Goal: Task Accomplishment & Management: Complete application form

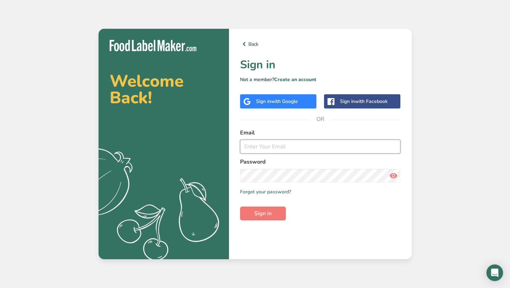
click at [267, 145] on input "email" at bounding box center [320, 147] width 161 height 14
paste input "admin@inaruvalley.com"
type input "admin@inaruvalley.com"
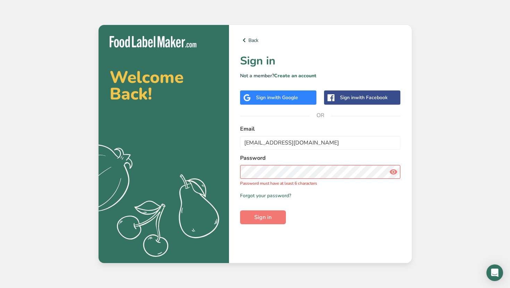
click at [394, 174] on icon at bounding box center [393, 172] width 8 height 12
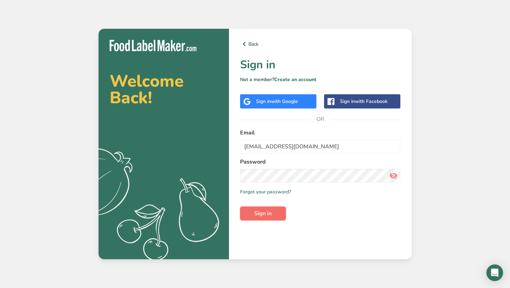
click at [256, 218] on button "Sign in" at bounding box center [263, 214] width 46 height 14
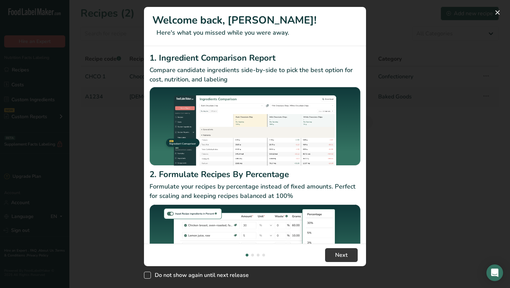
click at [159, 277] on span "Do not show again until next release" at bounding box center [200, 275] width 98 height 7
click at [148, 277] on input "Do not show again until next release" at bounding box center [146, 275] width 5 height 5
checkbox input "true"
click at [340, 255] on span "Next" at bounding box center [341, 255] width 12 height 8
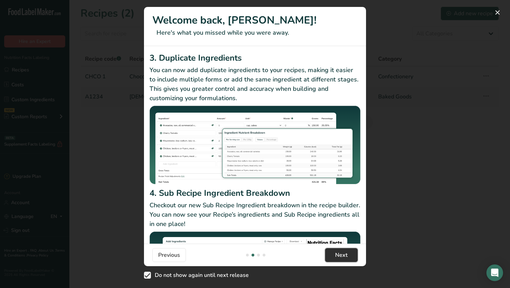
click at [340, 255] on span "Next" at bounding box center [341, 255] width 12 height 8
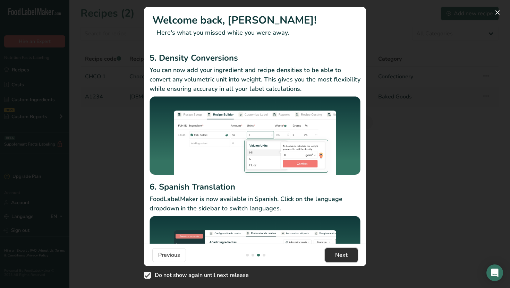
click at [340, 255] on span "Next" at bounding box center [341, 255] width 12 height 8
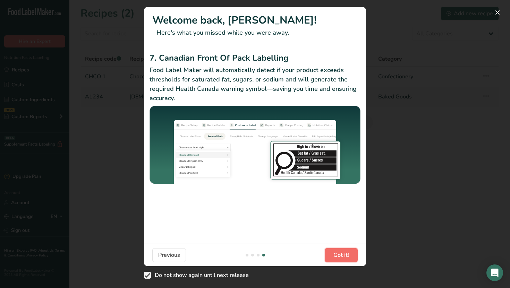
click at [340, 255] on span "Got it!" at bounding box center [341, 255] width 16 height 8
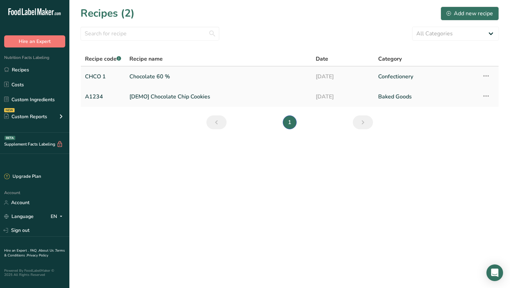
click at [201, 82] on link "Chocolate 60 %" at bounding box center [218, 76] width 178 height 15
click at [472, 11] on div "Add new recipe" at bounding box center [469, 13] width 46 height 8
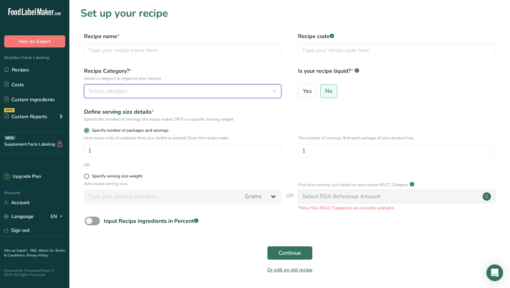
click at [128, 90] on div "Select category" at bounding box center [180, 91] width 184 height 8
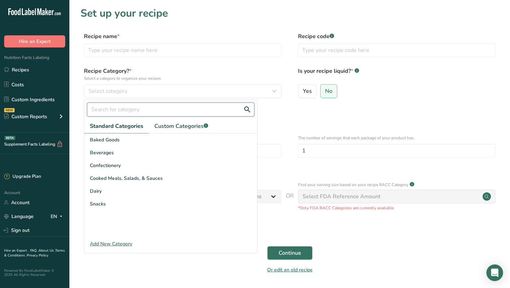
click at [129, 110] on input "text" at bounding box center [170, 110] width 167 height 14
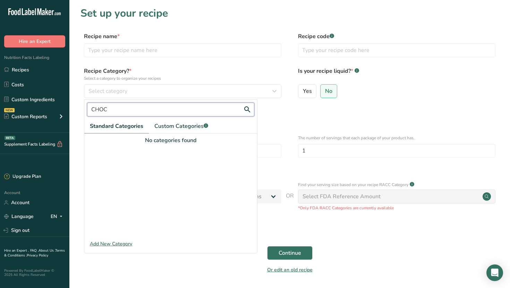
type input "CHOC"
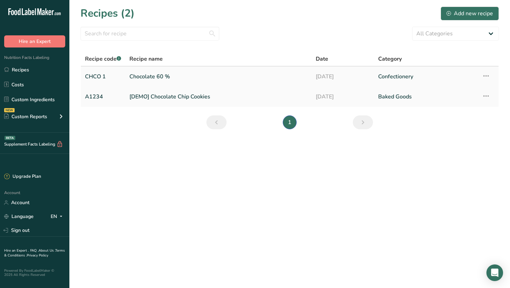
click at [166, 79] on link "Chocolate 60 %" at bounding box center [218, 76] width 178 height 15
click at [454, 17] on div "Add new recipe" at bounding box center [469, 13] width 46 height 8
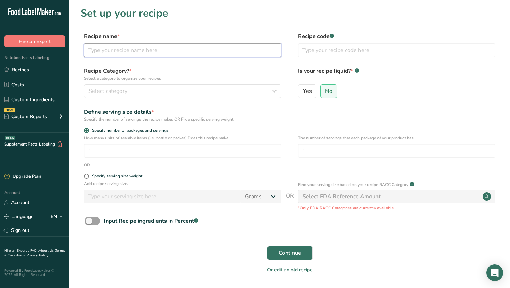
click at [138, 51] on input "text" at bounding box center [182, 50] width 197 height 14
type input "c"
type input "Couverture 70% Cacao Dark Chocolate"
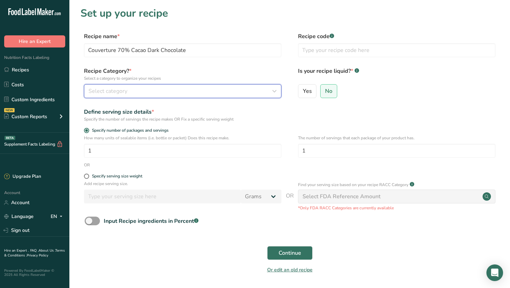
click at [108, 95] on span "Select category" at bounding box center [107, 91] width 39 height 8
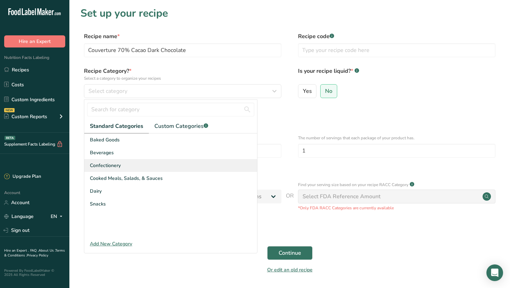
click at [112, 163] on span "Confectionery" at bounding box center [105, 165] width 31 height 7
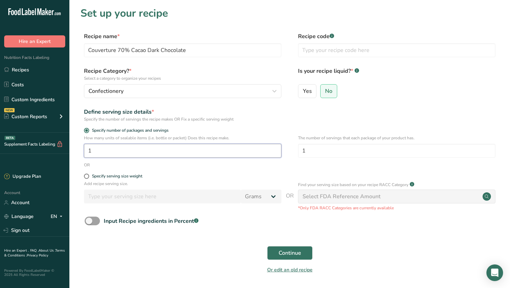
click at [138, 152] on input "1" at bounding box center [182, 151] width 197 height 14
type input "833"
click at [345, 53] on input "text" at bounding box center [396, 50] width 197 height 14
click at [331, 93] on label "No" at bounding box center [328, 91] width 17 height 14
click at [325, 93] on input "No" at bounding box center [322, 91] width 5 height 5
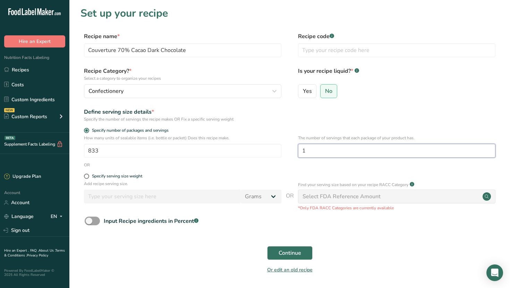
click at [336, 151] on input "1" at bounding box center [396, 151] width 197 height 14
click at [133, 175] on div "Specify serving size weight" at bounding box center [117, 176] width 50 height 5
click at [88, 175] on input "Specify serving size weight" at bounding box center [86, 176] width 5 height 5
radio input "true"
radio input "false"
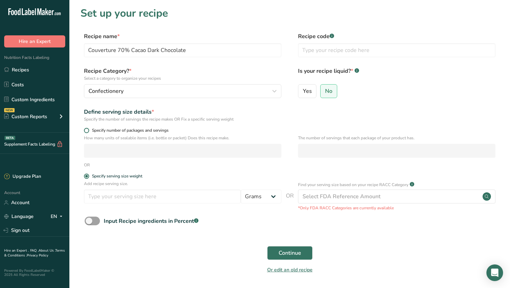
click at [135, 131] on span "Specify number of packages and servings" at bounding box center [128, 130] width 79 height 5
click at [88, 131] on input "Specify number of packages and servings" at bounding box center [86, 130] width 5 height 5
radio input "true"
radio input "false"
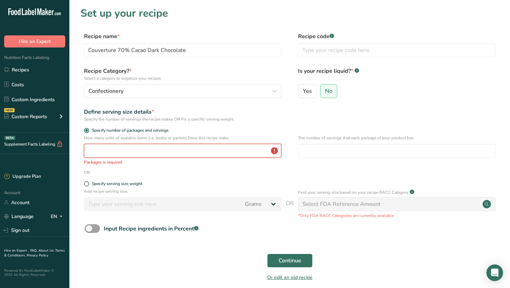
click at [133, 146] on input "number" at bounding box center [182, 151] width 197 height 14
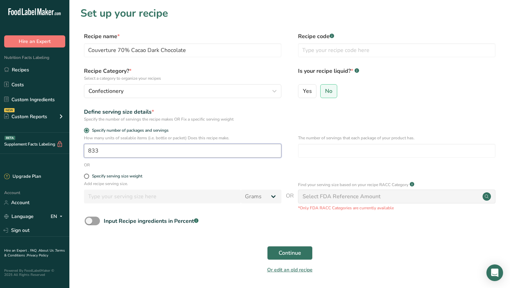
type input "1"
type input "833"
click at [330, 157] on input "number" at bounding box center [396, 151] width 197 height 14
type input "3"
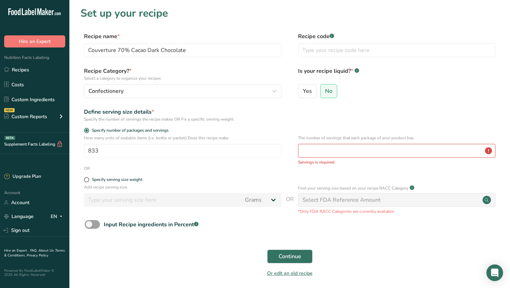
click at [321, 183] on div "Specify serving size weight" at bounding box center [289, 180] width 418 height 7
click at [291, 254] on span "Continue" at bounding box center [289, 256] width 23 height 8
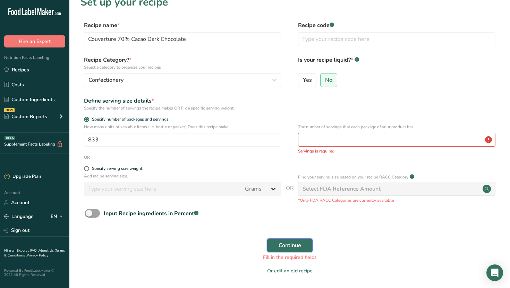
scroll to position [13, 0]
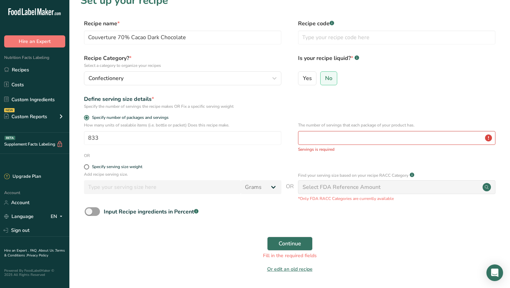
click at [348, 170] on div "Specify serving size weight" at bounding box center [289, 167] width 418 height 7
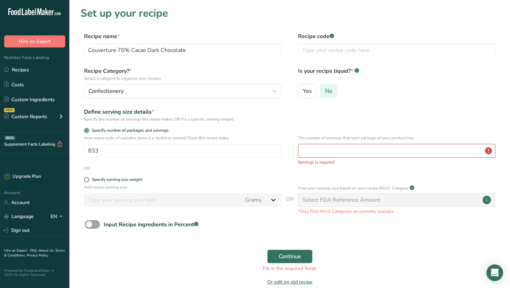
click at [329, 91] on span "No" at bounding box center [328, 91] width 7 height 7
click at [325, 91] on input "No" at bounding box center [322, 91] width 5 height 5
click at [284, 255] on span "Continue" at bounding box center [289, 256] width 23 height 8
click at [333, 152] on input "number" at bounding box center [396, 151] width 197 height 14
drag, startPoint x: 216, startPoint y: 154, endPoint x: 117, endPoint y: 157, distance: 98.8
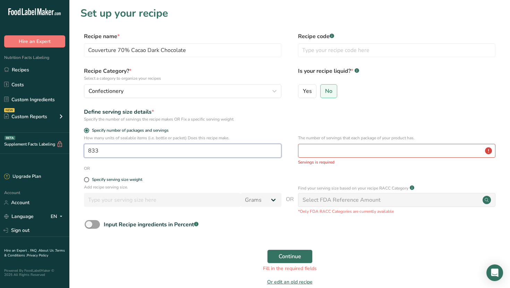
click at [117, 157] on input "833" at bounding box center [182, 151] width 197 height 14
type input "1"
type input "30"
click at [329, 155] on input "number" at bounding box center [396, 151] width 197 height 14
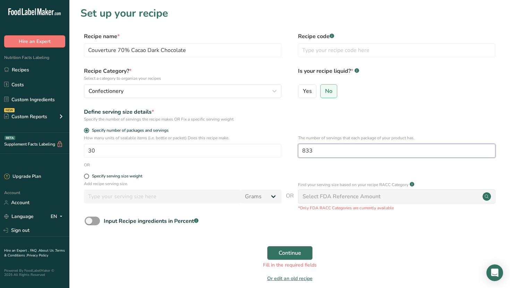
type input "833"
click at [283, 252] on span "Continue" at bounding box center [289, 253] width 23 height 8
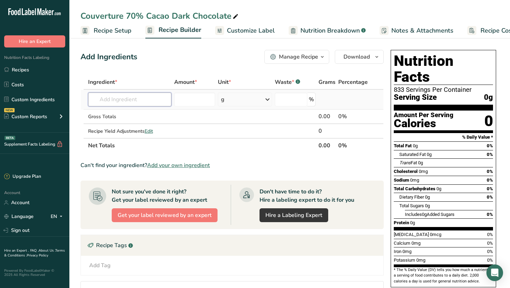
click at [137, 101] on input "text" at bounding box center [130, 100] width 84 height 14
type input "Cocoa mass"
click at [138, 113] on p "14195 Beverages, Cocoa mix, NESTLE, Hot Cocoa Mix Rich Chocolate With Marshmall…" at bounding box center [197, 113] width 207 height 7
type input "Beverages, Cocoa mix, NESTLE, Hot Cocoa Mix Rich Chocolate With Marshmallows"
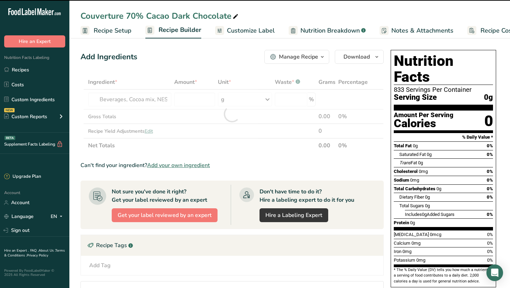
type input "0"
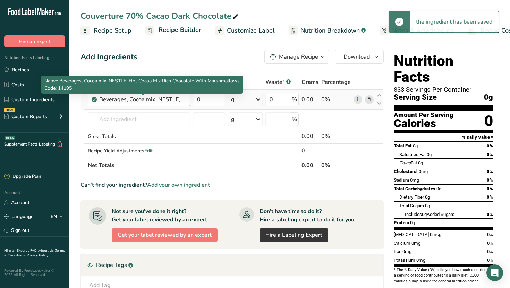
click at [173, 101] on div "Beverages, Cocoa mix, NESTLE, Hot Cocoa Mix Rich Chocolate With Marshmallows" at bounding box center [142, 99] width 87 height 8
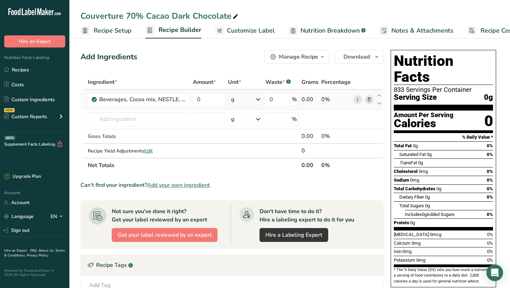
click at [372, 101] on span at bounding box center [369, 99] width 8 height 8
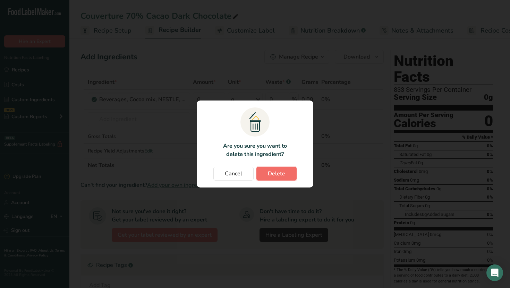
click at [274, 171] on span "Delete" at bounding box center [276, 174] width 17 height 8
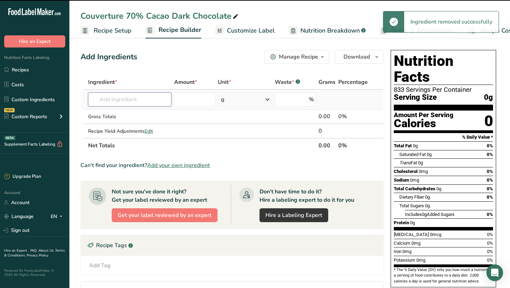
click at [140, 99] on input "text" at bounding box center [130, 100] width 84 height 14
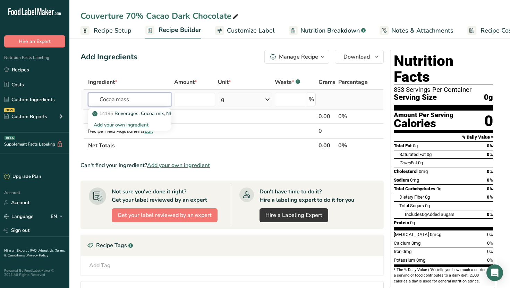
type input "Cocoa mass"
click at [137, 126] on div "Add your own ingredient" at bounding box center [130, 124] width 72 height 7
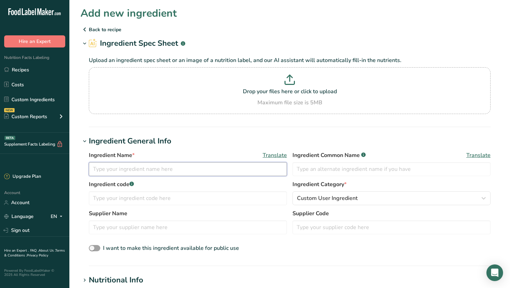
click at [142, 171] on input "text" at bounding box center [188, 169] width 198 height 14
type input "Cocoa mass"
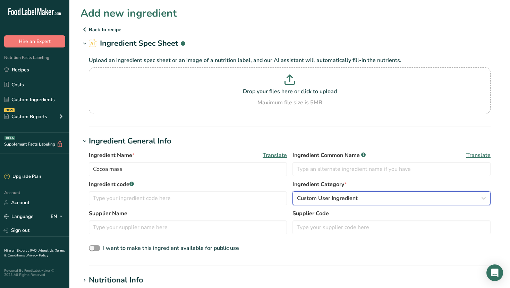
click at [339, 196] on span "Custom User Ingredient" at bounding box center [327, 198] width 61 height 8
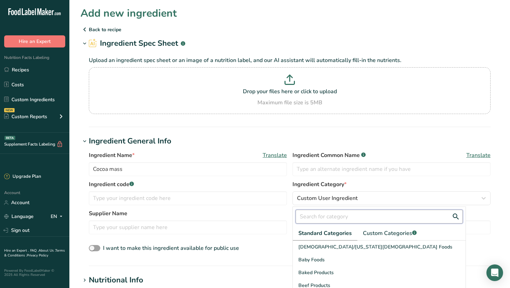
click at [323, 218] on input "text" at bounding box center [378, 217] width 167 height 14
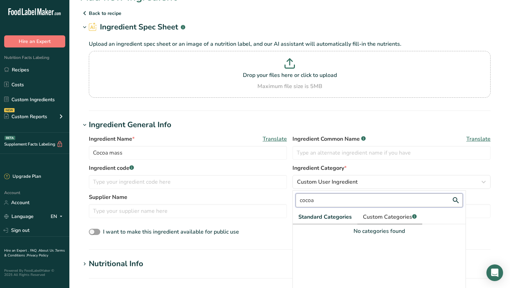
scroll to position [37, 0]
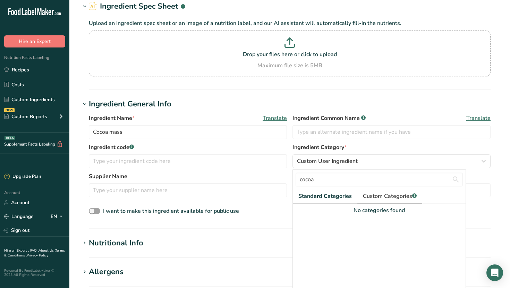
click at [374, 201] on link "Custom Categories .a-a{fill:#347362;}.b-a{fill:#fff;}" at bounding box center [389, 196] width 65 height 14
click at [326, 184] on input "cocoa" at bounding box center [378, 180] width 167 height 14
type input "cocoa mass"
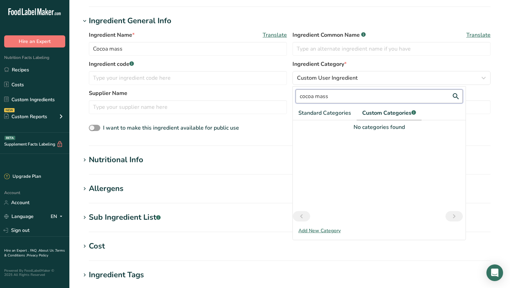
scroll to position [202, 0]
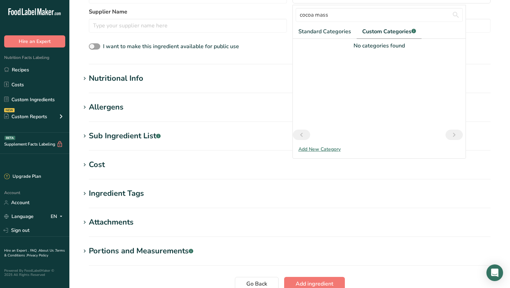
click at [326, 151] on div "Add New Category" at bounding box center [379, 149] width 173 height 7
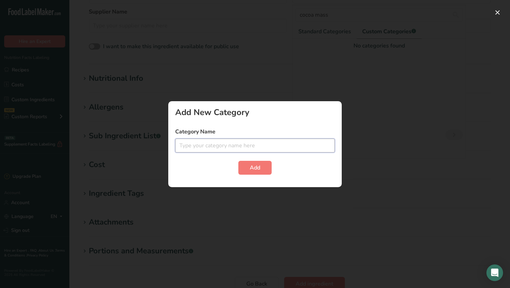
click at [247, 149] on input "text" at bounding box center [254, 146] width 159 height 14
type input "Cocoa mass"
click at [246, 172] on button "Add" at bounding box center [254, 168] width 33 height 14
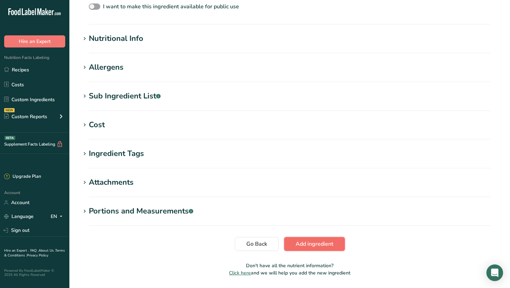
click at [316, 241] on span "Add ingredient" at bounding box center [314, 244] width 38 height 8
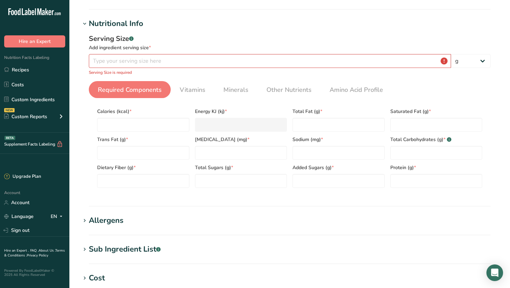
scroll to position [76, 0]
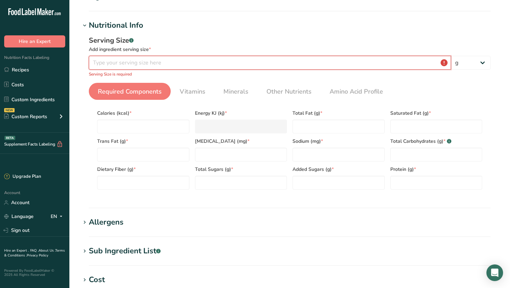
click at [168, 63] on input "number" at bounding box center [270, 63] width 362 height 14
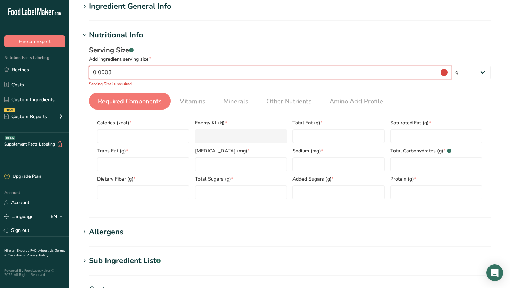
type input "0.0005"
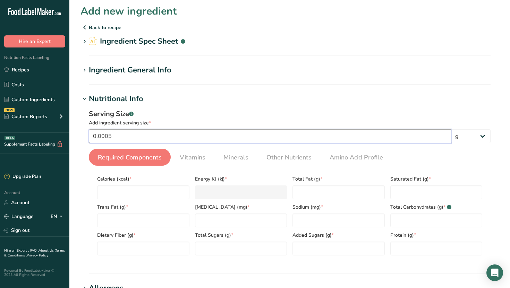
scroll to position [0, 0]
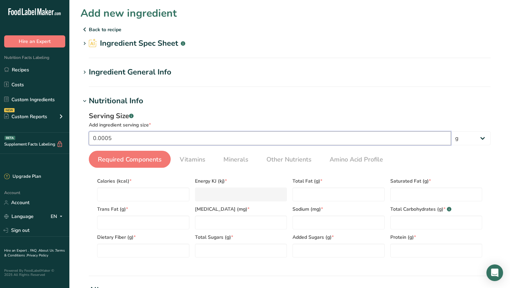
drag, startPoint x: 119, startPoint y: 139, endPoint x: 71, endPoint y: 139, distance: 47.5
click at [71, 139] on section "Add new ingredient Back to recipe Ingredient Spec Sheet .a-a{fill:#347362;}.b-a…" at bounding box center [289, 255] width 440 height 511
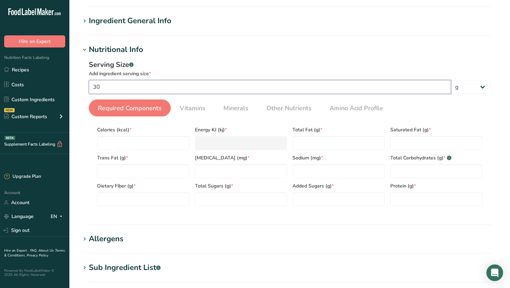
scroll to position [35, 0]
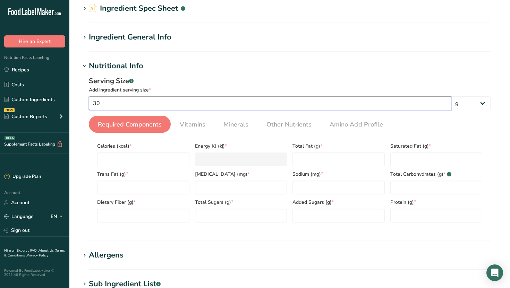
type input "30"
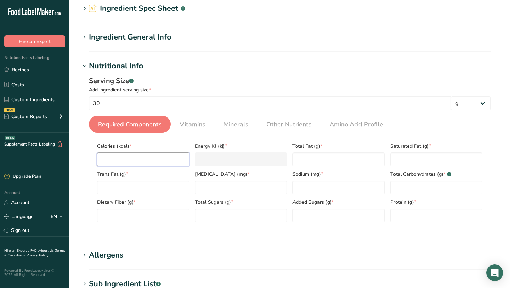
click at [131, 158] on input "number" at bounding box center [143, 160] width 92 height 14
type input "1"
type KJ "4.2"
type input "18"
type KJ "75.3"
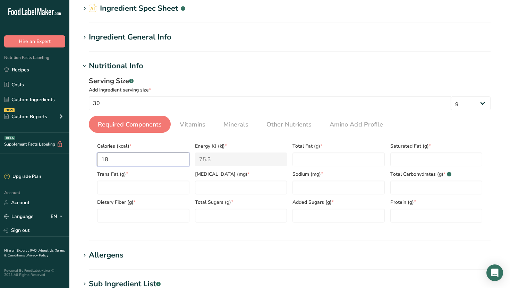
type input "180"
type KJ "753.1"
type input "180"
click at [328, 162] on Fat "number" at bounding box center [338, 160] width 92 height 14
type Fat "12"
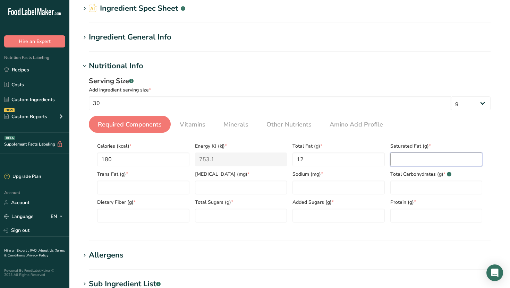
click at [406, 159] on Fat "number" at bounding box center [436, 160] width 92 height 14
type Fat "7"
click at [168, 188] on Fat "number" at bounding box center [143, 188] width 92 height 14
type Fat "0"
click at [210, 183] on input "number" at bounding box center [241, 188] width 92 height 14
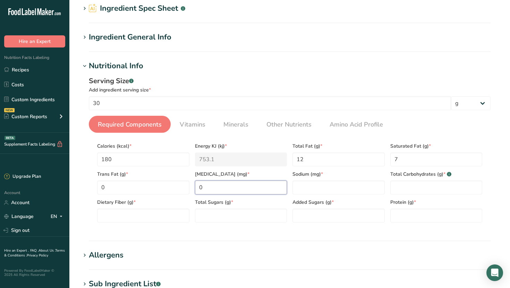
type input "0"
click at [303, 186] on input "number" at bounding box center [338, 188] width 92 height 14
type input "0"
click at [411, 190] on Carbohydrates "number" at bounding box center [436, 188] width 92 height 14
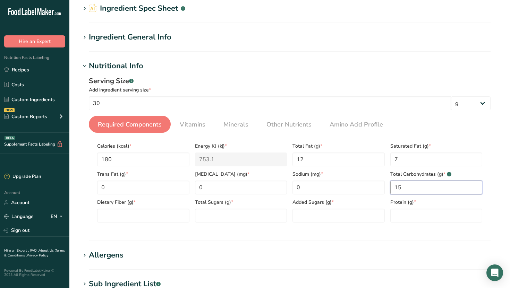
type Carbohydrates "15"
click at [148, 213] on Fiber "number" at bounding box center [143, 216] width 92 height 14
type Fiber "3"
click at [244, 220] on Sugars "number" at bounding box center [241, 216] width 92 height 14
type Sugars "9"
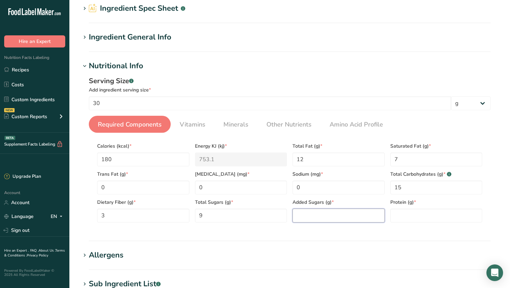
click at [354, 210] on Sugars "number" at bounding box center [338, 216] width 92 height 14
type Sugars "9"
click at [397, 214] on input "number" at bounding box center [436, 216] width 92 height 14
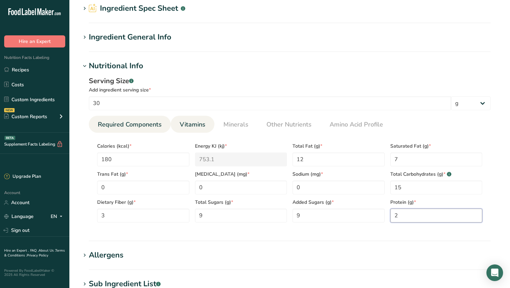
type input "2"
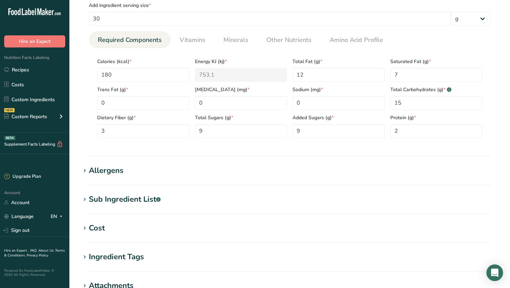
scroll to position [121, 0]
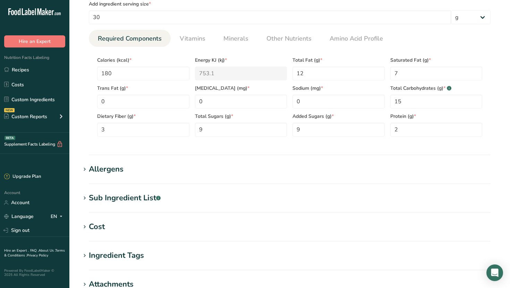
click at [220, 169] on h1 "Allergens" at bounding box center [289, 169] width 418 height 11
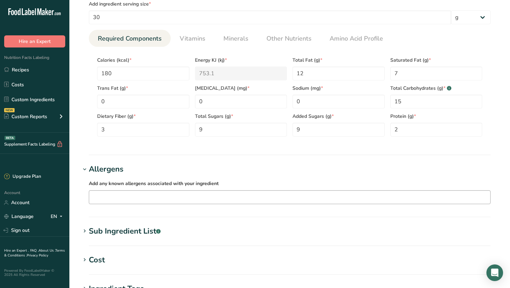
click at [160, 195] on input "text" at bounding box center [289, 197] width 401 height 11
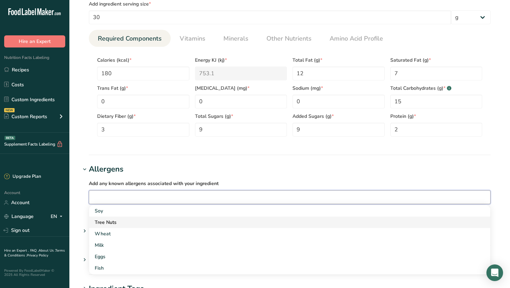
click at [139, 220] on div "Tree Nuts" at bounding box center [284, 222] width 379 height 7
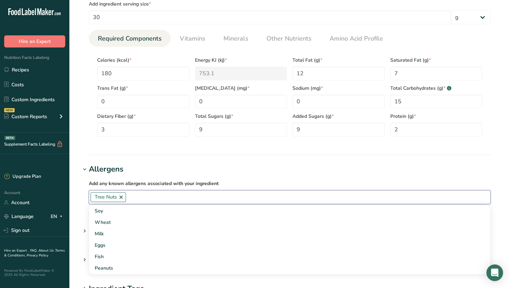
click at [145, 198] on input "text" at bounding box center [308, 197] width 364 height 11
type input "Fennel Seeds"
click at [157, 215] on section "Allergens Add any known allergens associated with your ingredient Tree Nuts Fen…" at bounding box center [289, 191] width 418 height 54
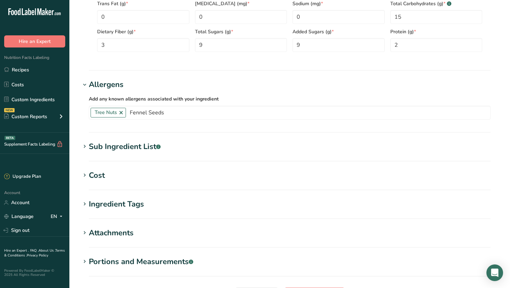
scroll to position [278, 0]
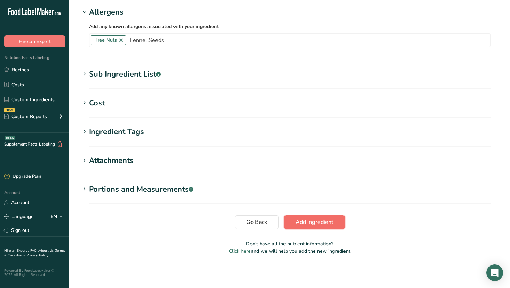
click at [341, 225] on button "Add ingredient" at bounding box center [314, 222] width 61 height 14
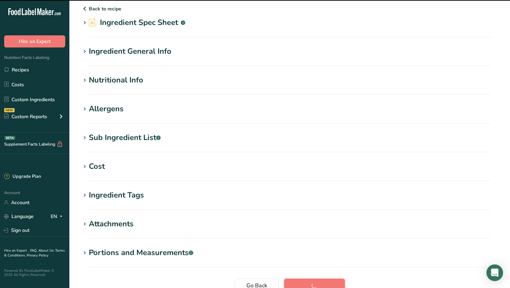
scroll to position [0, 0]
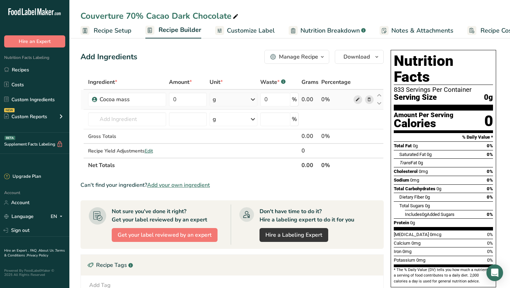
click at [355, 100] on span at bounding box center [357, 99] width 8 height 8
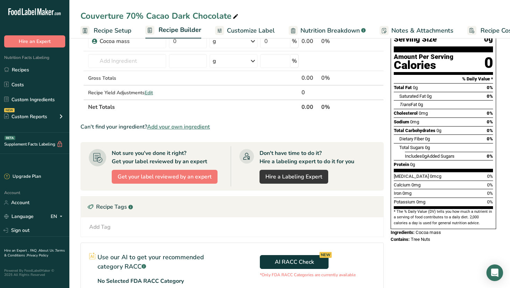
scroll to position [81, 0]
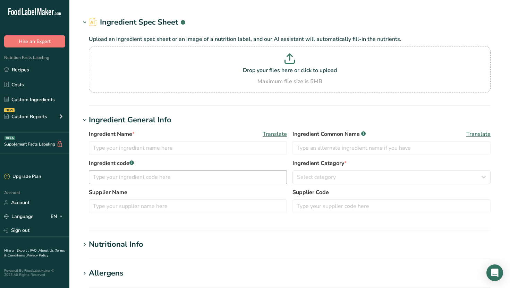
type input "Cocoa mass"
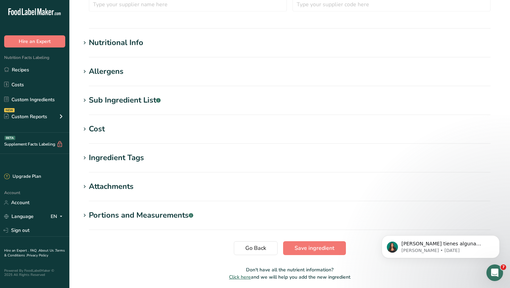
click at [131, 71] on h1 "Allergens" at bounding box center [289, 71] width 418 height 11
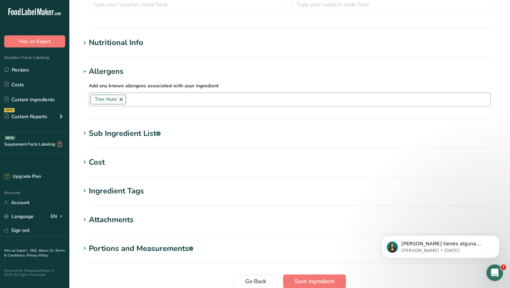
click at [122, 100] on link at bounding box center [121, 100] width 6 height 6
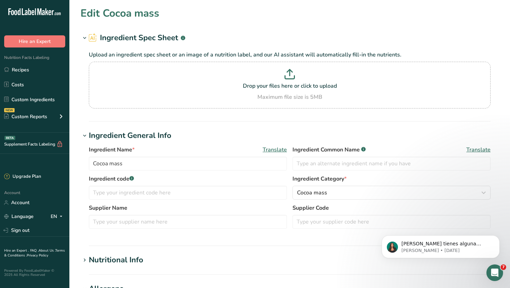
click at [91, 10] on h1 "Edit Cocoa mass" at bounding box center [119, 14] width 79 height 16
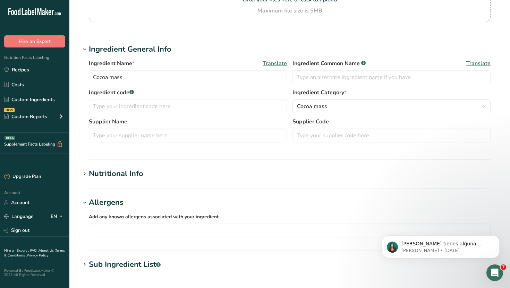
scroll to position [92, 0]
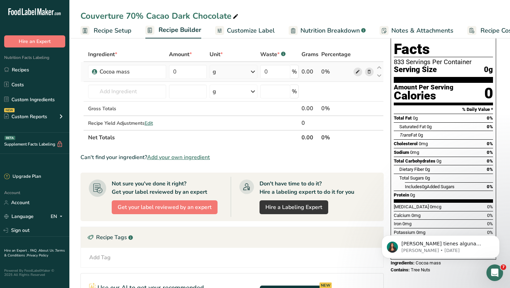
click at [357, 73] on icon at bounding box center [357, 71] width 5 height 7
click at [42, 71] on link "Recipes" at bounding box center [34, 69] width 69 height 13
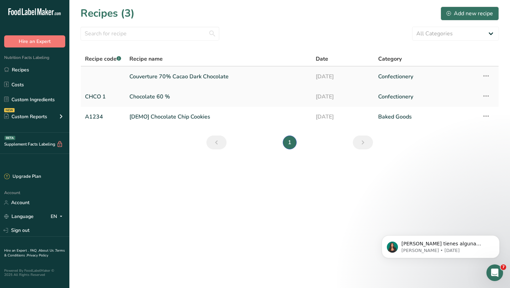
click at [199, 80] on link "Couverture 70% Cacao Dark Chocolate" at bounding box center [218, 76] width 178 height 15
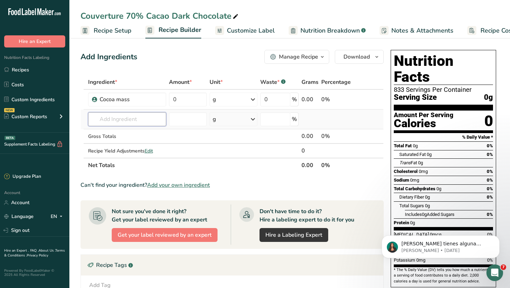
click at [151, 119] on input "text" at bounding box center [127, 119] width 78 height 14
click at [142, 122] on input "text" at bounding box center [127, 119] width 78 height 14
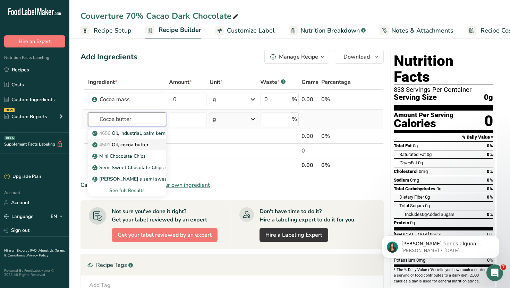
type input "Cocoa butter"
click at [138, 145] on p "4501 Oil, cocoa butter" at bounding box center [121, 144] width 55 height 7
type input "Oil, cocoa butter"
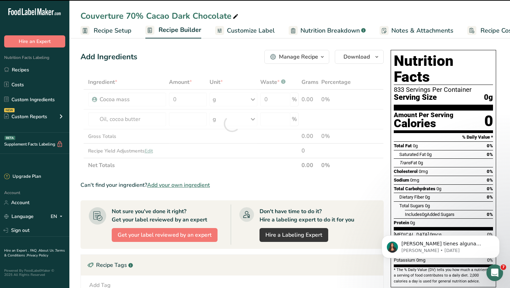
type input "0"
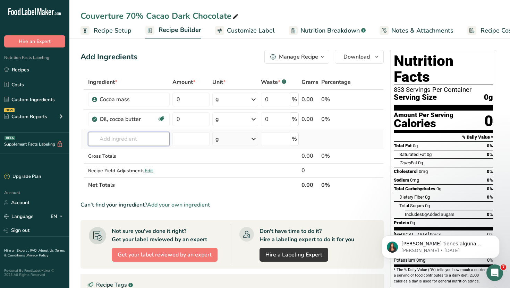
click at [113, 136] on input "text" at bounding box center [128, 139] width 81 height 14
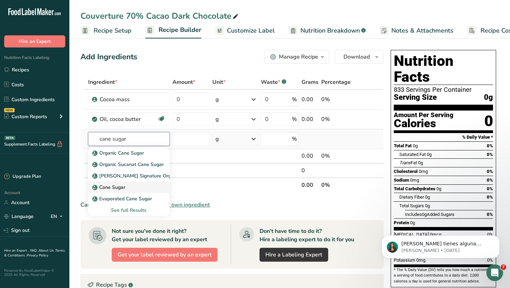
type input "cane sugar"
click at [113, 190] on p "Cane Sugar" at bounding box center [110, 187] width 32 height 7
type input "Cane Sugar"
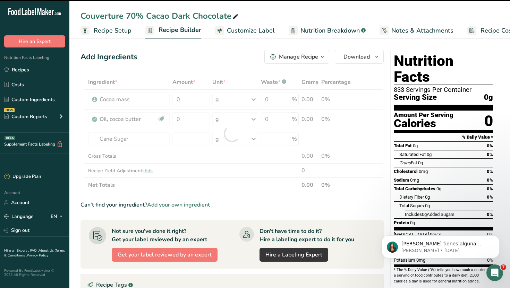
type input "0"
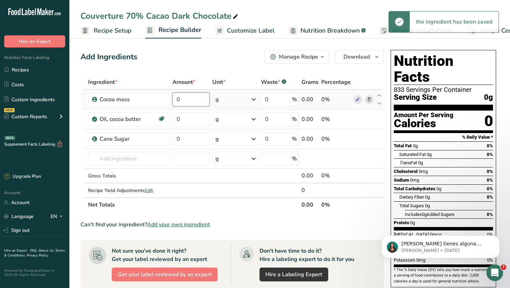
click at [188, 100] on input "0" at bounding box center [190, 100] width 37 height 14
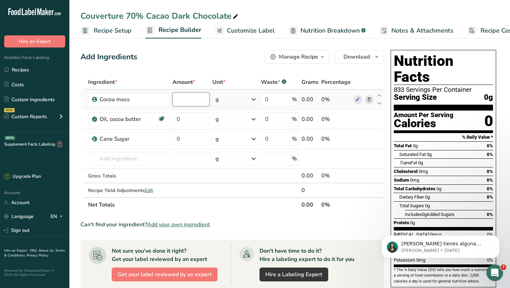
type input "4"
type input "0"
click at [430, 141] on div "Total Fat 0g 0%" at bounding box center [442, 145] width 99 height 9
click at [197, 102] on input "0" at bounding box center [190, 100] width 37 height 14
type input "3"
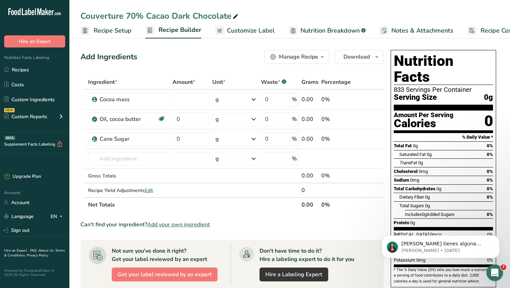
type input "0"
click at [303, 32] on span "Nutrition Breakdown" at bounding box center [329, 30] width 59 height 9
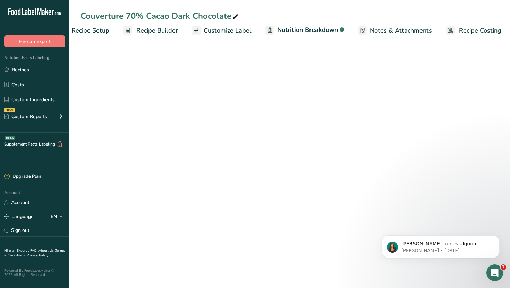
select select "Calories"
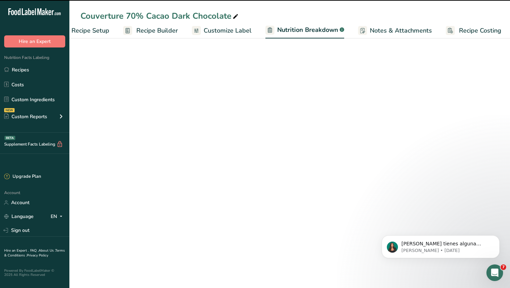
scroll to position [0, 24]
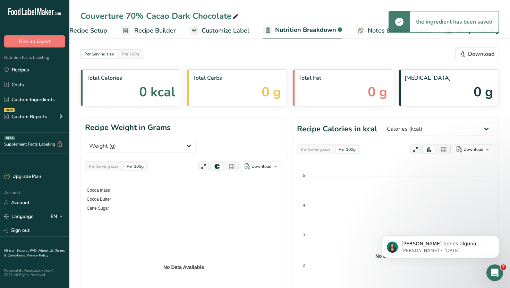
click at [135, 84] on div "Total Calories 0 kcal" at bounding box center [130, 87] width 101 height 37
click at [144, 90] on span "0 kcal" at bounding box center [157, 92] width 36 height 20
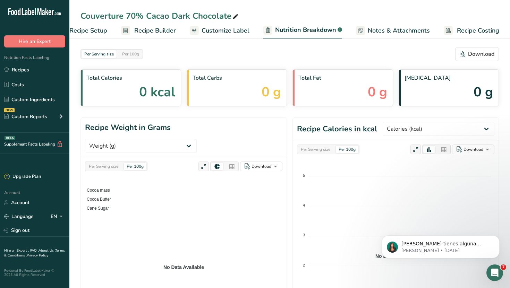
click at [153, 91] on span "0 kcal" at bounding box center [157, 92] width 36 height 20
click at [123, 60] on div "Per Serving size Per 100g Download" at bounding box center [289, 54] width 418 height 14
click at [128, 103] on div "Total Calories 0 kcal" at bounding box center [130, 87] width 101 height 37
click at [158, 109] on div "Per Serving size Per 100g Download Total Calories 0 kcal Total Carbs 0 g Total …" at bounding box center [289, 291] width 418 height 489
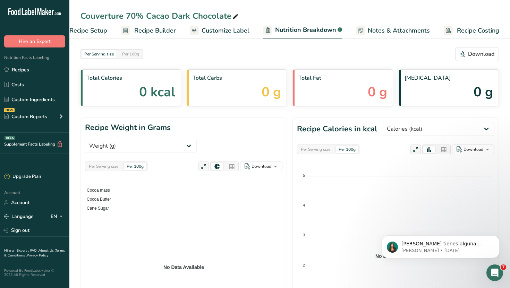
click at [158, 101] on span "0 kcal" at bounding box center [157, 92] width 36 height 20
click at [166, 111] on div "Per Serving size Per 100g Download Total Calories 0 kcal Total Carbs 0 g Total …" at bounding box center [289, 291] width 418 height 489
click at [151, 99] on span "0 kcal" at bounding box center [157, 92] width 36 height 20
click at [233, 29] on span "Customize Label" at bounding box center [225, 30] width 48 height 9
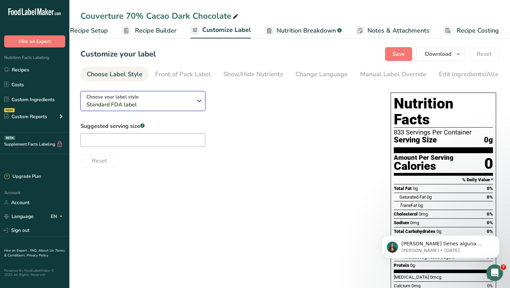
click at [184, 108] on span "Standard FDA label" at bounding box center [139, 105] width 106 height 8
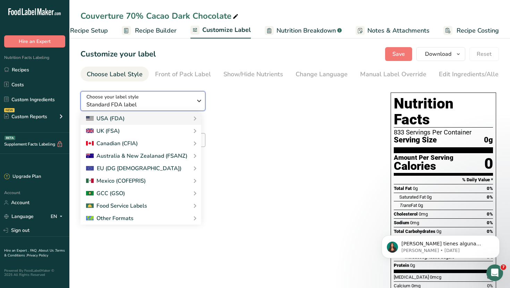
click at [184, 108] on span "Standard FDA label" at bounding box center [139, 105] width 106 height 8
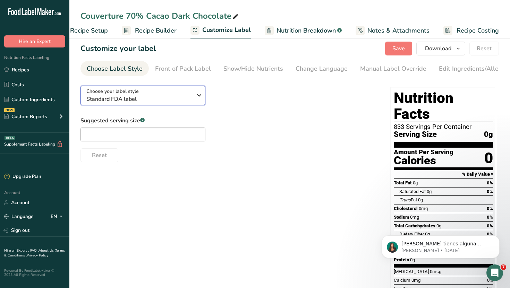
scroll to position [7, 0]
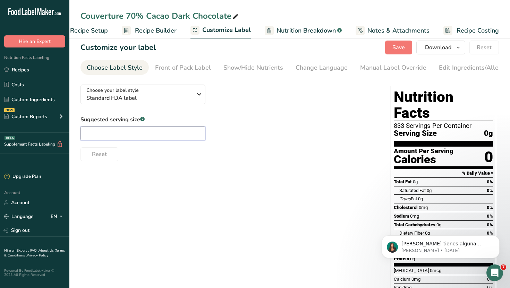
click at [187, 138] on input "text" at bounding box center [142, 134] width 125 height 14
click at [163, 161] on div "Reset" at bounding box center [228, 153] width 296 height 17
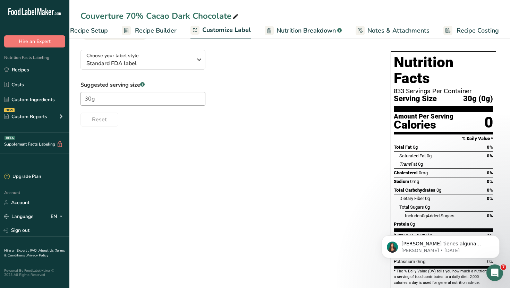
scroll to position [53, 0]
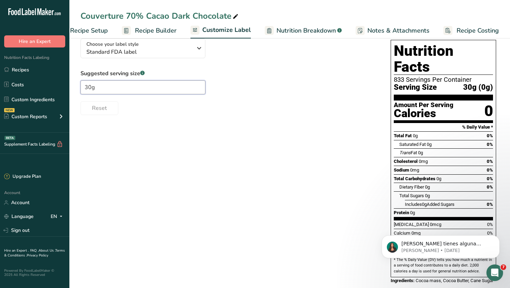
click at [144, 91] on input "30g" at bounding box center [142, 87] width 125 height 14
click at [135, 123] on div "Choose your label style Standard FDA label USA (FDA) Standard FDA label Tabular…" at bounding box center [289, 162] width 418 height 258
click at [162, 85] on input "30" at bounding box center [142, 87] width 125 height 14
type input "3"
type input "30"
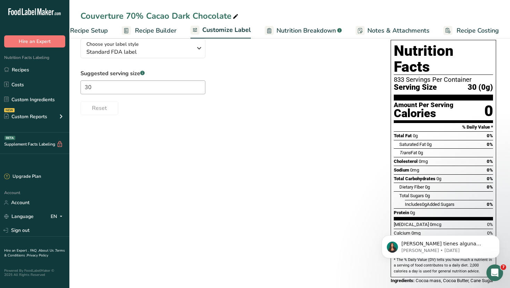
click at [305, 35] on span "Nutrition Breakdown" at bounding box center [305, 30] width 59 height 9
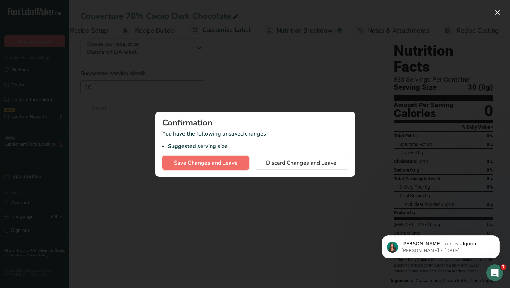
click at [207, 162] on span "Save Changes and Leave" at bounding box center [206, 163] width 64 height 8
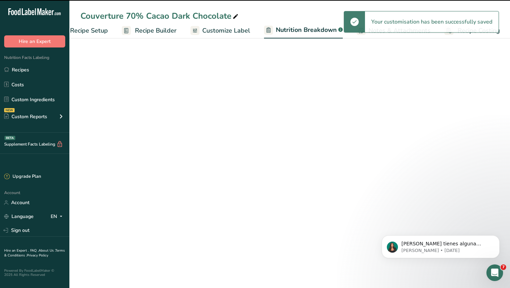
select select "Calories"
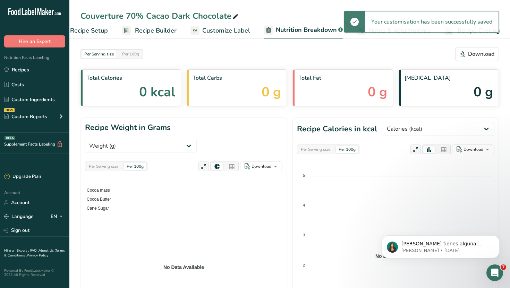
click at [98, 33] on span "Recipe Setup" at bounding box center [89, 30] width 38 height 9
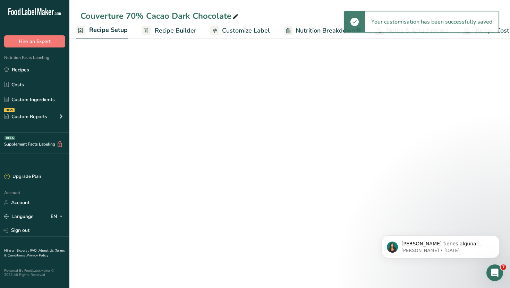
scroll to position [0, 2]
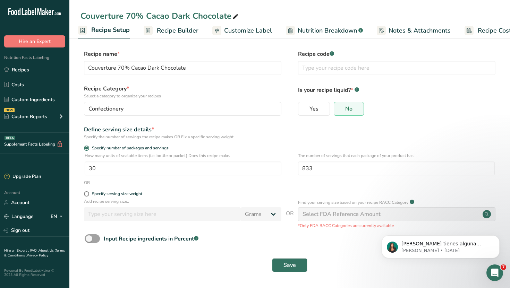
click at [175, 34] on span "Recipe Builder" at bounding box center [178, 30] width 42 height 9
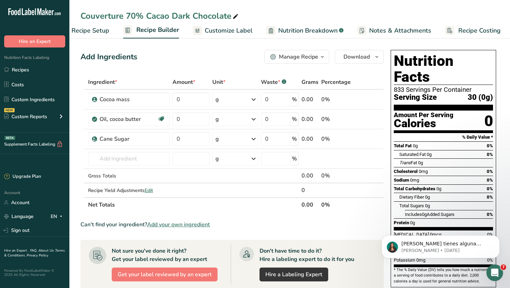
scroll to position [0, 24]
drag, startPoint x: 490, startPoint y: 84, endPoint x: 477, endPoint y: 83, distance: 12.6
click at [477, 93] on span "30 (0g)" at bounding box center [479, 97] width 25 height 9
click at [485, 93] on span "30 (0g)" at bounding box center [479, 97] width 25 height 9
click at [298, 28] on span "Nutrition Breakdown" at bounding box center [306, 30] width 59 height 9
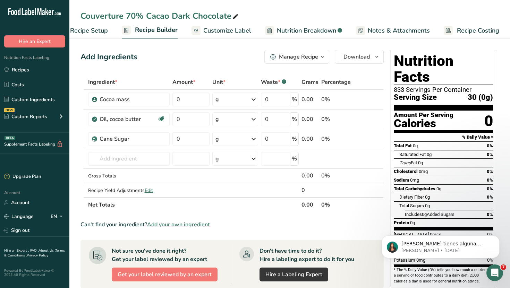
scroll to position [0, 24]
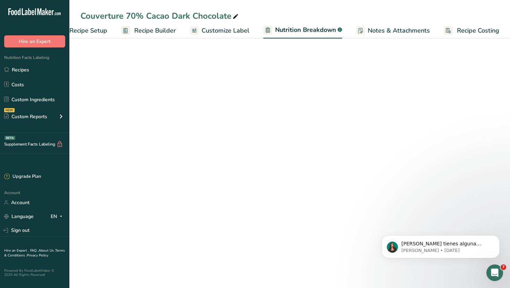
select select "Calories"
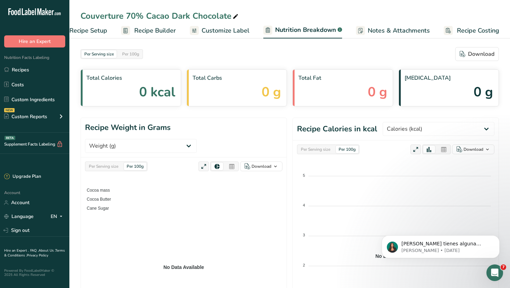
click at [242, 29] on span "Customize Label" at bounding box center [225, 30] width 48 height 9
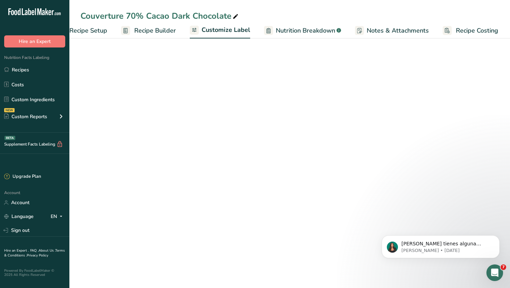
scroll to position [0, 24]
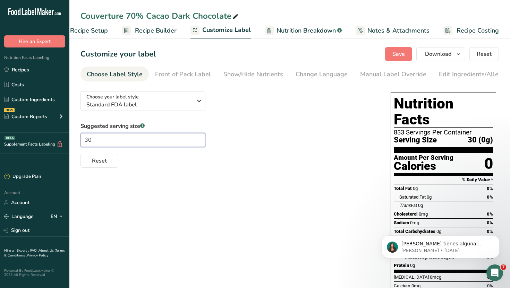
click at [133, 143] on input "30" at bounding box center [142, 140] width 125 height 14
click at [164, 31] on span "Recipe Builder" at bounding box center [156, 30] width 42 height 9
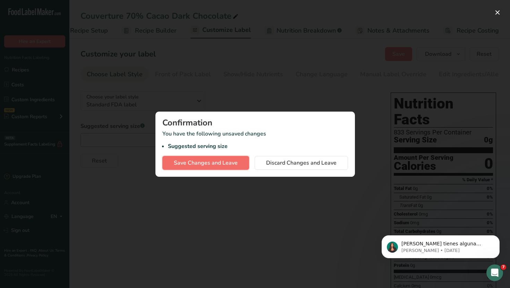
click at [207, 163] on span "Save Changes and Leave" at bounding box center [206, 163] width 64 height 8
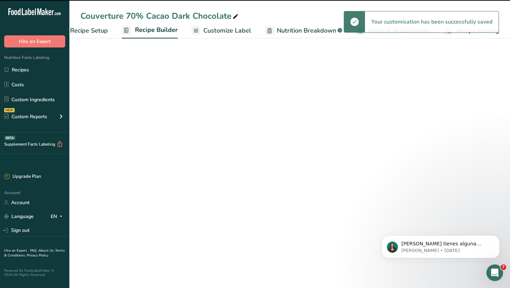
scroll to position [0, 24]
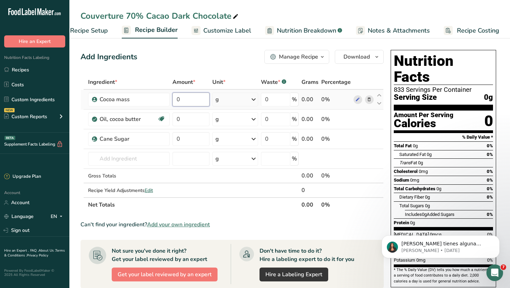
click at [201, 102] on input "0" at bounding box center [190, 100] width 37 height 14
type input "70"
click at [203, 122] on div "Ingredient * Amount * Unit * Waste * .a-a{fill:#347362;}.b-a{fill:#fff;} Grams …" at bounding box center [231, 143] width 303 height 137
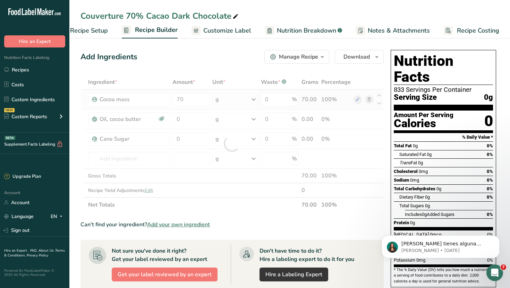
click at [227, 103] on div "Ingredient * Amount * Unit * Waste * .a-a{fill:#347362;}.b-a{fill:#fff;} Grams …" at bounding box center [231, 143] width 303 height 137
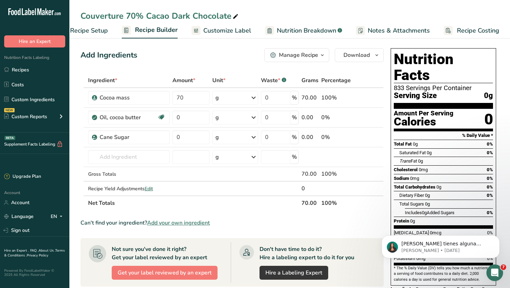
scroll to position [0, 0]
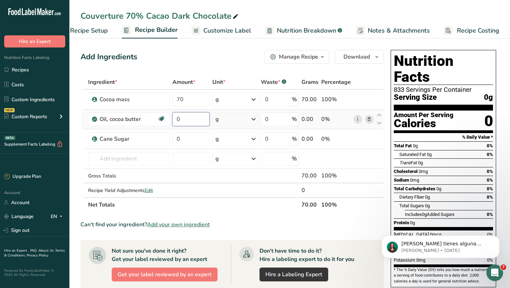
click at [196, 120] on input "0" at bounding box center [190, 119] width 37 height 14
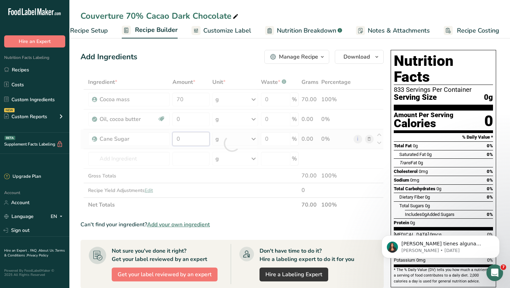
click at [191, 136] on div "Ingredient * Amount * Unit * Waste * .a-a{fill:#347362;}.b-a{fill:#fff;} Grams …" at bounding box center [231, 143] width 303 height 137
click at [191, 136] on div at bounding box center [231, 143] width 303 height 137
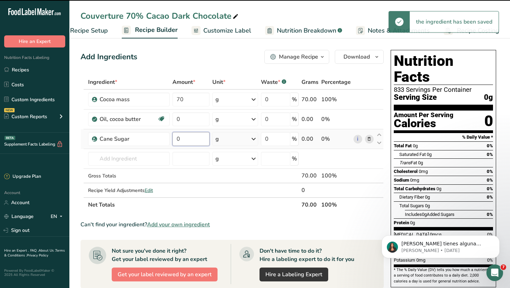
drag, startPoint x: 192, startPoint y: 143, endPoint x: 172, endPoint y: 143, distance: 19.4
click at [172, 143] on input "0" at bounding box center [190, 139] width 37 height 14
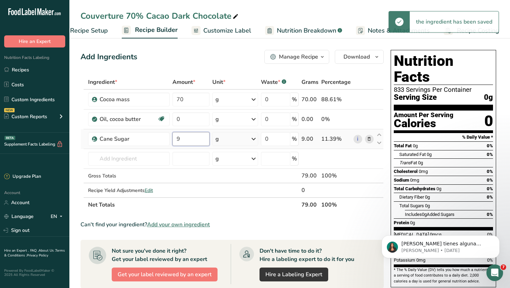
type input "9"
click at [184, 121] on div "Ingredient * Amount * Unit * Waste * .a-a{fill:#347362;}.b-a{fill:#fff;} Grams …" at bounding box center [231, 143] width 303 height 137
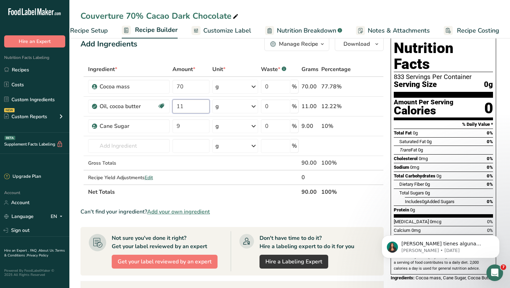
scroll to position [19, 0]
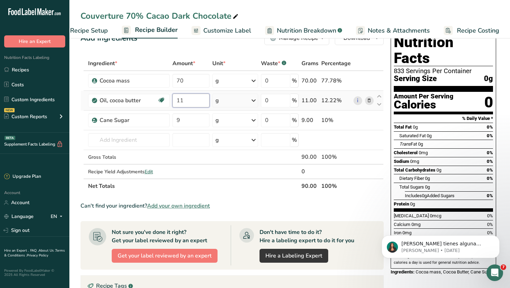
type input "1"
type input "21"
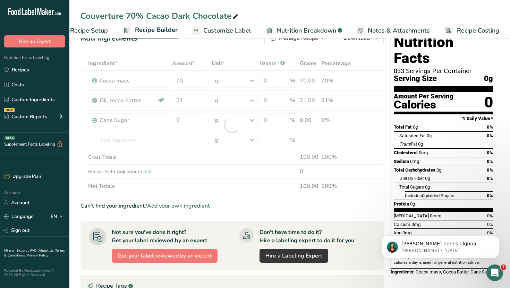
click at [251, 194] on section "Ingredient * Amount * Unit * Waste * .a-a{fill:#347362;}.b-a{fill:#fff;} Grams …" at bounding box center [231, 245] width 303 height 379
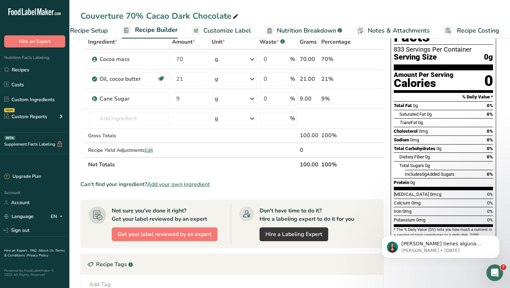
scroll to position [41, 0]
click at [359, 101] on link "i" at bounding box center [357, 98] width 9 height 9
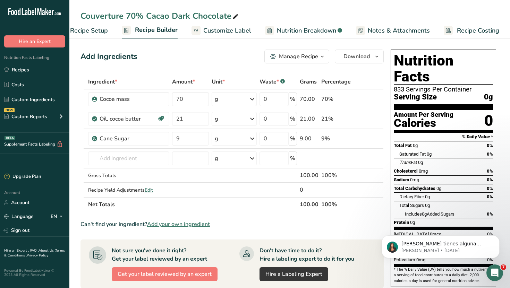
scroll to position [0, 0]
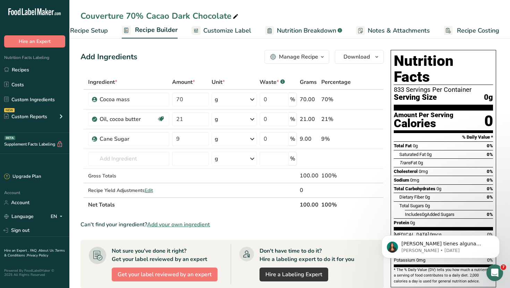
click at [217, 32] on span "Customize Label" at bounding box center [227, 30] width 48 height 9
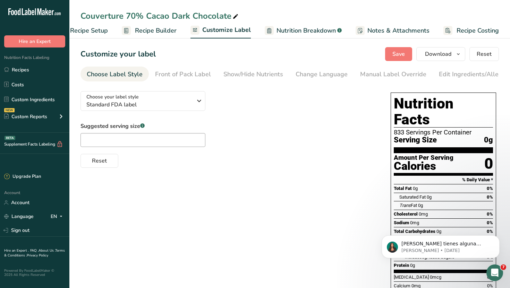
click at [438, 136] on div "Serving Size 0g" at bounding box center [442, 140] width 99 height 9
click at [446, 136] on div "Serving Size 0g" at bounding box center [442, 140] width 99 height 9
click at [390, 70] on div "Manual Label Override" at bounding box center [393, 74] width 66 height 9
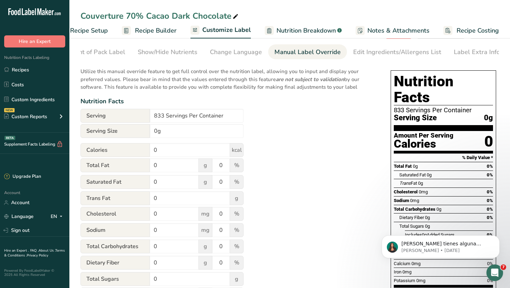
scroll to position [32, 0]
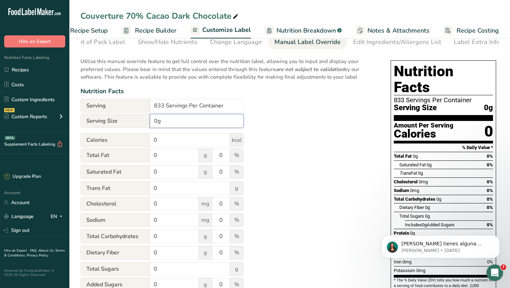
click at [163, 122] on input "0g" at bounding box center [197, 121] width 94 height 14
click at [156, 123] on input "0g" at bounding box center [197, 121] width 94 height 14
type input "30g"
click at [165, 142] on input "0" at bounding box center [190, 140] width 80 height 14
type input "180"
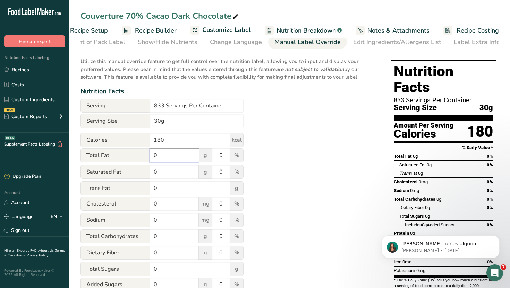
click at [181, 161] on input "0" at bounding box center [174, 155] width 49 height 14
type input "12"
click at [176, 175] on input "0" at bounding box center [174, 172] width 49 height 14
type input "7"
click at [225, 157] on input "0" at bounding box center [220, 155] width 17 height 14
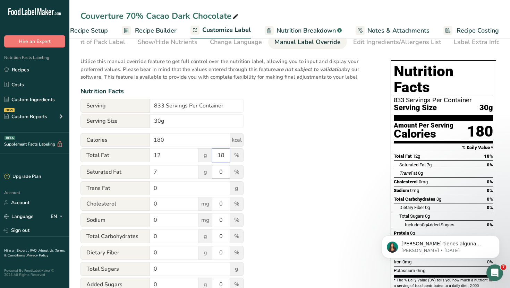
type input "18"
click at [221, 175] on input "0" at bounding box center [220, 172] width 17 height 14
type input "35"
click at [166, 194] on input "0" at bounding box center [190, 188] width 80 height 14
click at [162, 210] on input "0" at bounding box center [174, 204] width 49 height 14
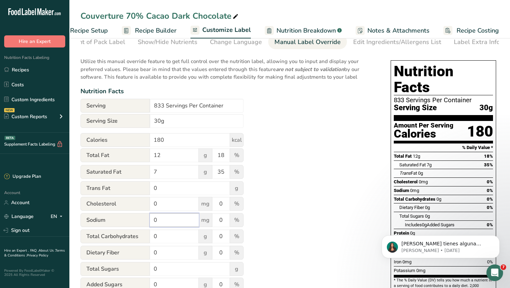
click at [170, 223] on input "0" at bounding box center [174, 220] width 49 height 14
click at [168, 239] on input "0" at bounding box center [174, 236] width 49 height 14
type input "15"
click at [222, 238] on input "0" at bounding box center [220, 236] width 17 height 14
type input "5"
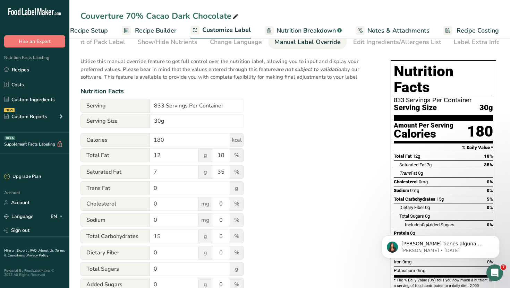
click at [299, 220] on div "Utilize this manual override feature to get full control over the nutrition lab…" at bounding box center [228, 223] width 296 height 340
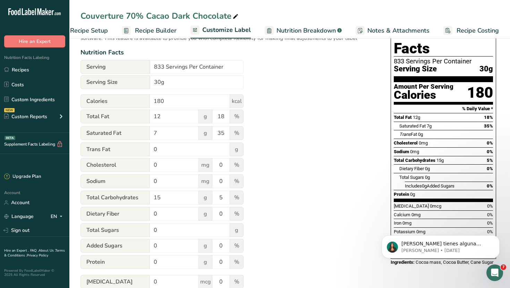
scroll to position [72, 0]
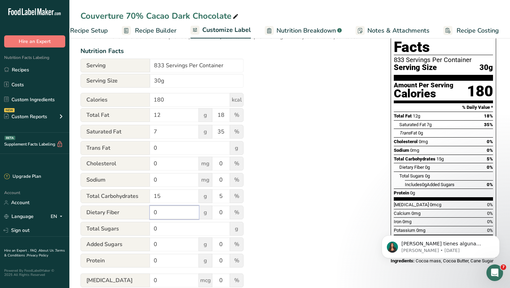
click at [167, 216] on input "0" at bounding box center [174, 213] width 49 height 14
type input "3"
click at [223, 216] on input "0" at bounding box center [220, 213] width 17 height 14
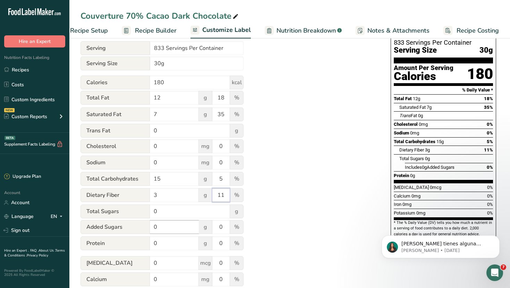
scroll to position [92, 0]
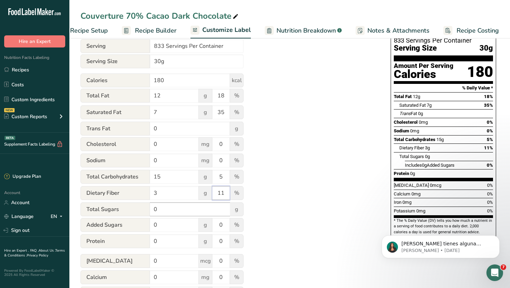
type input "11"
click at [169, 213] on input "0" at bounding box center [190, 209] width 80 height 14
type input "9"
click at [178, 228] on input "0" at bounding box center [174, 225] width 49 height 14
type input "9"
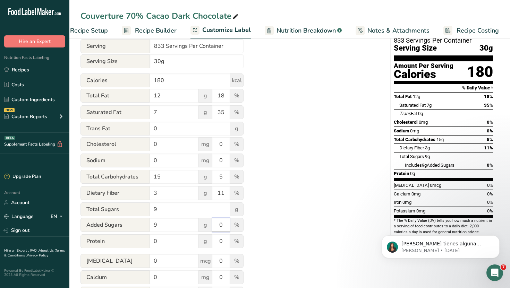
click at [226, 229] on input "0" at bounding box center [220, 225] width 17 height 14
type input "18"
click at [179, 243] on input "0" at bounding box center [174, 241] width 49 height 14
type input "2"
click at [228, 245] on input "0" at bounding box center [220, 241] width 17 height 14
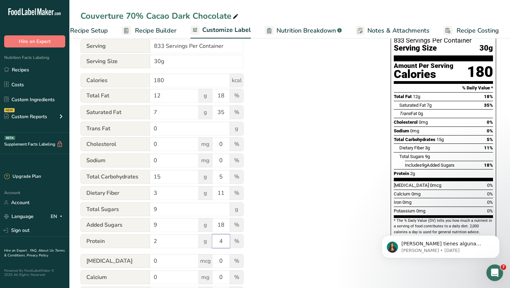
scroll to position [92, 0]
type input "4"
click at [300, 222] on div "Utilize this manual override feature to get full control over the nutrition lab…" at bounding box center [228, 163] width 296 height 340
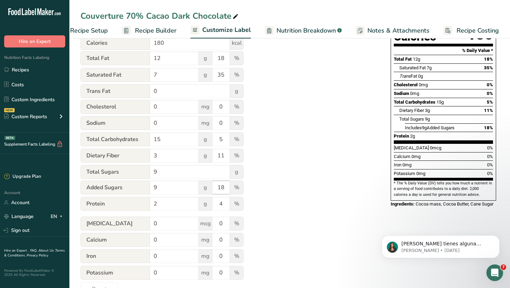
scroll to position [150, 0]
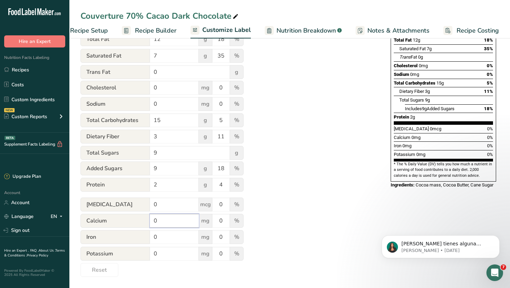
click at [167, 223] on input "0" at bounding box center [174, 221] width 49 height 14
type input "2"
click at [167, 258] on input "0" at bounding box center [174, 254] width 49 height 14
type input "3"
click at [330, 192] on div "Utilize this manual override feature to get full control over the nutrition lab…" at bounding box center [228, 107] width 296 height 340
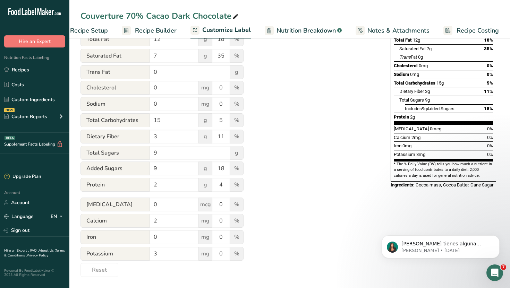
scroll to position [139, 0]
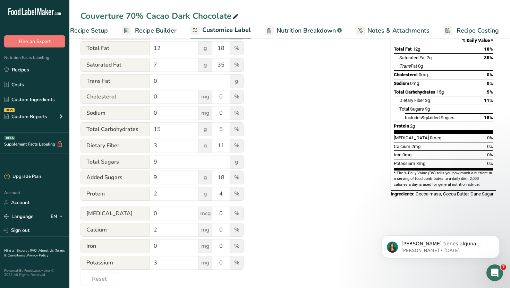
click at [259, 233] on div "Utilize this manual override feature to get full control over the nutrition lab…" at bounding box center [228, 116] width 296 height 340
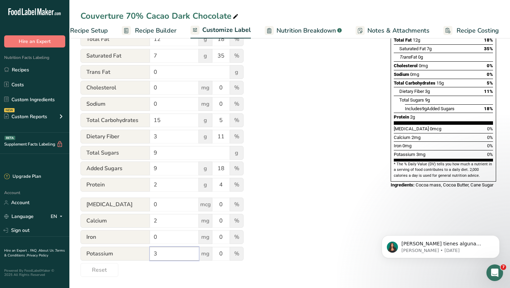
click at [173, 255] on input "3" at bounding box center [174, 254] width 49 height 14
click at [178, 222] on input "2" at bounding box center [174, 221] width 49 height 14
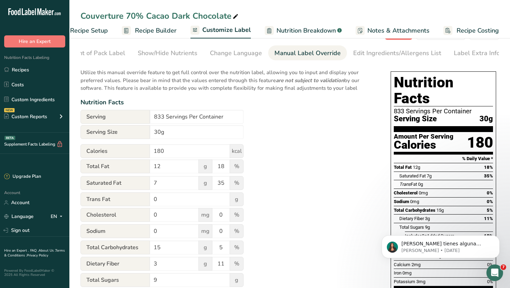
scroll to position [0, 0]
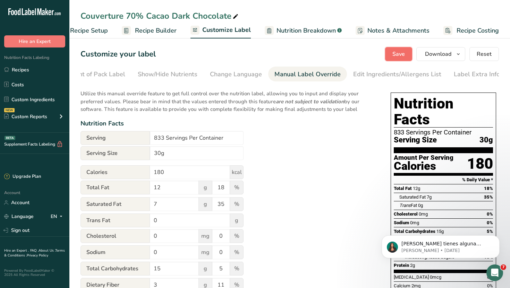
click at [401, 52] on span "Save" at bounding box center [398, 54] width 12 height 8
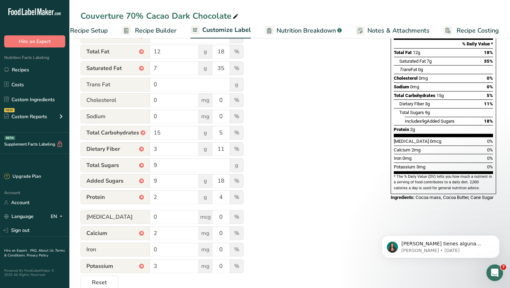
scroll to position [150, 0]
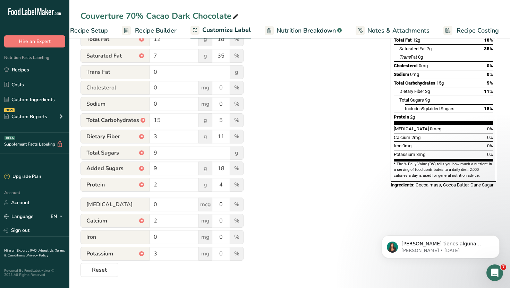
click at [141, 220] on div at bounding box center [141, 220] width 3 height 3
click at [235, 237] on span "%" at bounding box center [236, 237] width 14 height 14
click at [226, 239] on input "0" at bounding box center [220, 237] width 17 height 14
click at [299, 230] on div "Utilize this manual override feature to get full control over the nutrition lab…" at bounding box center [228, 107] width 296 height 340
click at [227, 236] on input "0" at bounding box center [220, 237] width 17 height 14
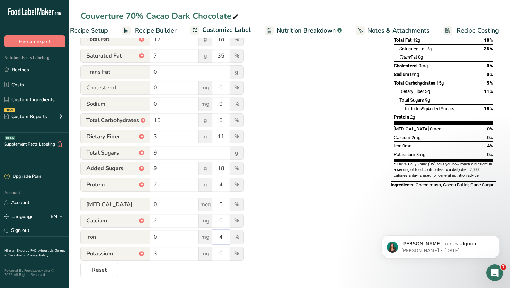
type input "4"
click at [372, 226] on div "Utilize this manual override feature to get full control over the nutrition lab…" at bounding box center [228, 107] width 296 height 340
click at [206, 206] on span "mcg" at bounding box center [205, 205] width 14 height 14
click at [206, 219] on span "mg" at bounding box center [205, 221] width 14 height 14
click at [206, 232] on span "mg" at bounding box center [205, 237] width 14 height 14
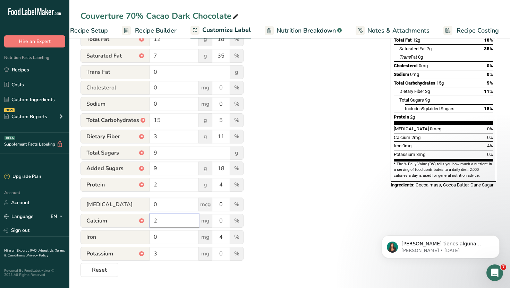
click at [176, 222] on input "2" at bounding box center [174, 221] width 49 height 14
type input "2"
click at [218, 225] on input "0" at bounding box center [220, 221] width 17 height 14
type input "2"
click at [181, 220] on input "2" at bounding box center [174, 221] width 49 height 14
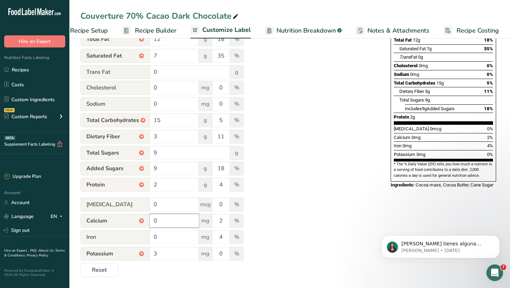
type input "0"
click at [325, 214] on div "Utilize this manual override feature to get full control over the nutrition lab…" at bounding box center [228, 107] width 296 height 340
click at [171, 252] on input "3" at bounding box center [174, 254] width 49 height 14
type input "3"
click at [222, 255] on input "0" at bounding box center [220, 254] width 17 height 14
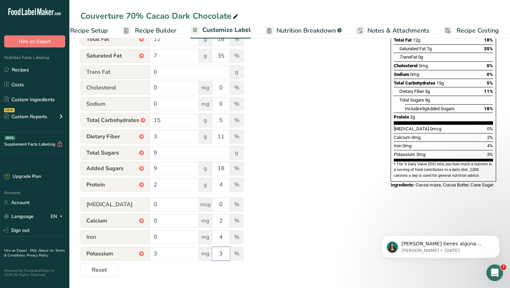
type input "3"
click at [183, 252] on input "3" at bounding box center [174, 254] width 49 height 14
type input "1"
type input "3"
click at [291, 227] on div "Utilize this manual override feature to get full control over the nutrition lab…" at bounding box center [228, 107] width 296 height 340
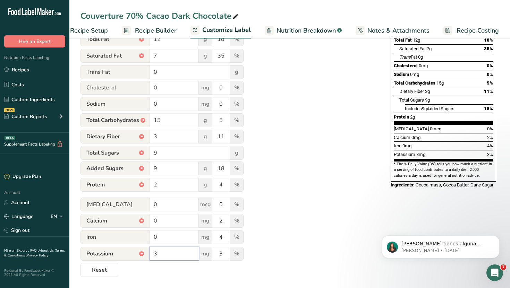
click at [170, 259] on input "3" at bounding box center [174, 254] width 49 height 14
type input "3"
type input "150"
click at [394, 189] on div "Choose your label style Standard FDA label USA (FDA) Standard FDA label Tabular…" at bounding box center [289, 107] width 418 height 340
click at [340, 222] on div "Utilize this manual override feature to get full control over the nutrition lab…" at bounding box center [228, 107] width 296 height 340
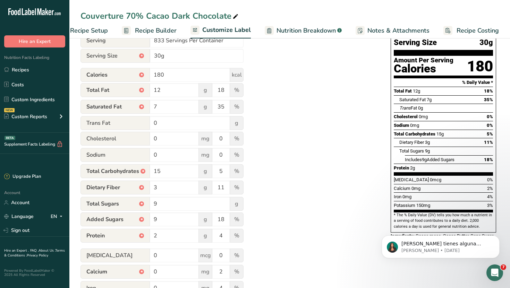
scroll to position [0, 0]
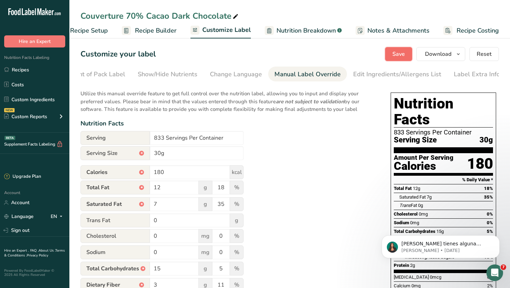
click at [403, 52] on span "Save" at bounding box center [398, 54] width 12 height 8
click at [363, 71] on div "Edit Ingredients/Allergens List" at bounding box center [397, 74] width 88 height 9
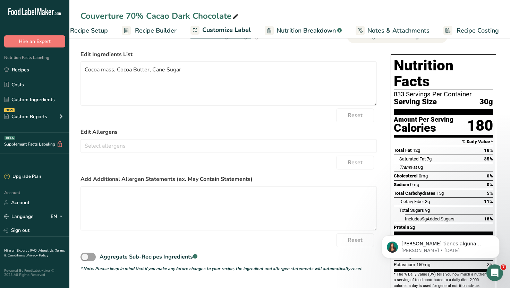
scroll to position [53, 0]
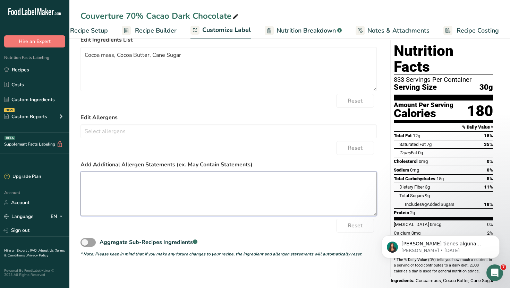
click at [153, 188] on textarea at bounding box center [228, 194] width 296 height 44
paste textarea "Made on equipment that also processes tree nuts and fennel seeds."
click at [85, 191] on textarea "Made on equipment that also processes tree nuts and fennel seeds." at bounding box center [228, 194] width 296 height 44
type textarea "Made on equipment that also processes tree nuts and fennel seeds."
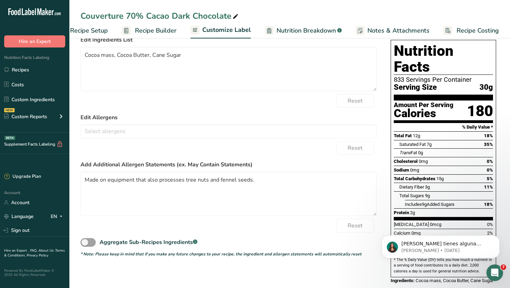
click at [236, 226] on div "Reset" at bounding box center [228, 226] width 296 height 14
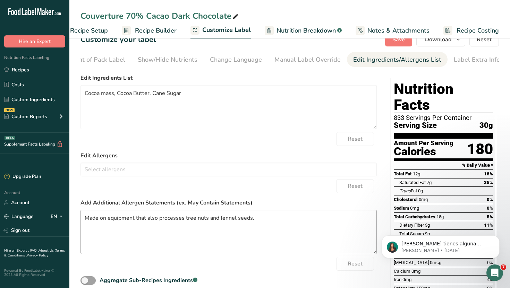
scroll to position [0, 0]
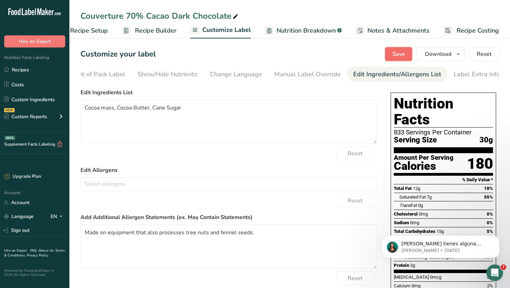
click at [396, 51] on span "Save" at bounding box center [398, 54] width 12 height 8
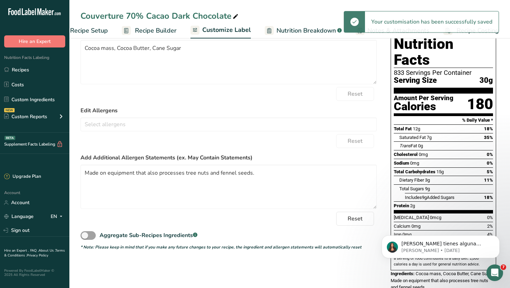
scroll to position [66, 0]
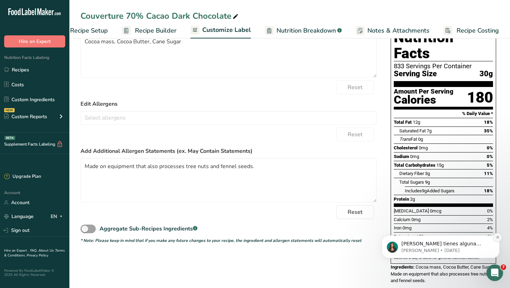
click at [497, 239] on icon "Dismiss notification" at bounding box center [497, 237] width 4 height 4
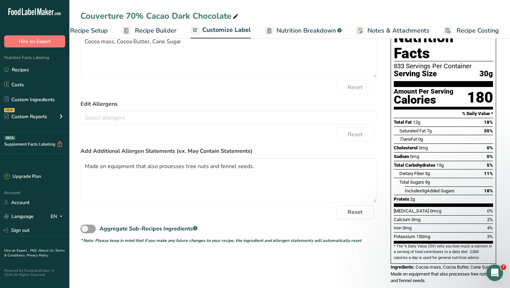
scroll to position [40, 0]
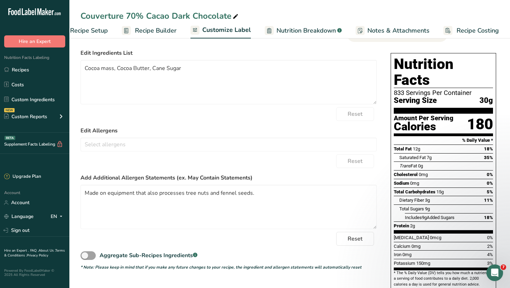
click at [164, 153] on form "Edit Ingredients List Cocoa mass, Cocoa Butter, Cane Sugar Reset Edit Allergens…" at bounding box center [228, 160] width 296 height 222
click at [171, 146] on input "text" at bounding box center [228, 144] width 295 height 11
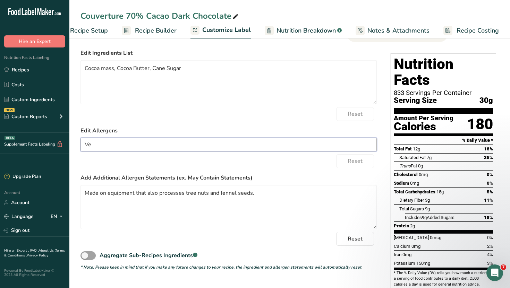
type input "V"
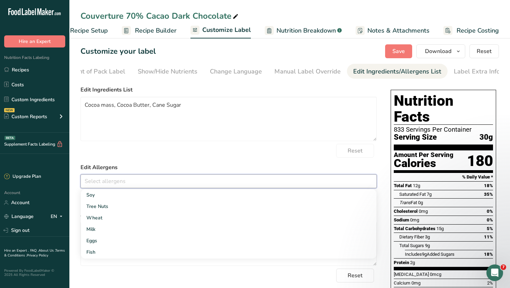
scroll to position [0, 0]
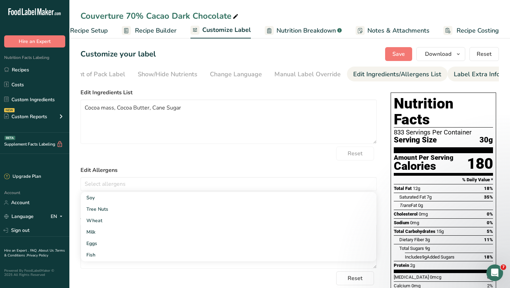
click at [457, 73] on div "Label Extra Info" at bounding box center [476, 74] width 46 height 9
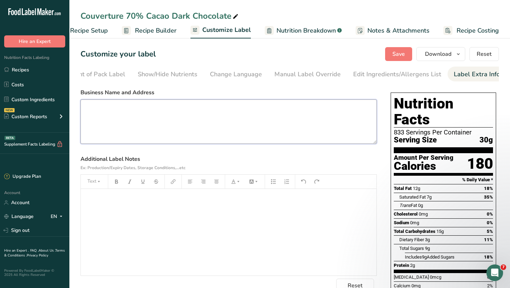
click at [169, 114] on textarea at bounding box center [228, 121] width 296 height 44
click at [172, 31] on span "Recipe Builder" at bounding box center [156, 30] width 42 height 9
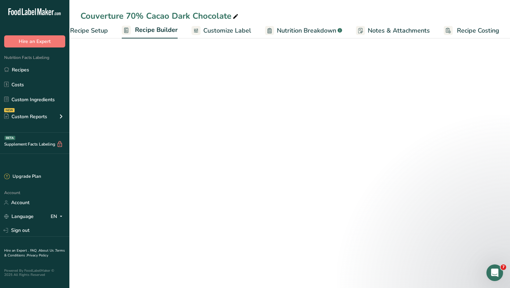
scroll to position [0, 24]
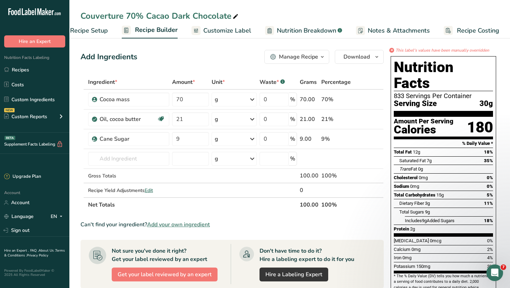
click at [229, 32] on span "Customize Label" at bounding box center [227, 30] width 48 height 9
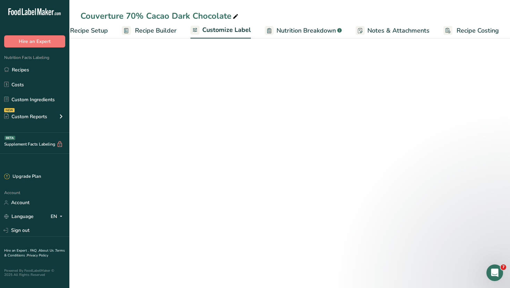
scroll to position [0, 24]
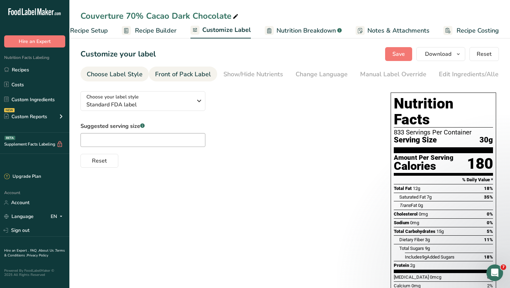
click at [194, 69] on link "Front of Pack Label" at bounding box center [183, 75] width 56 height 16
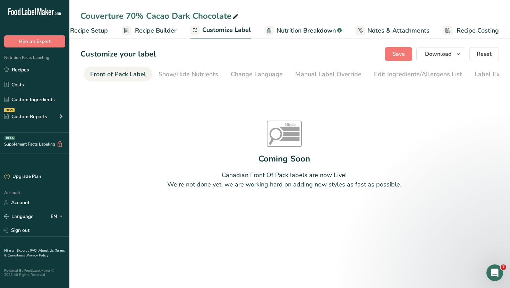
scroll to position [0, 67]
click at [209, 72] on div "Show/Hide Nutrients" at bounding box center [186, 74] width 60 height 9
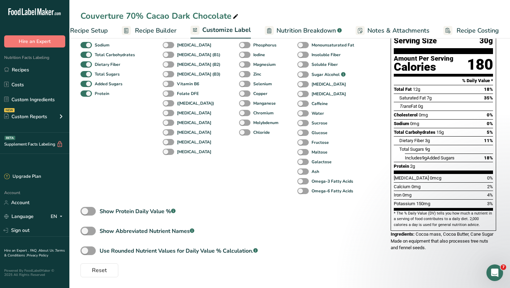
scroll to position [101, 0]
click at [87, 250] on span at bounding box center [87, 250] width 15 height 9
click at [85, 250] on input "Use Rounded Nutrient Values for Daily Value % Calculation. .a-a{fill:#347362;}.…" at bounding box center [82, 250] width 5 height 5
click at [87, 250] on span at bounding box center [87, 250] width 15 height 9
click at [85, 250] on input "Use Rounded Nutrient Values for Daily Value % Calculation. .a-a{fill:#347362;}.…" at bounding box center [82, 250] width 5 height 5
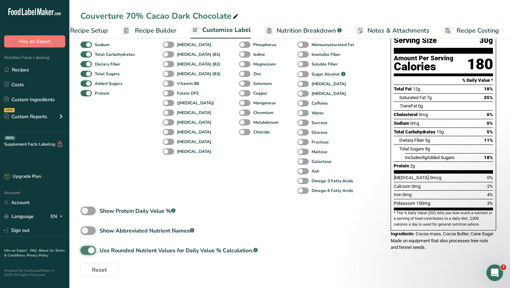
checkbox input "false"
click at [88, 233] on span at bounding box center [87, 230] width 15 height 9
click at [85, 233] on input "Show Abbreviated Nutrient Names .a-a{fill:#347362;}.b-a{fill:#fff;}" at bounding box center [82, 230] width 5 height 5
click at [88, 233] on span at bounding box center [87, 230] width 15 height 9
click at [85, 233] on input "Show Abbreviated Nutrient Names .a-a{fill:#347362;}.b-a{fill:#fff;}" at bounding box center [82, 230] width 5 height 5
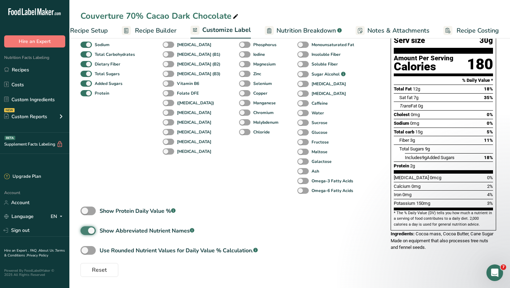
checkbox input "false"
click at [93, 207] on label "Show Protein Daily Value % .a-a{fill:#347362;}.b-a{fill:#fff;}" at bounding box center [127, 211] width 95 height 9
click at [85, 209] on input "Show Protein Daily Value % .a-a{fill:#347362;}.b-a{fill:#fff;}" at bounding box center [82, 211] width 5 height 5
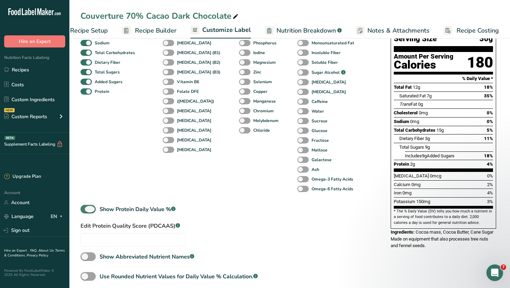
click at [93, 207] on label "Show Protein Daily Value % .a-a{fill:#347362;}.b-a{fill:#fff;}" at bounding box center [127, 209] width 95 height 9
click at [85, 207] on input "Show Protein Daily Value % .a-a{fill:#347362;}.b-a{fill:#fff;}" at bounding box center [82, 209] width 5 height 5
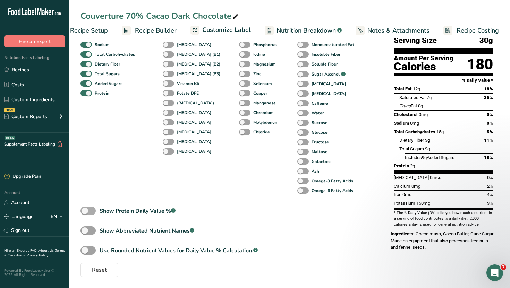
click at [93, 207] on label "Show Protein Daily Value % .a-a{fill:#347362;}.b-a{fill:#fff;}" at bounding box center [127, 211] width 95 height 9
click at [85, 209] on input "Show Protein Daily Value % .a-a{fill:#347362;}.b-a{fill:#fff;}" at bounding box center [82, 211] width 5 height 5
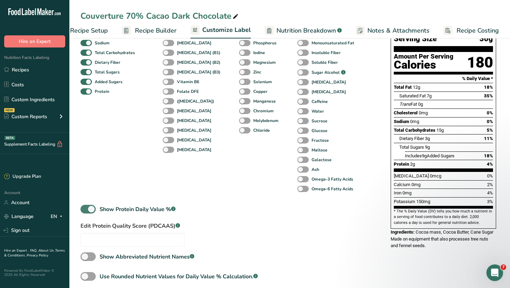
click at [93, 207] on label "Show Protein Daily Value % .a-a{fill:#347362;}.b-a{fill:#fff;}" at bounding box center [127, 209] width 95 height 9
click at [85, 207] on input "Show Protein Daily Value % .a-a{fill:#347362;}.b-a{fill:#fff;}" at bounding box center [82, 209] width 5 height 5
checkbox input "false"
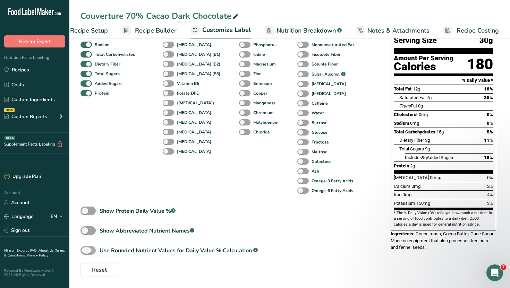
click at [93, 248] on span at bounding box center [87, 250] width 15 height 9
click at [85, 248] on input "Use Rounded Nutrient Values for Daily Value % Calculation. .a-a{fill:#347362;}.…" at bounding box center [82, 250] width 5 height 5
click at [93, 248] on span at bounding box center [87, 250] width 15 height 9
click at [85, 248] on input "Use Rounded Nutrient Values for Daily Value % Calculation. .a-a{fill:#347362;}.…" at bounding box center [82, 250] width 5 height 5
click at [93, 248] on span at bounding box center [87, 250] width 15 height 9
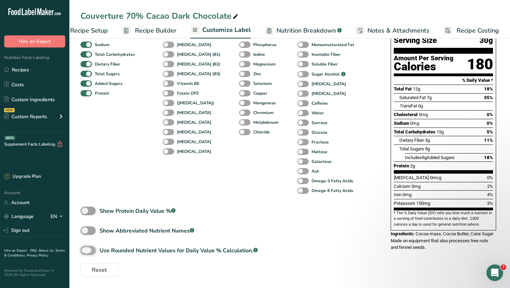
click at [85, 248] on input "Use Rounded Nutrient Values for Daily Value % Calculation. .a-a{fill:#347362;}.…" at bounding box center [82, 250] width 5 height 5
click at [93, 248] on span at bounding box center [87, 250] width 15 height 9
click at [85, 248] on input "Use Rounded Nutrient Values for Daily Value % Calculation. .a-a{fill:#347362;}.…" at bounding box center [82, 250] width 5 height 5
checkbox input "false"
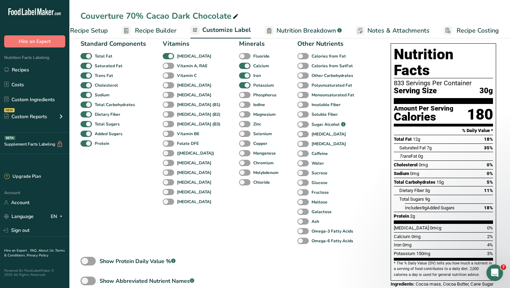
scroll to position [9, 0]
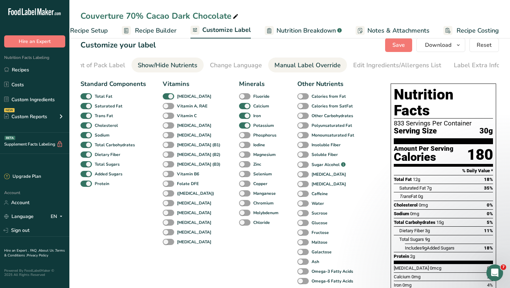
click at [300, 64] on div "Manual Label Override" at bounding box center [307, 65] width 66 height 9
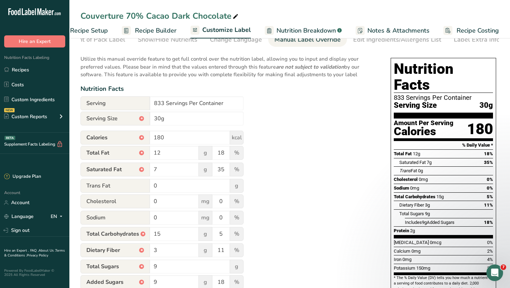
scroll to position [0, 0]
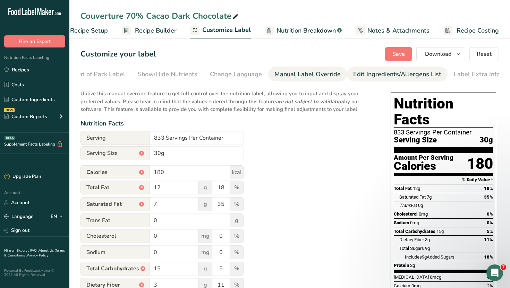
click at [380, 76] on div "Edit Ingredients/Allergens List" at bounding box center [397, 74] width 88 height 9
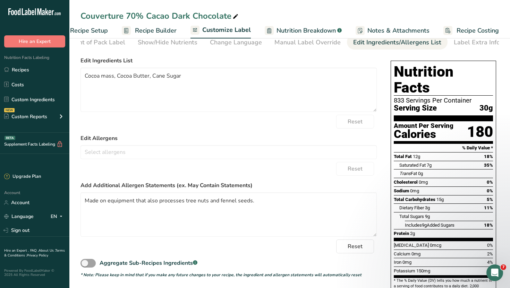
scroll to position [31, 0]
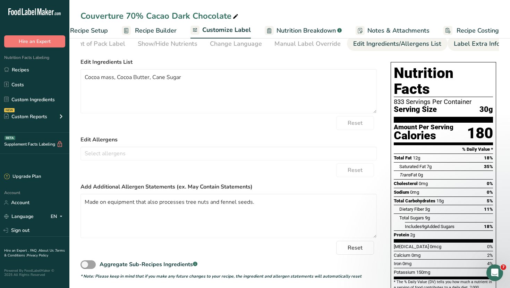
click at [453, 47] on div "Label Extra Info" at bounding box center [476, 43] width 46 height 9
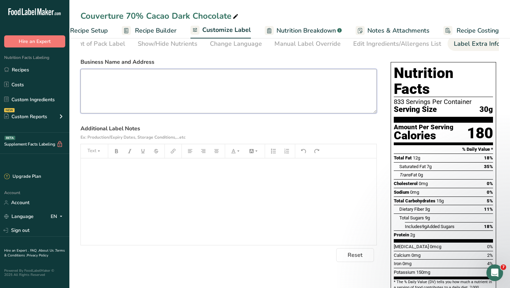
click at [261, 96] on textarea at bounding box center [228, 91] width 296 height 44
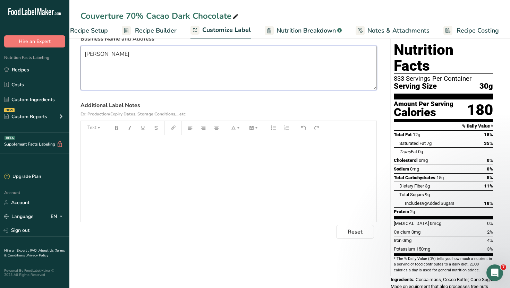
scroll to position [66, 0]
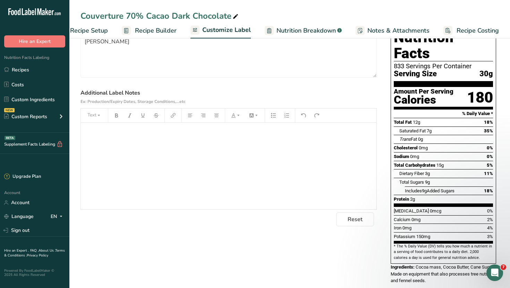
click at [146, 35] on link "Recipe Builder" at bounding box center [149, 31] width 55 height 16
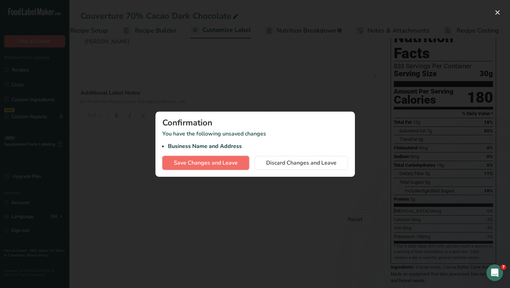
click at [228, 163] on span "Save Changes and Leave" at bounding box center [206, 163] width 64 height 8
type textarea "INARU"
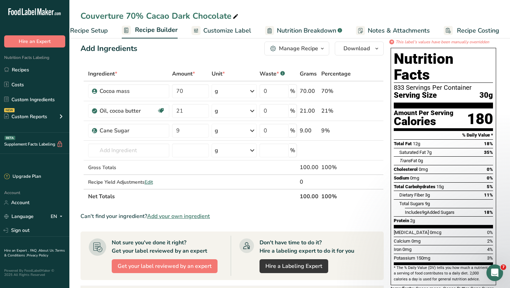
scroll to position [6, 0]
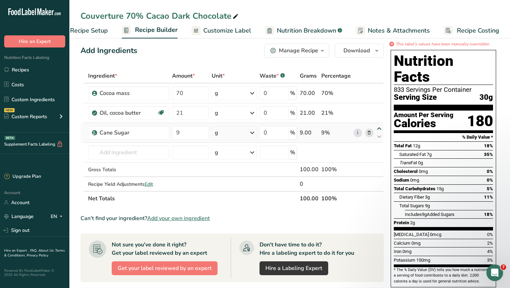
click at [380, 129] on icon at bounding box center [379, 128] width 8 height 5
type input "9"
type input "21"
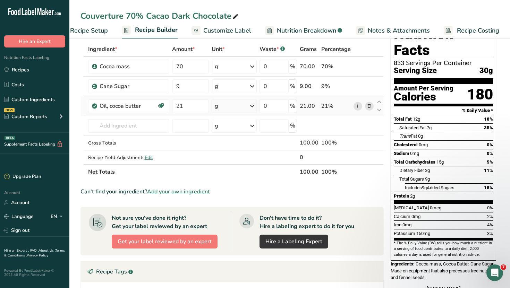
scroll to position [0, 0]
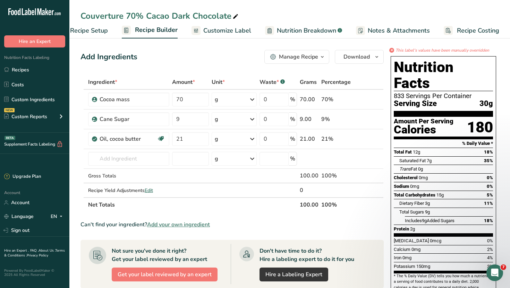
click at [211, 32] on span "Customize Label" at bounding box center [227, 30] width 48 height 9
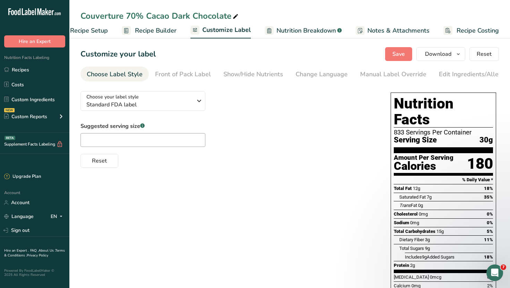
click at [165, 32] on span "Recipe Builder" at bounding box center [156, 30] width 42 height 9
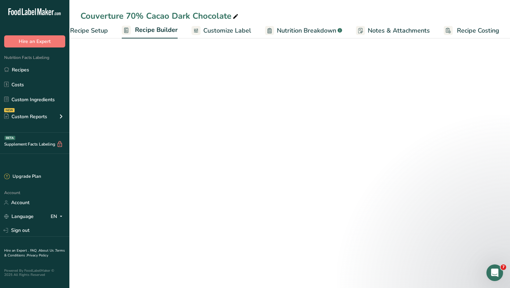
scroll to position [0, 24]
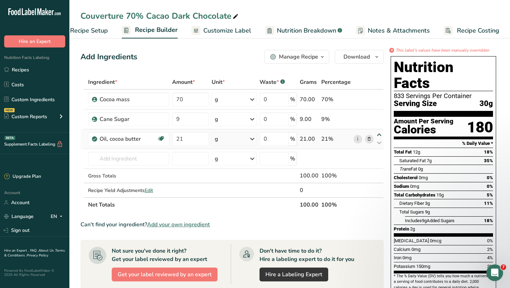
click at [378, 134] on icon at bounding box center [379, 134] width 8 height 5
type input "21"
type input "9"
click at [381, 141] on icon at bounding box center [379, 142] width 8 height 5
click at [380, 144] on icon at bounding box center [379, 142] width 8 height 5
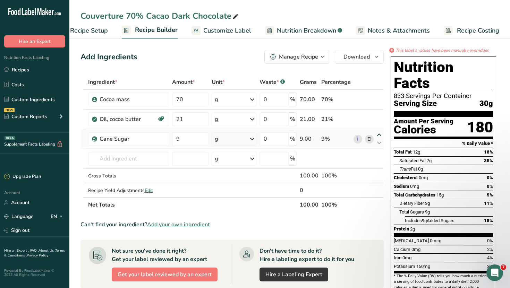
click at [379, 135] on icon at bounding box center [379, 134] width 8 height 5
type input "9"
type input "21"
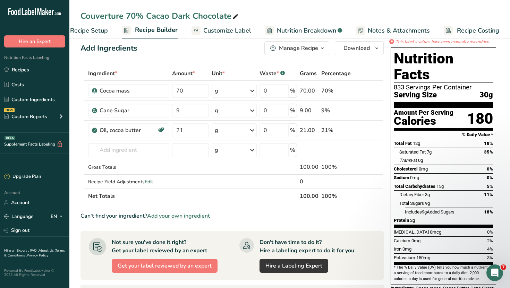
scroll to position [0, 0]
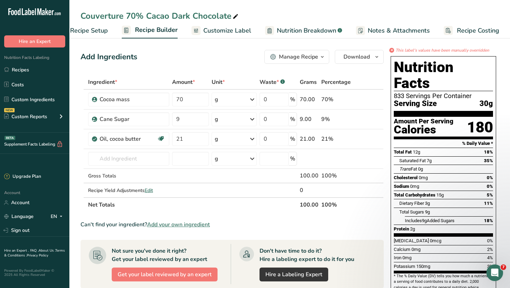
click at [316, 55] on div "Manage Recipe" at bounding box center [298, 57] width 39 height 8
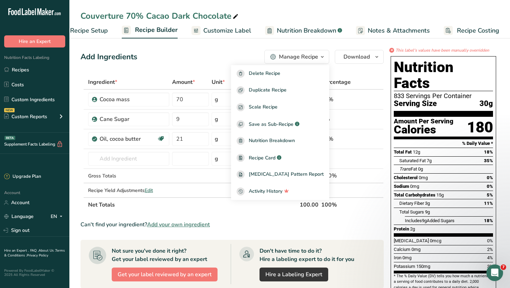
click at [316, 55] on div "Manage Recipe" at bounding box center [298, 57] width 39 height 8
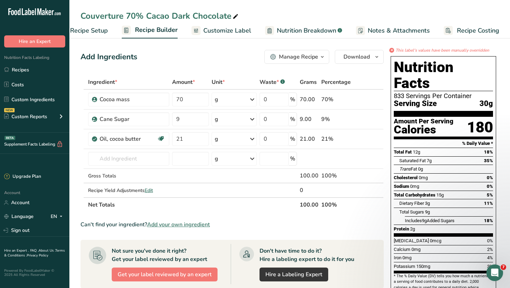
click at [234, 32] on span "Customize Label" at bounding box center [227, 30] width 48 height 9
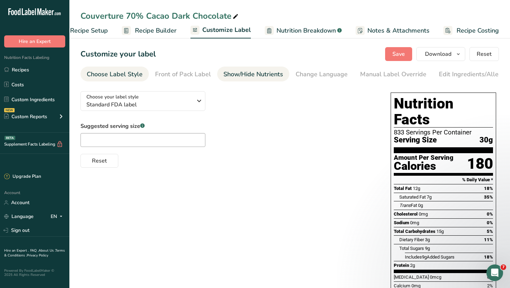
click at [256, 74] on div "Show/Hide Nutrients" at bounding box center [253, 74] width 60 height 9
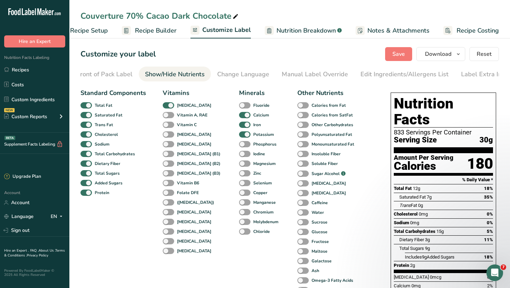
scroll to position [0, 86]
click at [263, 75] on li "Change Language" at bounding box center [235, 74] width 64 height 15
click at [245, 72] on div "Change Language" at bounding box center [236, 74] width 52 height 9
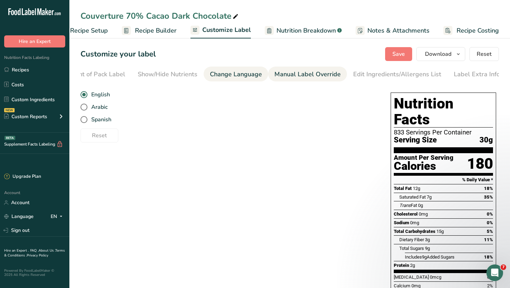
click at [284, 75] on div "Manual Label Override" at bounding box center [307, 74] width 66 height 9
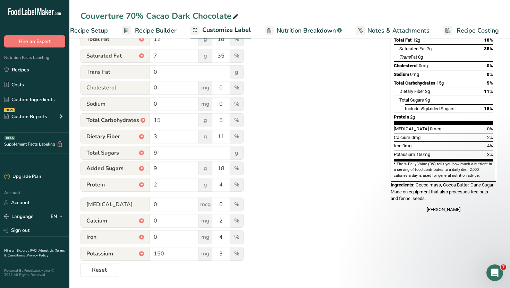
scroll to position [92, 0]
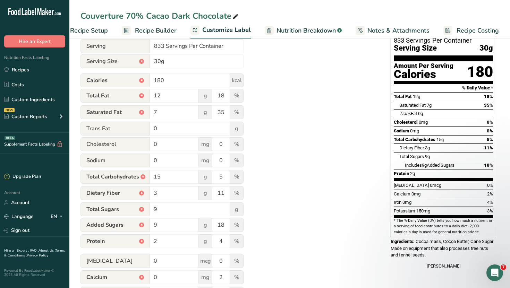
click at [321, 26] on span "Nutrition Breakdown" at bounding box center [305, 30] width 59 height 9
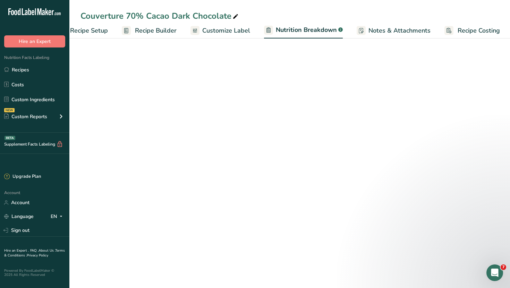
scroll to position [0, 24]
select select "Calories"
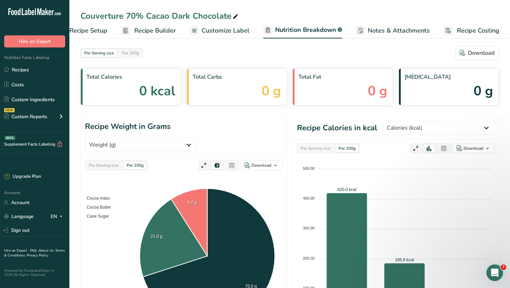
scroll to position [0, 0]
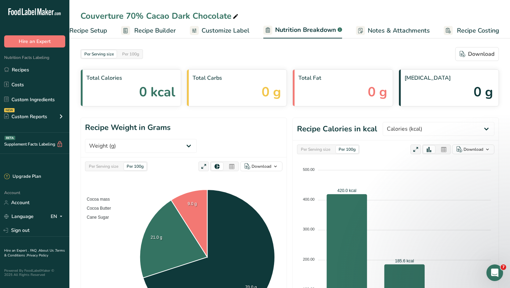
click at [391, 34] on span "Notes & Attachments" at bounding box center [398, 30] width 62 height 9
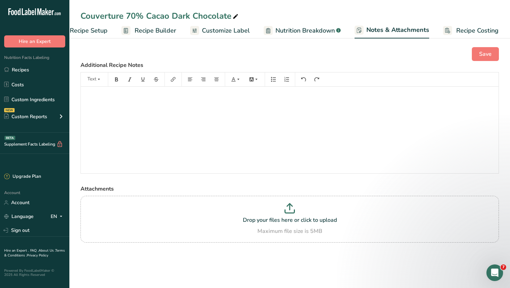
click at [235, 31] on span "Customize Label" at bounding box center [226, 30] width 48 height 9
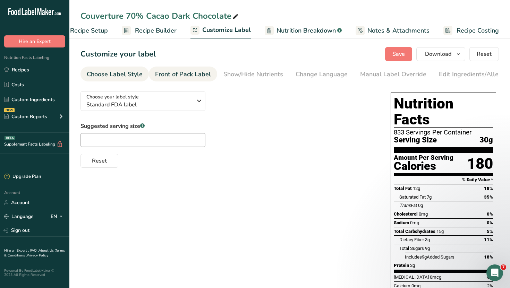
click at [194, 73] on div "Front of Pack Label" at bounding box center [183, 74] width 56 height 9
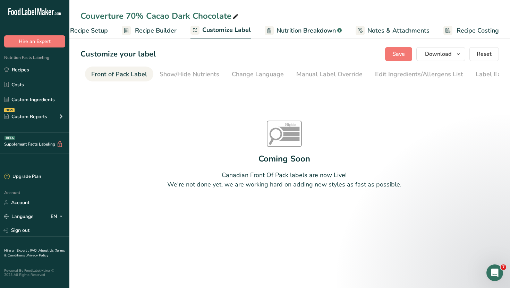
scroll to position [0, 67]
click at [235, 76] on div "Change Language" at bounding box center [254, 74] width 52 height 9
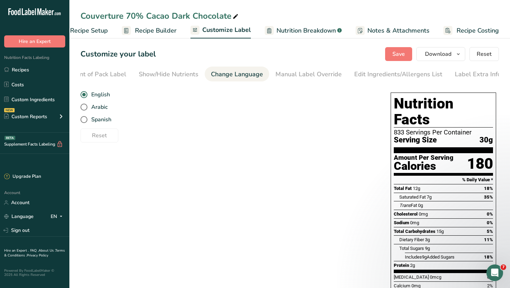
scroll to position [0, 86]
click at [278, 70] on div "Manual Label Override" at bounding box center [307, 74] width 66 height 9
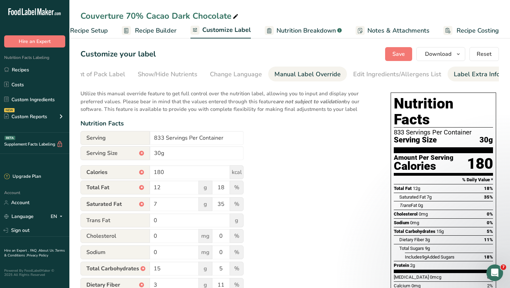
click at [466, 75] on div "Label Extra Info" at bounding box center [476, 74] width 46 height 9
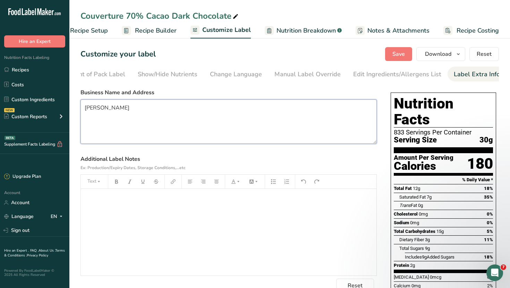
click at [244, 119] on textarea "INARU" at bounding box center [228, 121] width 296 height 44
drag, startPoint x: 184, startPoint y: 106, endPoint x: 52, endPoint y: 106, distance: 131.7
click at [52, 106] on div ".a-20{fill:#fff;} Hire an Expert Nutrition Facts Labeling Recipes Costs Custom …" at bounding box center [255, 190] width 510 height 380
paste textarea "Manufactured for INARU VALLEY LLC in San Cristobal, Dominican Republic 91000"
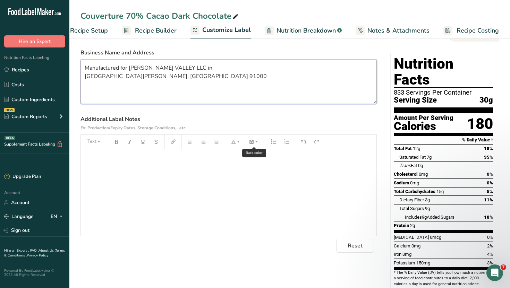
scroll to position [38, 0]
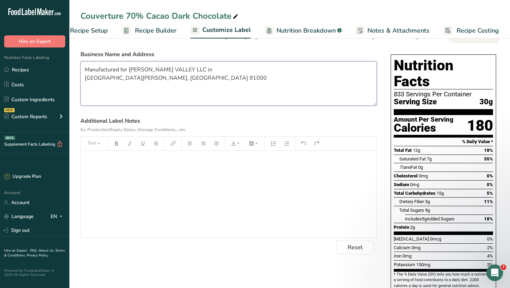
click at [84, 79] on textarea "Manufactured for INARU VALLEY LLC in San Cristobal, Dominican Republic 91000" at bounding box center [228, 83] width 296 height 44
type textarea "Manufactured for INARU VALLEY LLC in San Cristobal, Dominican Republic 91000"
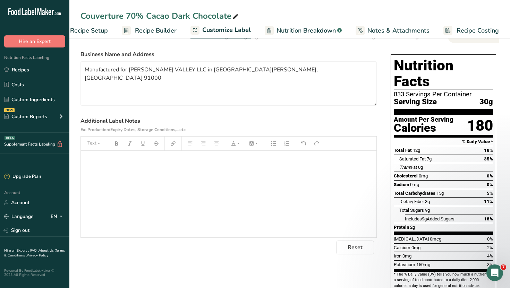
click at [161, 184] on div "﻿" at bounding box center [228, 194] width 295 height 87
click at [209, 184] on div "Store in a cool, dry place at 60-68°F." at bounding box center [228, 194] width 295 height 87
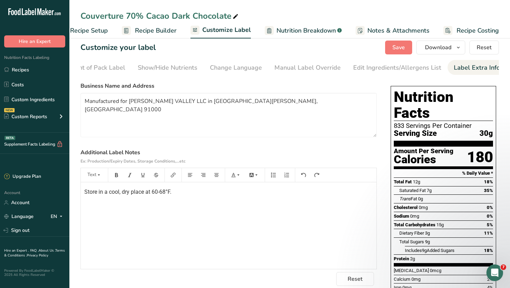
scroll to position [0, 0]
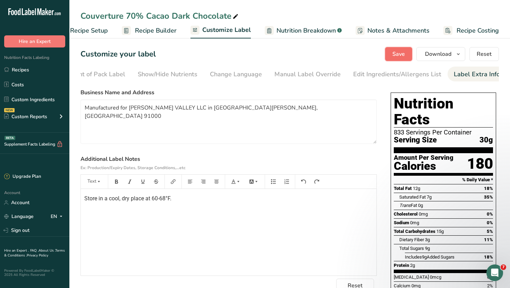
click at [388, 51] on button "Save" at bounding box center [398, 54] width 27 height 14
click at [196, 213] on div "Store in a cool, dry place at 60-68°F." at bounding box center [228, 232] width 295 height 87
click at [301, 77] on div "Manual Label Override" at bounding box center [307, 74] width 66 height 9
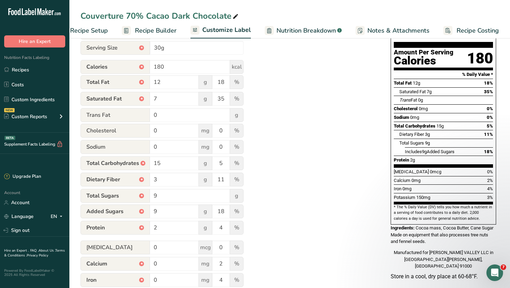
scroll to position [150, 0]
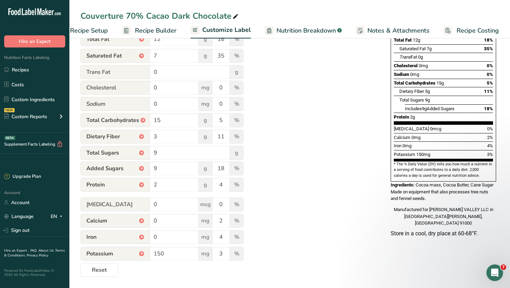
click at [159, 29] on span "Recipe Builder" at bounding box center [156, 30] width 42 height 9
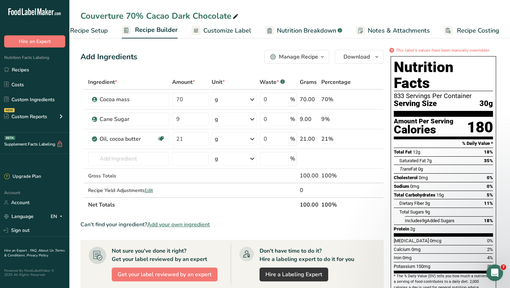
click at [406, 33] on span "Notes & Attachments" at bounding box center [398, 30] width 62 height 9
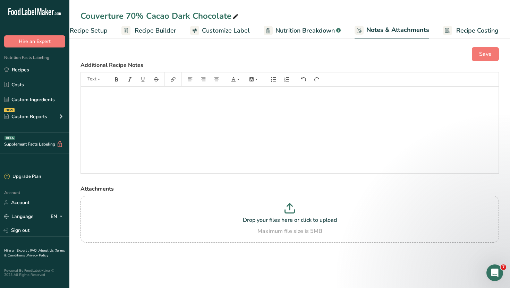
click at [320, 27] on span "Nutrition Breakdown" at bounding box center [304, 30] width 59 height 9
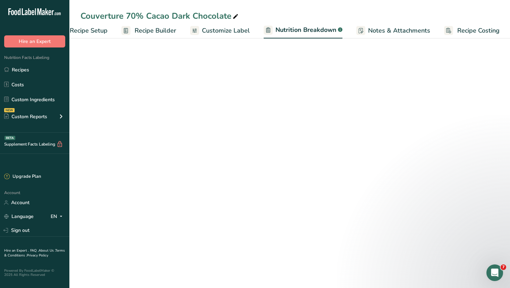
scroll to position [0, 24]
select select "Calories"
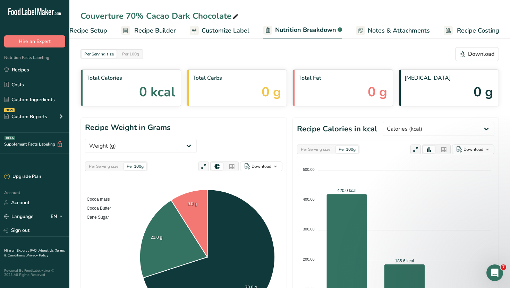
click at [229, 30] on span "Customize Label" at bounding box center [225, 30] width 48 height 9
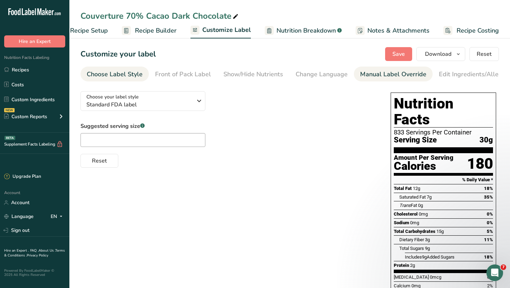
click at [360, 77] on div "Manual Label Override" at bounding box center [393, 74] width 66 height 9
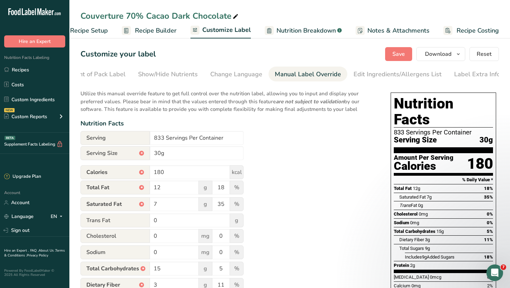
scroll to position [0, 86]
click at [400, 78] on div "Edit Ingredients/Allergens List" at bounding box center [397, 74] width 88 height 9
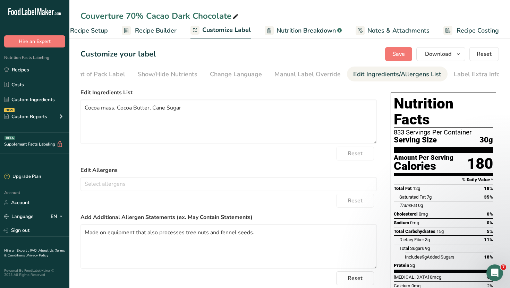
click at [439, 80] on nav "Choose Label Style Front of Pack Label Show/Hide Nutrients Change Language Manu…" at bounding box center [289, 74] width 418 height 15
click at [456, 76] on div "Label Extra Info" at bounding box center [476, 74] width 46 height 9
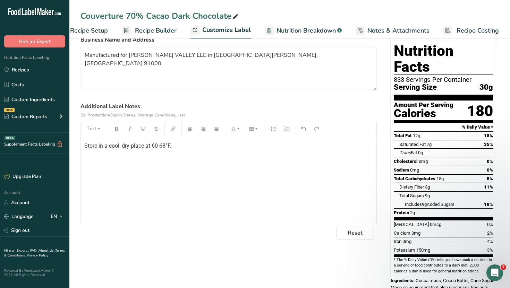
scroll to position [71, 0]
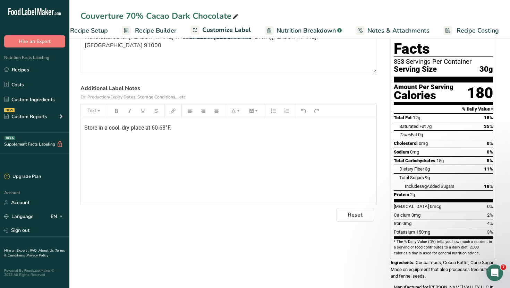
click at [206, 156] on div "Store in a cool, dry place at 60-68°F." at bounding box center [228, 161] width 295 height 87
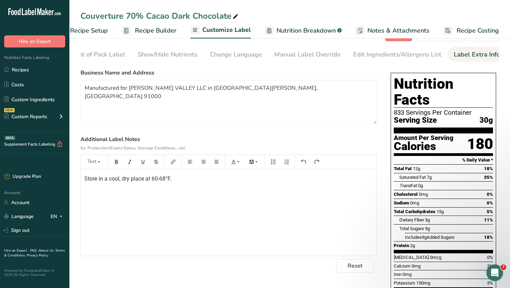
scroll to position [0, 0]
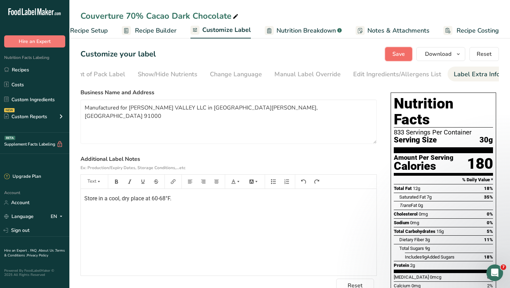
click at [401, 57] on span "Save" at bounding box center [398, 54] width 12 height 8
click at [417, 72] on div "Edit Ingredients/Allergens List" at bounding box center [397, 74] width 88 height 9
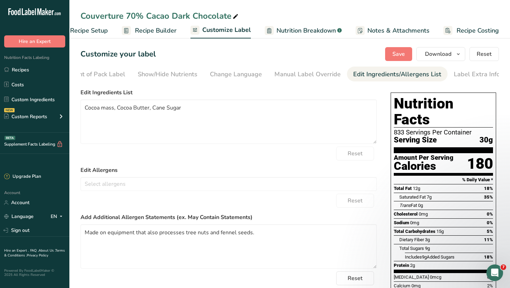
click at [373, 32] on span "Notes & Attachments" at bounding box center [398, 30] width 62 height 9
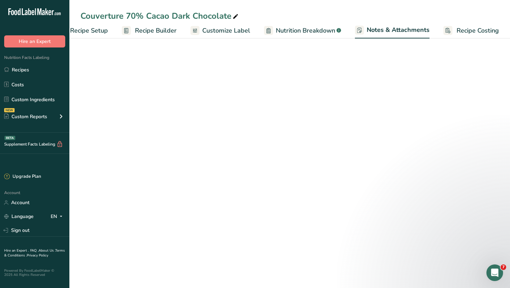
scroll to position [0, 24]
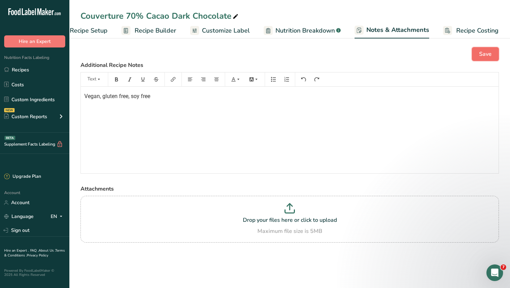
click at [484, 57] on span "Save" at bounding box center [485, 54] width 12 height 8
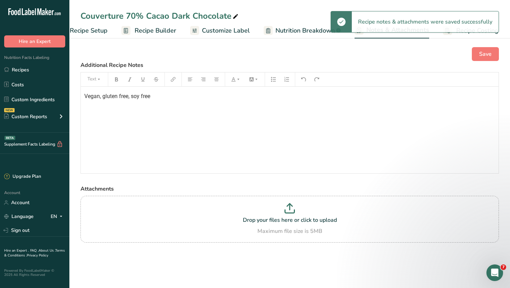
click at [98, 31] on span "Recipe Setup" at bounding box center [89, 30] width 38 height 9
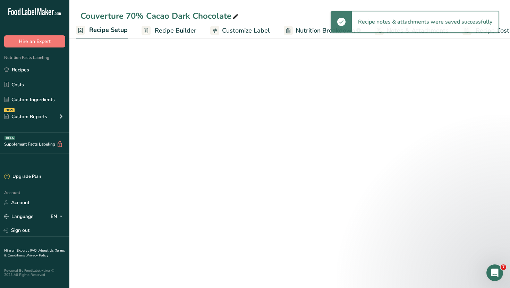
scroll to position [0, 2]
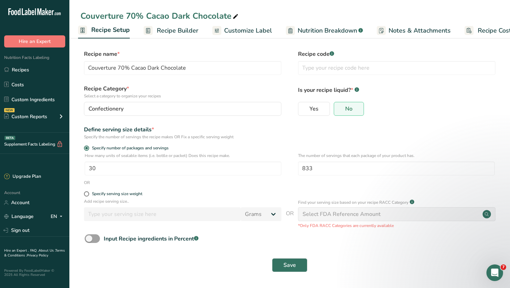
click at [158, 30] on span "Recipe Builder" at bounding box center [178, 30] width 42 height 9
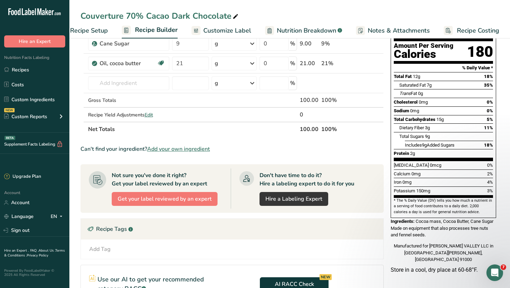
scroll to position [69, 0]
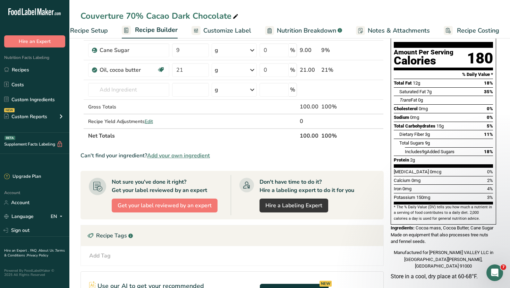
click at [418, 27] on span "Notes & Attachments" at bounding box center [398, 30] width 62 height 9
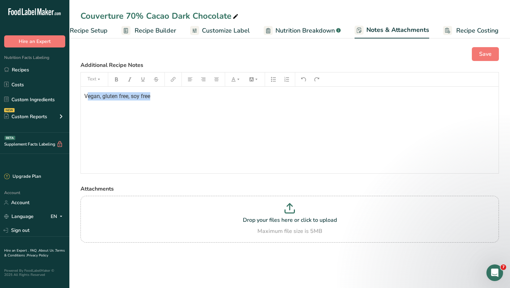
drag, startPoint x: 254, startPoint y: 98, endPoint x: 87, endPoint y: 100, distance: 166.8
click at [87, 100] on p "Vegan, gluten free, soy free" at bounding box center [289, 96] width 410 height 8
click at [485, 57] on span "Save" at bounding box center [485, 54] width 12 height 8
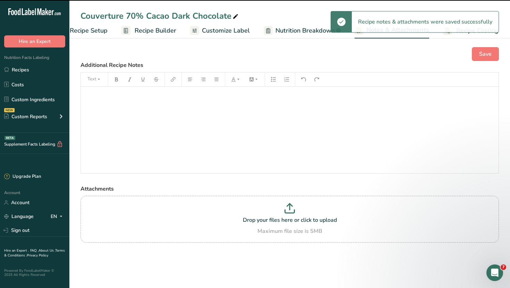
click at [313, 29] on span "Nutrition Breakdown" at bounding box center [304, 30] width 59 height 9
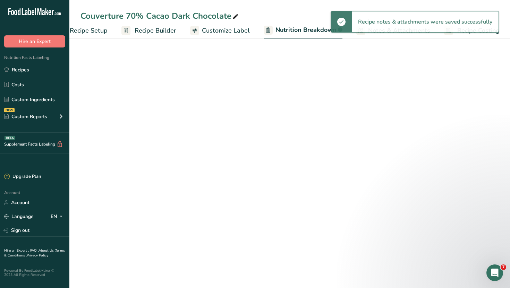
scroll to position [0, 24]
select select "Calories"
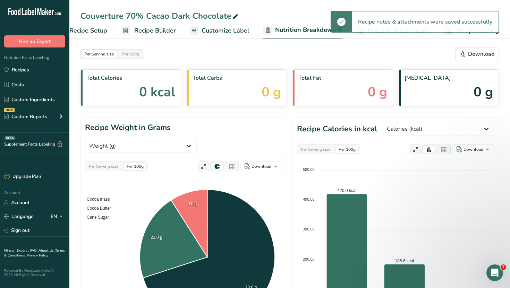
click at [226, 34] on span "Customize Label" at bounding box center [225, 30] width 48 height 9
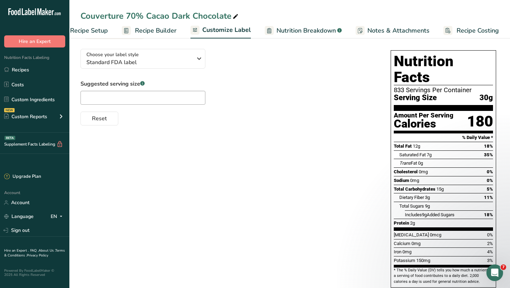
scroll to position [45, 0]
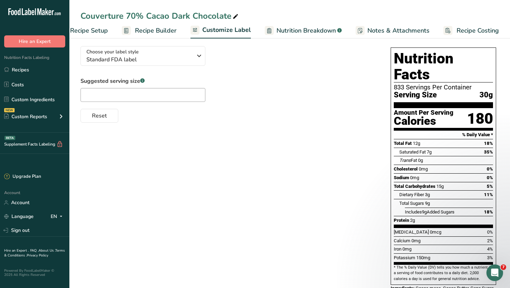
click at [472, 28] on span "Recipe Costing" at bounding box center [477, 30] width 42 height 9
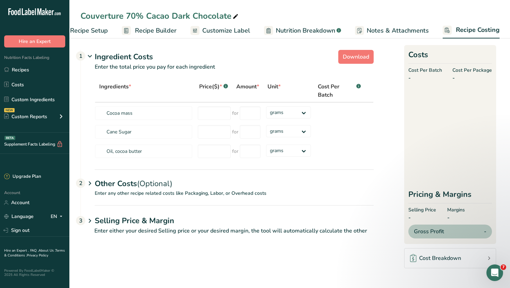
click at [416, 36] on link "Notes & Attachments" at bounding box center [392, 31] width 74 height 16
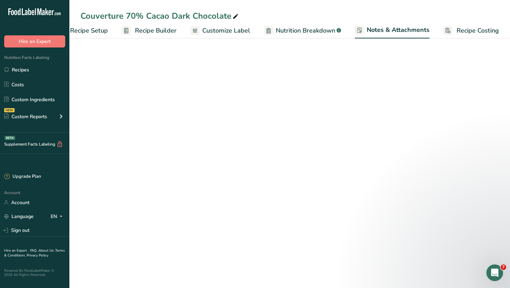
scroll to position [0, 24]
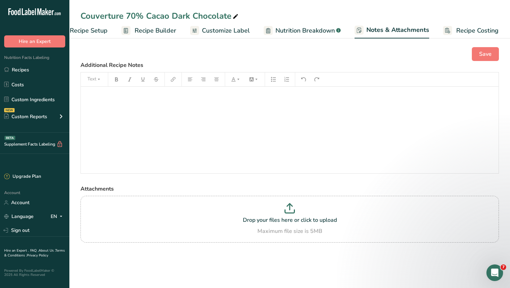
click at [312, 27] on span "Nutrition Breakdown" at bounding box center [304, 30] width 59 height 9
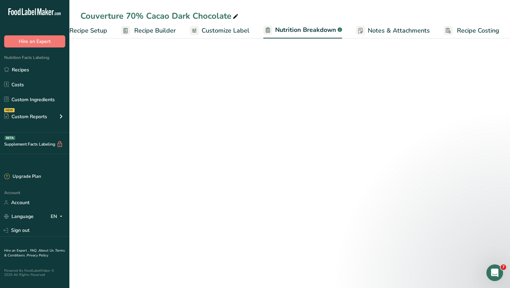
select select "Calories"
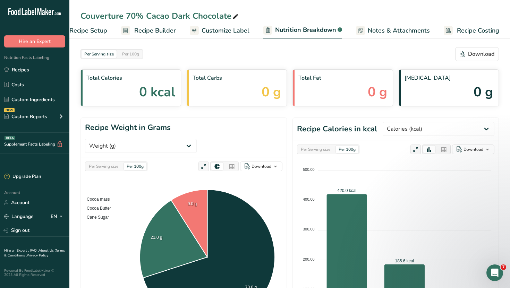
click at [102, 26] on span "Recipe Setup" at bounding box center [88, 30] width 38 height 9
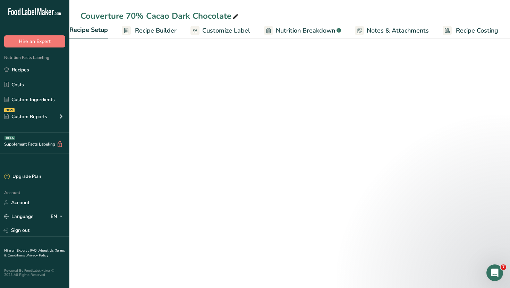
scroll to position [0, 2]
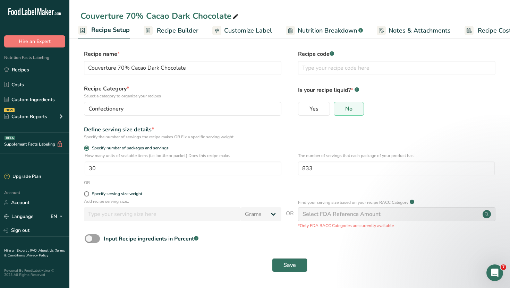
click at [170, 29] on span "Recipe Builder" at bounding box center [178, 30] width 42 height 9
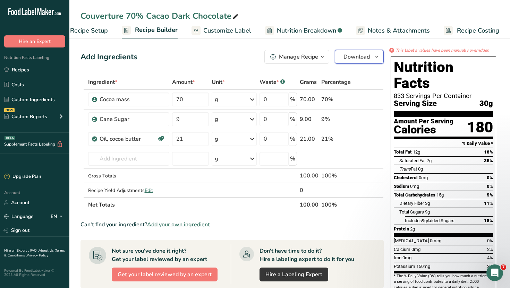
click at [372, 52] on button "Download" at bounding box center [359, 57] width 49 height 14
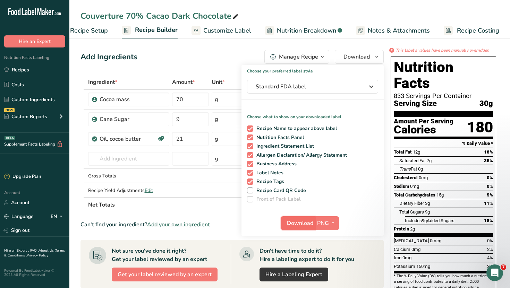
click at [302, 221] on span "Download" at bounding box center [300, 223] width 26 height 8
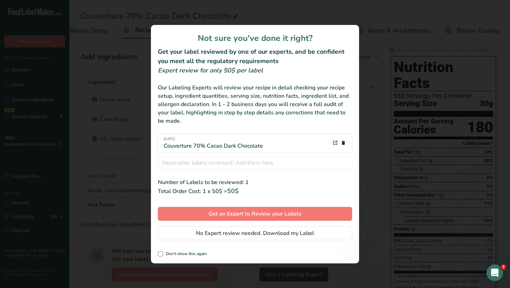
click at [381, 70] on div "review labels modal" at bounding box center [255, 144] width 510 height 288
click at [424, 40] on div "review labels modal" at bounding box center [255, 144] width 510 height 288
click at [102, 64] on div "review labels modal" at bounding box center [255, 144] width 510 height 288
click at [151, 254] on div "Not sure you've done it right? Get your label reviewed by one of our experts, a…" at bounding box center [255, 144] width 208 height 239
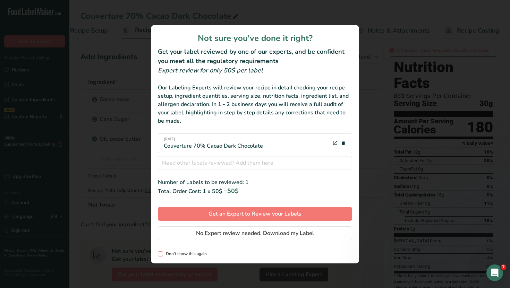
click at [160, 255] on span "review labels modal" at bounding box center [160, 253] width 5 height 5
click at [160, 255] on input "Don't show this again" at bounding box center [160, 254] width 5 height 5
click at [124, 251] on div "review labels modal" at bounding box center [255, 144] width 510 height 288
click at [172, 254] on span "Don't show this again" at bounding box center [185, 253] width 44 height 5
click at [162, 254] on input "Don't show this again" at bounding box center [160, 254] width 5 height 5
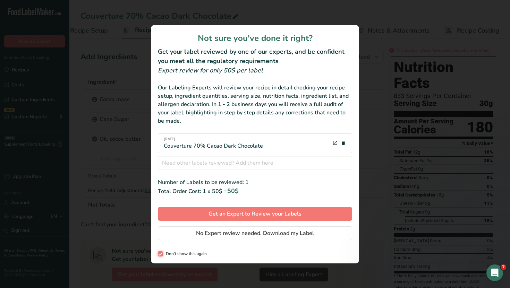
checkbox input "false"
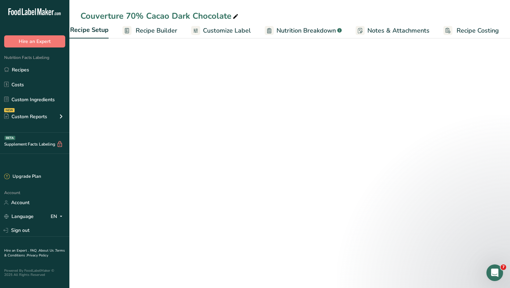
scroll to position [0, 23]
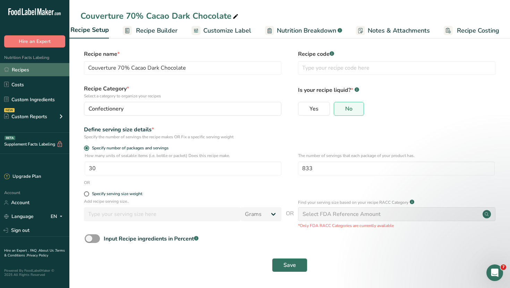
click at [37, 71] on link "Recipes" at bounding box center [34, 69] width 69 height 13
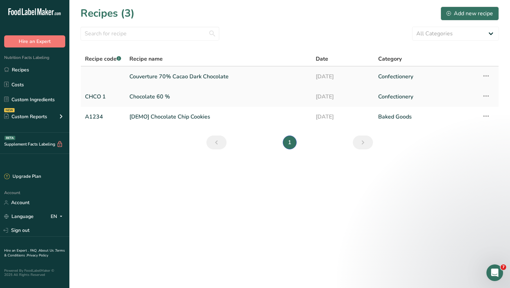
click at [253, 77] on link "Couverture 70% Cacao Dark Chocolate" at bounding box center [218, 76] width 178 height 15
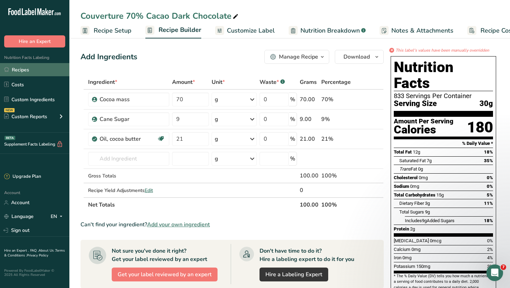
click at [43, 67] on link "Recipes" at bounding box center [34, 69] width 69 height 13
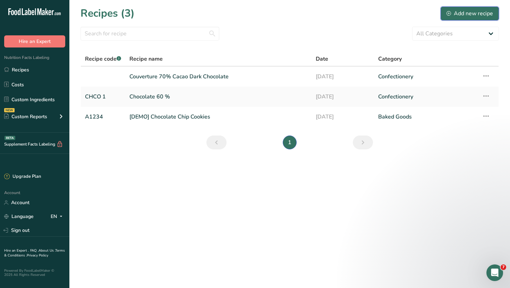
click at [461, 13] on div "Add new recipe" at bounding box center [469, 13] width 46 height 8
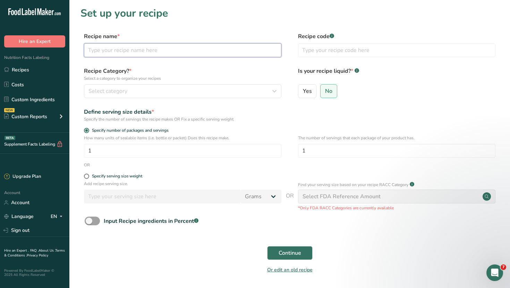
click at [152, 52] on input "text" at bounding box center [182, 50] width 197 height 14
paste input "Couverture 62% Cacao Dark Chocolate"
type input "Couverture 62% Cacao Dark Chocolate"
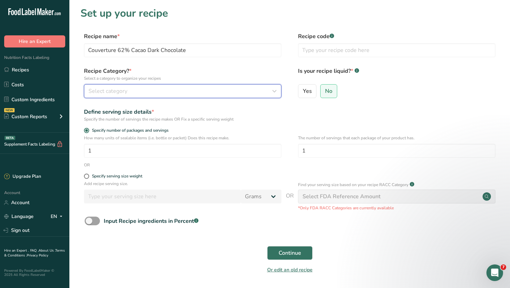
click at [132, 92] on div "Select category" at bounding box center [180, 91] width 184 height 8
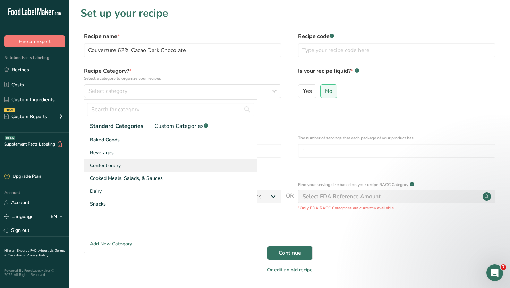
click at [114, 161] on div "Confectionery" at bounding box center [170, 165] width 173 height 13
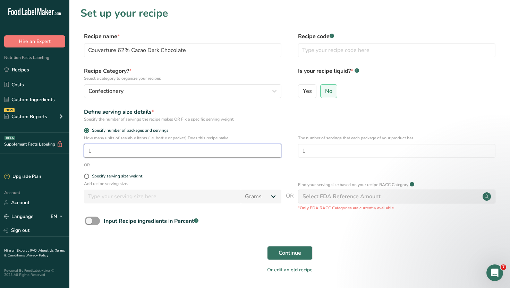
click at [190, 149] on input "1" at bounding box center [182, 151] width 197 height 14
type input "30"
click at [354, 148] on input "1" at bounding box center [396, 151] width 197 height 14
type input "833"
click at [301, 249] on button "Continue" at bounding box center [289, 253] width 45 height 14
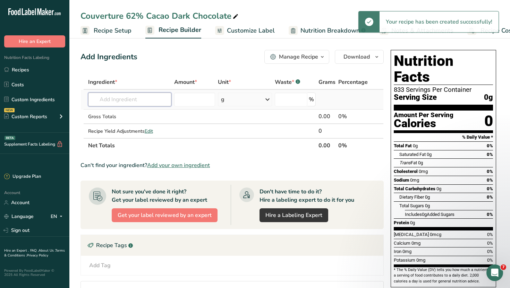
click at [136, 97] on input "text" at bounding box center [130, 100] width 84 height 14
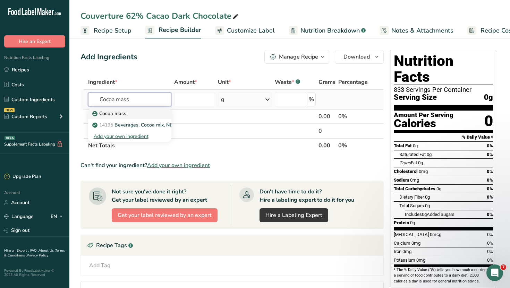
type input "Cocoa mass"
click at [137, 117] on div "Cocoa mass" at bounding box center [124, 113] width 61 height 7
type input "Cocoa mass"
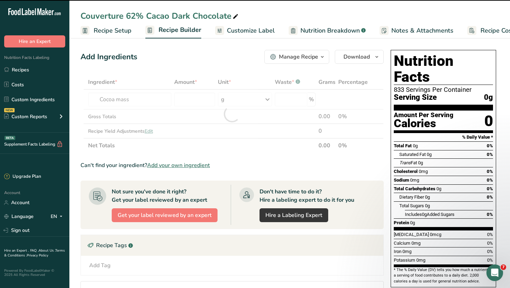
type input "0"
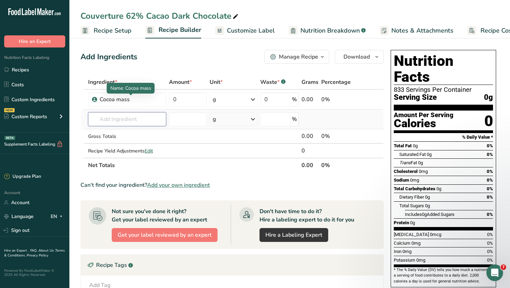
click at [109, 112] on input "text" at bounding box center [127, 119] width 78 height 14
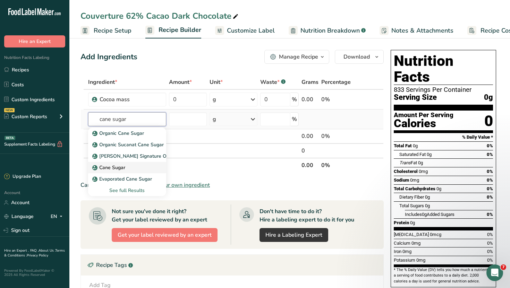
type input "cane sugar"
click at [127, 166] on div "Cane Sugar" at bounding box center [122, 167] width 56 height 7
type input "Cane Sugar"
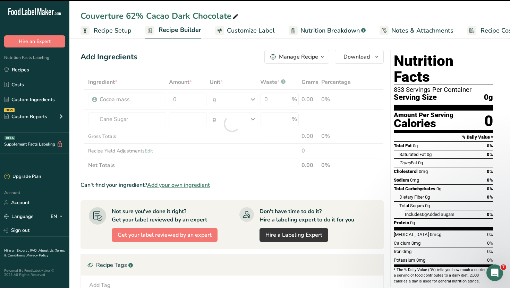
type input "0"
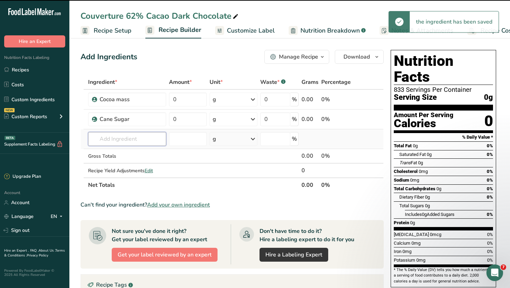
click at [123, 138] on input "text" at bounding box center [127, 139] width 78 height 14
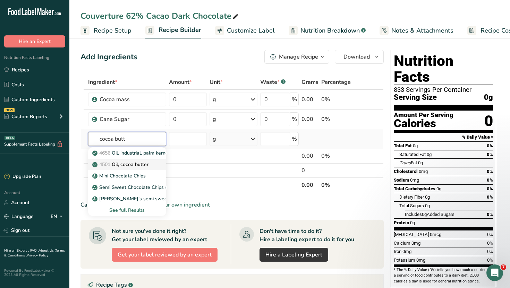
type input "cocoa butt"
click at [144, 166] on p "4501 Oil, cocoa butter" at bounding box center [121, 164] width 55 height 7
type input "Oil, cocoa butter"
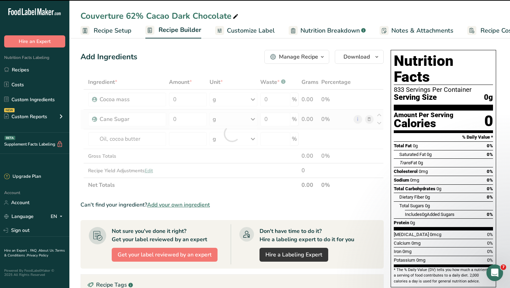
type input "0"
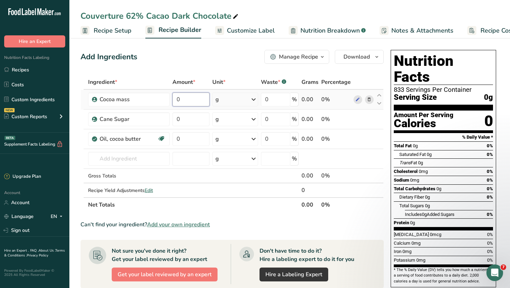
click at [195, 98] on input "0" at bounding box center [190, 100] width 37 height 14
type input "62"
click at [190, 121] on div "Ingredient * Amount * Unit * Waste * .a-a{fill:#347362;}.b-a{fill:#fff;} Grams …" at bounding box center [231, 143] width 303 height 137
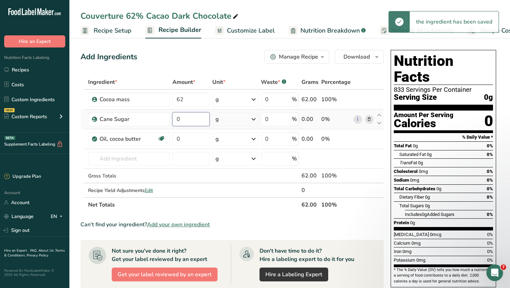
type input "1"
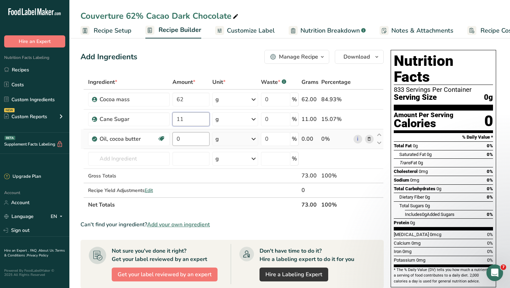
type input "11"
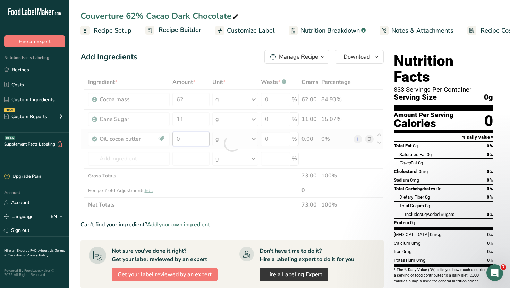
click at [197, 138] on div "Ingredient * Amount * Unit * Waste * .a-a{fill:#347362;}.b-a{fill:#fff;} Grams …" at bounding box center [231, 143] width 303 height 137
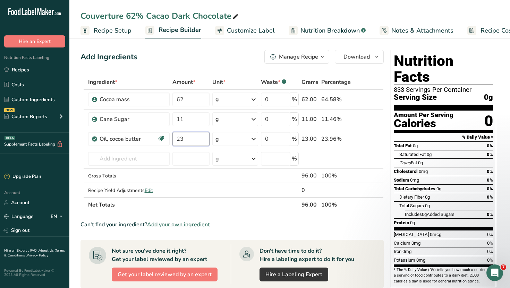
type input "2"
type input "6"
click at [288, 228] on div "Can't find your ingredient? Add your own ingredient" at bounding box center [231, 224] width 303 height 8
drag, startPoint x: 202, startPoint y: 143, endPoint x: 171, endPoint y: 138, distance: 31.2
click at [171, 139] on tr "Oil, cocoa butter Dairy free Gluten free Vegan Vegetarian Soy free 6 g Portions…" at bounding box center [232, 139] width 302 height 20
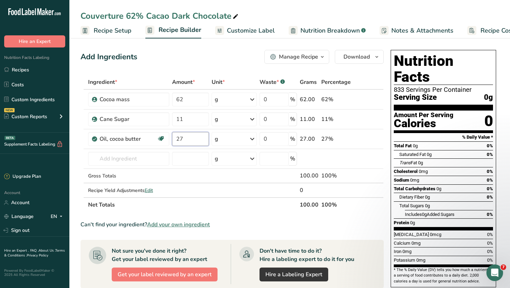
type input "27"
click at [260, 228] on div "Can't find your ingredient? Add your own ingredient" at bounding box center [231, 224] width 303 height 8
click at [317, 61] on div "Manage Recipe" at bounding box center [298, 57] width 39 height 8
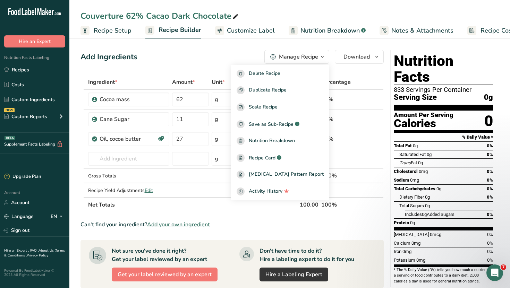
click at [317, 61] on div "Manage Recipe" at bounding box center [298, 57] width 39 height 8
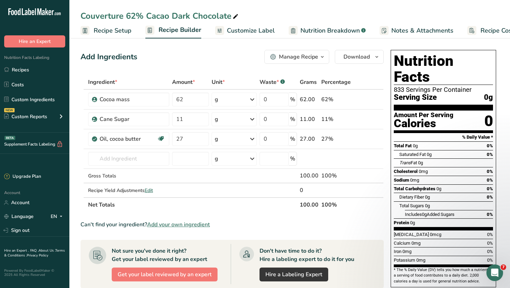
click at [244, 31] on span "Customize Label" at bounding box center [251, 30] width 48 height 9
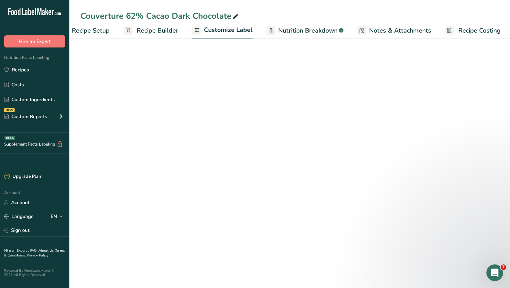
scroll to position [0, 24]
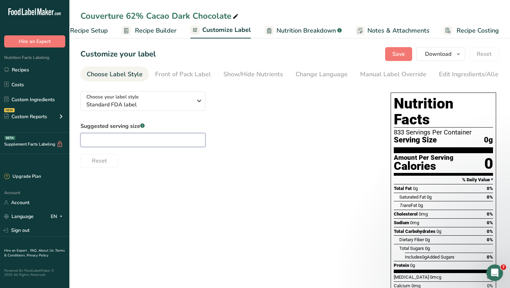
click at [179, 138] on input "text" at bounding box center [142, 140] width 125 height 14
type input "3"
click at [376, 74] on div "Manual Label Override" at bounding box center [393, 74] width 66 height 9
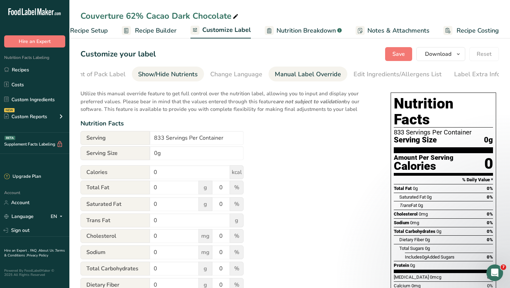
scroll to position [0, 86]
click at [176, 76] on div "Show/Hide Nutrients" at bounding box center [168, 74] width 60 height 9
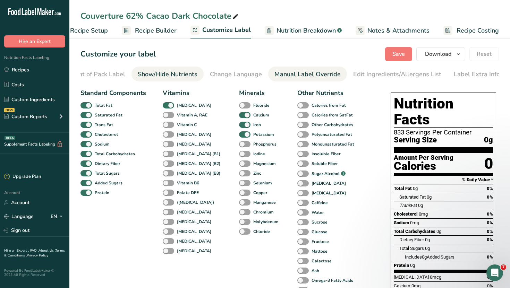
click at [290, 73] on div "Manual Label Override" at bounding box center [307, 74] width 66 height 9
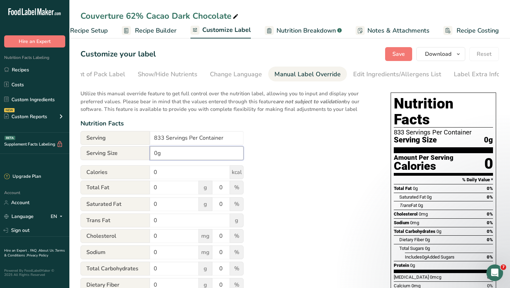
click at [177, 157] on input "0g" at bounding box center [197, 153] width 94 height 14
type input "0"
type input "30g"
click at [167, 172] on input "0" at bounding box center [190, 172] width 80 height 14
type input "0"
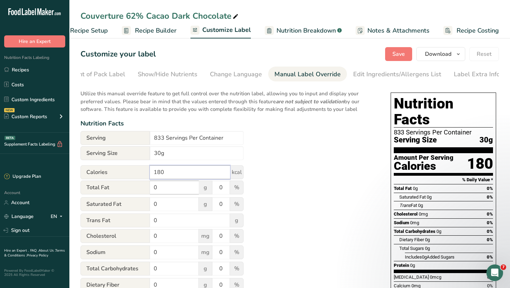
type input "180"
click at [163, 187] on input "0" at bounding box center [174, 188] width 49 height 14
type input "0"
type input "13"
click at [224, 188] on input "0" at bounding box center [220, 188] width 17 height 14
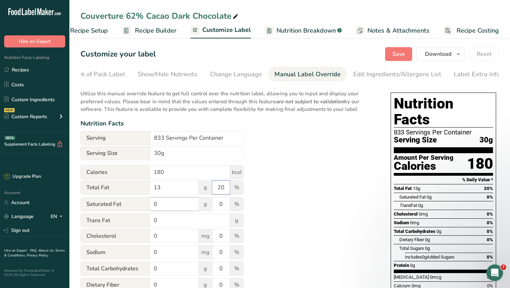
type input "20"
click at [171, 203] on input "0" at bounding box center [174, 204] width 49 height 14
type input "35"
click at [222, 203] on input "0" at bounding box center [220, 204] width 17 height 14
drag, startPoint x: 170, startPoint y: 205, endPoint x: 139, endPoint y: 205, distance: 30.9
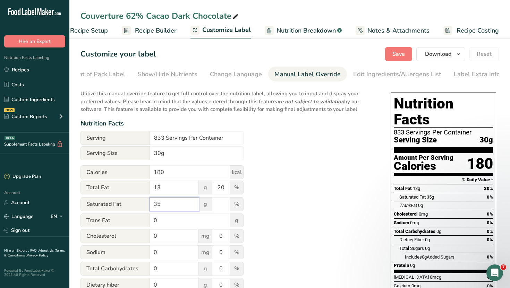
click at [139, 205] on div "Saturated Fat 35 g %" at bounding box center [161, 204] width 163 height 15
type input "7"
click at [217, 207] on input "number" at bounding box center [220, 204] width 17 height 14
type input "35"
click at [170, 223] on input "0" at bounding box center [190, 221] width 80 height 14
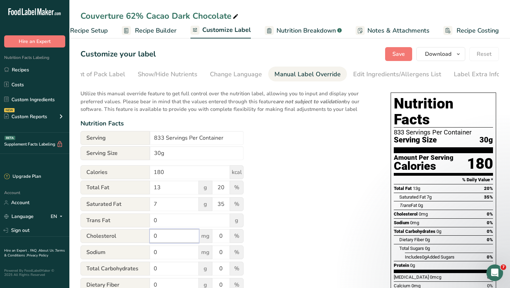
click at [164, 238] on input "0" at bounding box center [174, 236] width 49 height 14
click at [163, 254] on input "0" at bounding box center [174, 252] width 49 height 14
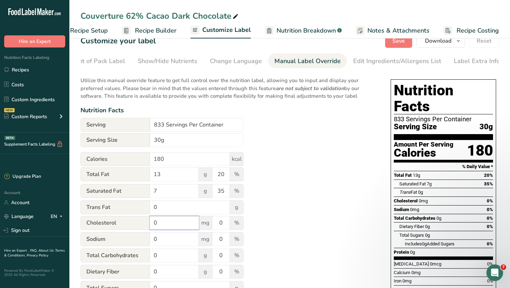
click at [163, 227] on input "0" at bounding box center [174, 223] width 49 height 14
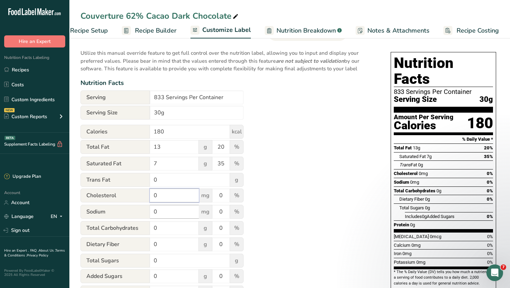
scroll to position [48, 0]
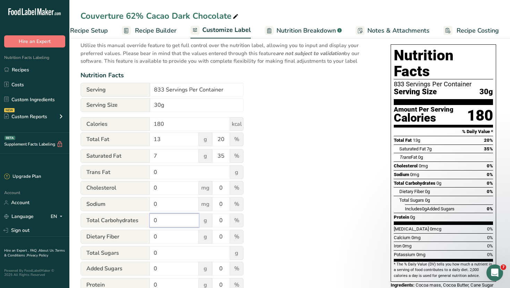
drag, startPoint x: 168, startPoint y: 225, endPoint x: 145, endPoint y: 225, distance: 23.6
click at [145, 225] on div "Total Carbohydrates 0 g 0 %" at bounding box center [161, 221] width 163 height 15
type input "16"
click at [224, 221] on input "0" at bounding box center [220, 221] width 17 height 14
type input "6"
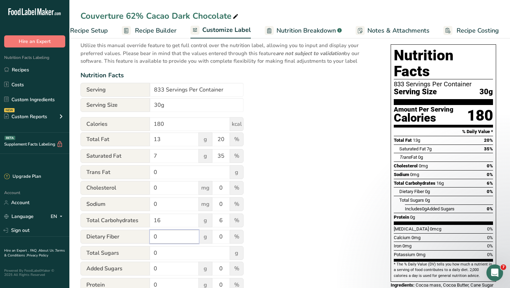
click at [179, 241] on input "0" at bounding box center [174, 237] width 49 height 14
type input "0"
type input "2"
click at [225, 241] on input "0" at bounding box center [220, 237] width 17 height 14
type input "7"
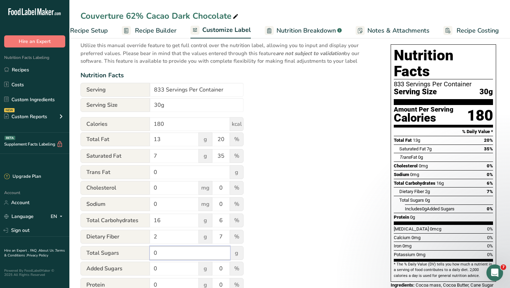
click at [173, 255] on input "0" at bounding box center [190, 253] width 80 height 14
type input "0"
type input "11"
click at [168, 274] on input "0" at bounding box center [174, 269] width 49 height 14
type input "11"
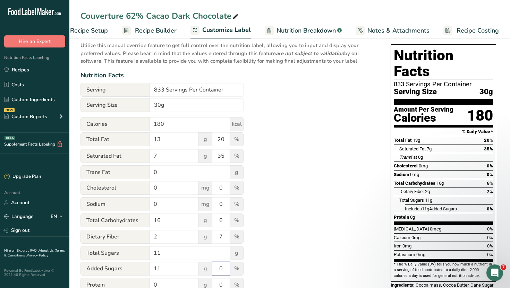
click at [224, 271] on input "0" at bounding box center [220, 269] width 17 height 14
type input "22"
click at [284, 224] on div "Utilize this manual override feature to get full control over the nutrition lab…" at bounding box center [228, 207] width 296 height 340
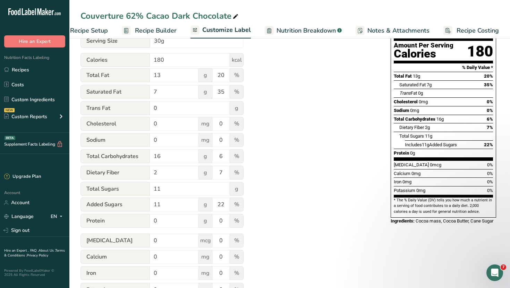
scroll to position [132, 0]
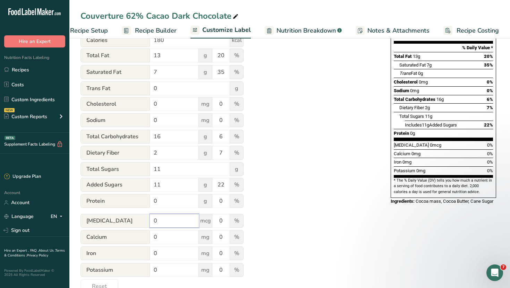
click at [164, 217] on input "0" at bounding box center [174, 221] width 49 height 14
click at [172, 202] on input "0" at bounding box center [174, 201] width 49 height 14
type input "2"
click at [228, 205] on input "0" at bounding box center [220, 201] width 17 height 14
type input "4"
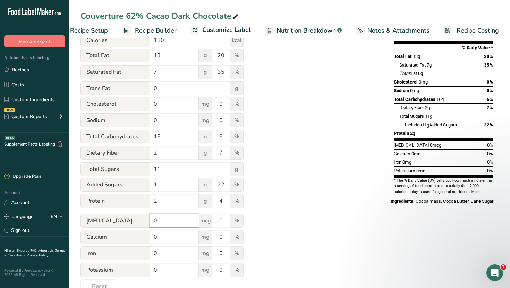
click at [173, 222] on input "0" at bounding box center [174, 221] width 49 height 14
click at [181, 273] on input "0" at bounding box center [174, 270] width 49 height 14
type input "100"
click at [225, 259] on input "0" at bounding box center [220, 253] width 17 height 14
type input "2"
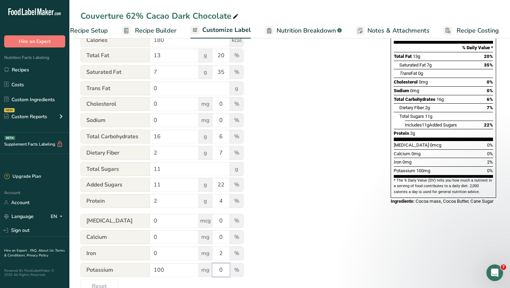
click at [226, 274] on input "0" at bounding box center [220, 270] width 17 height 14
type input "2"
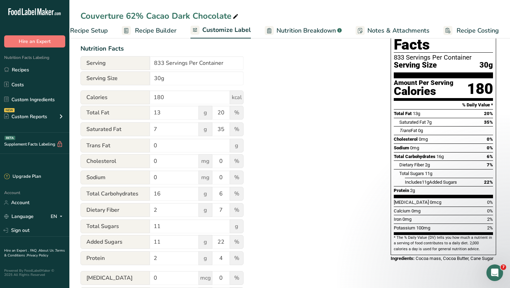
scroll to position [0, 0]
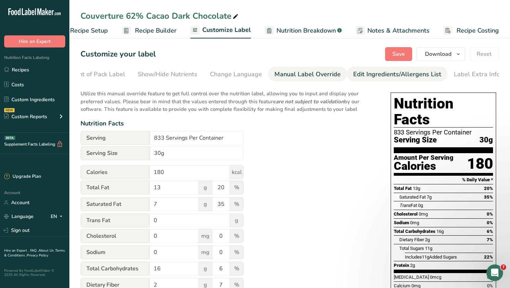
click at [379, 74] on div "Edit Ingredients/Allergens List" at bounding box center [397, 74] width 88 height 9
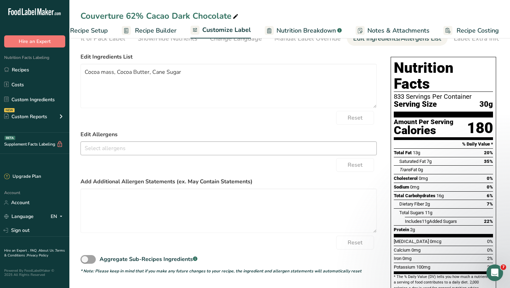
scroll to position [36, 0]
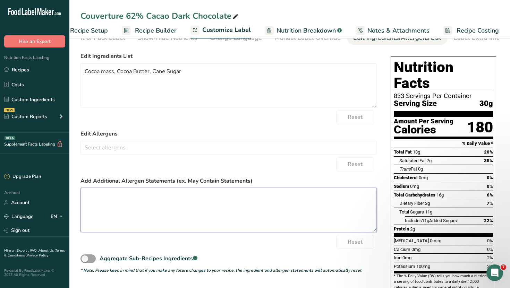
click at [207, 206] on textarea at bounding box center [228, 210] width 296 height 44
click at [153, 198] on textarea at bounding box center [228, 210] width 296 height 44
paste textarea "Vegan, Gluten free, Soy free, Lecithin free. Made on equipment that also proces…"
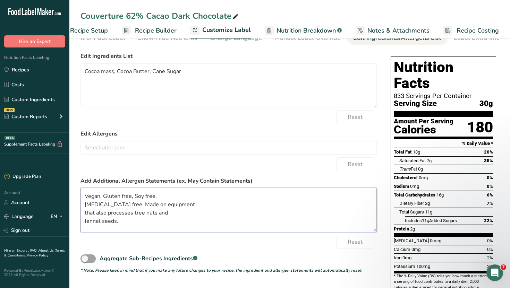
click at [83, 206] on textarea "Vegan, Gluten free, Soy free, Lecithin free. Made on equipment that also proces…" at bounding box center [228, 210] width 296 height 44
click at [84, 207] on textarea "Vegan, Gluten free, Soy free,Lecithin free. Made on equipment that also process…" at bounding box center [228, 210] width 296 height 44
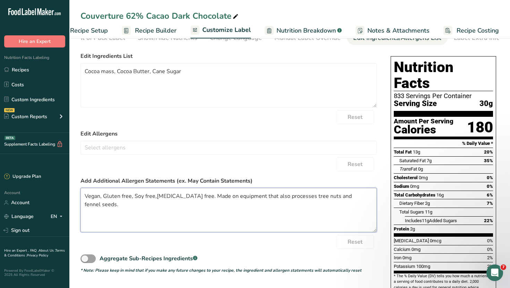
click at [86, 206] on textarea "Vegan, Gluten free, Soy free,Lecithin free. Made on equipment that also process…" at bounding box center [228, 210] width 296 height 44
click at [84, 206] on textarea "Vegan, Gluten free, Soy free,Lecithin free. Made on equipment that also process…" at bounding box center [228, 210] width 296 height 44
click at [359, 182] on label "Add Additional Allergen Statements (ex. May Contain Statements)" at bounding box center [228, 181] width 296 height 8
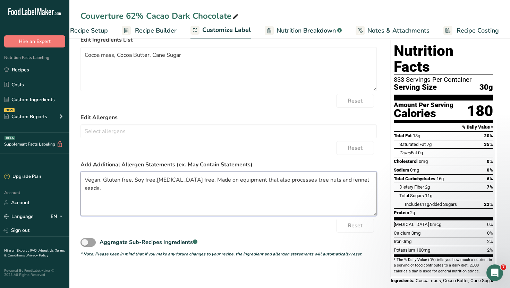
click at [155, 182] on textarea "Vegan, Gluten free, Soy free,Lecithin free. Made on equipment that also process…" at bounding box center [228, 194] width 296 height 44
type textarea "Vegan, Gluten free, Soy free, Lecithin free. Made on equipment that also proces…"
click at [297, 162] on label "Add Additional Allergen Statements (ex. May Contain Statements)" at bounding box center [228, 165] width 296 height 8
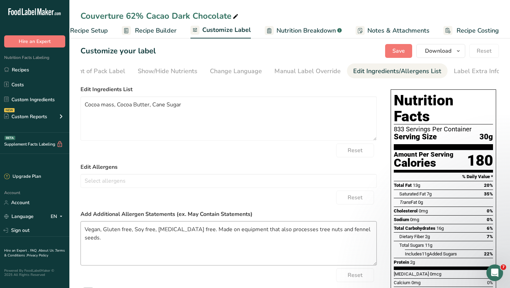
scroll to position [0, 0]
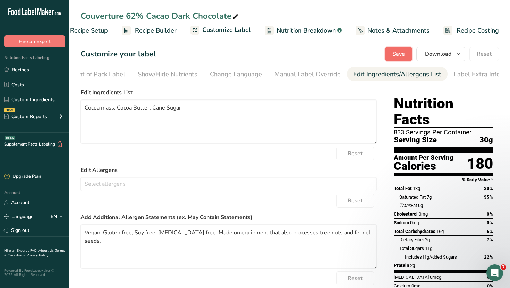
click at [397, 58] on span "Save" at bounding box center [398, 54] width 12 height 8
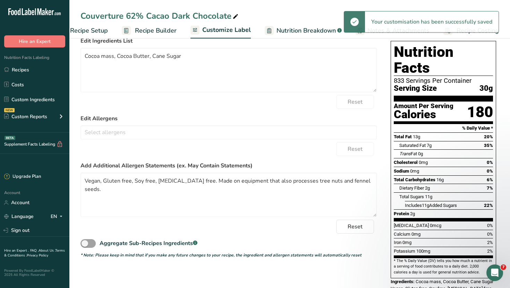
scroll to position [73, 0]
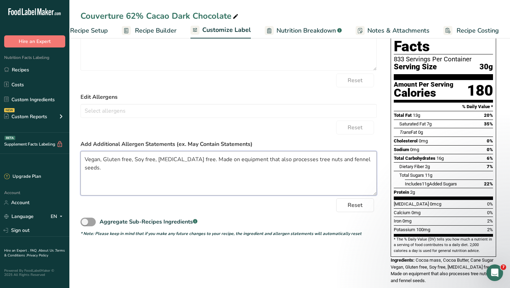
drag, startPoint x: 366, startPoint y: 163, endPoint x: 15, endPoint y: 163, distance: 351.5
click at [15, 163] on div ".a-20{fill:#fff;} Hire an Expert Nutrition Facts Labeling Recipes Costs Custom …" at bounding box center [255, 114] width 510 height 375
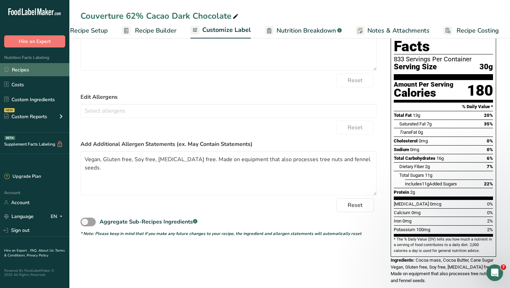
click at [36, 71] on link "Recipes" at bounding box center [34, 69] width 69 height 13
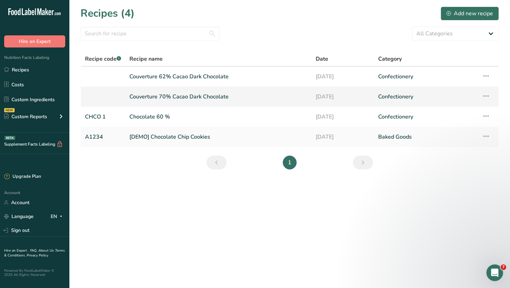
click at [194, 94] on link "Couverture 70% Cacao Dark Chocolate" at bounding box center [218, 96] width 178 height 15
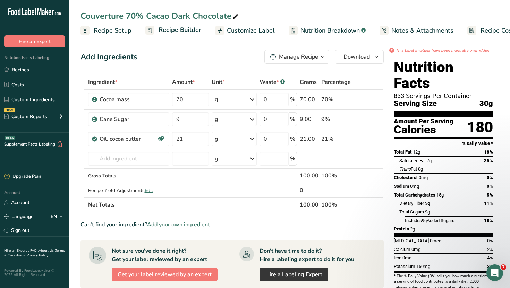
click at [433, 29] on span "Notes & Attachments" at bounding box center [422, 30] width 62 height 9
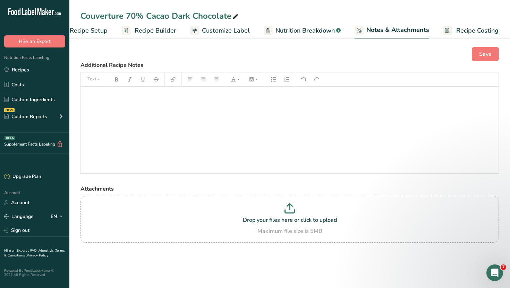
click at [326, 26] on span "Nutrition Breakdown" at bounding box center [304, 30] width 59 height 9
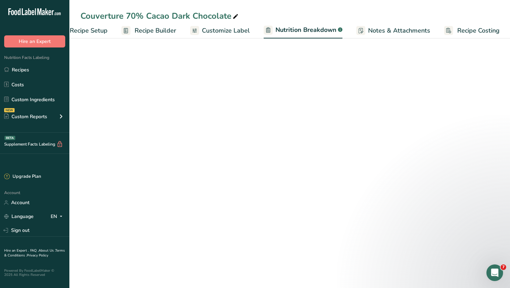
scroll to position [0, 24]
select select "Calories"
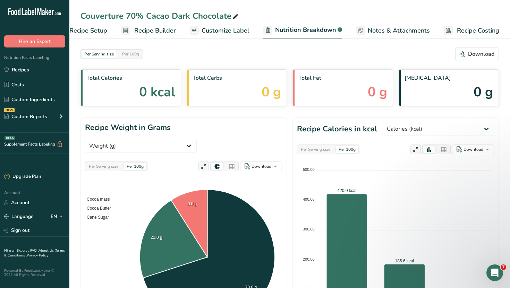
click at [458, 28] on span "Recipe Costing" at bounding box center [478, 30] width 42 height 9
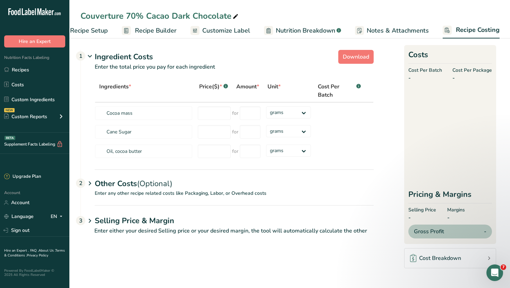
click at [227, 25] on link "Customize Label" at bounding box center [220, 31] width 60 height 16
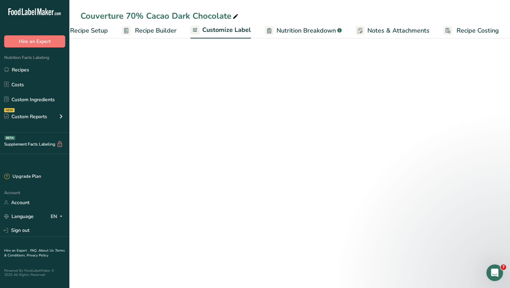
scroll to position [0, 24]
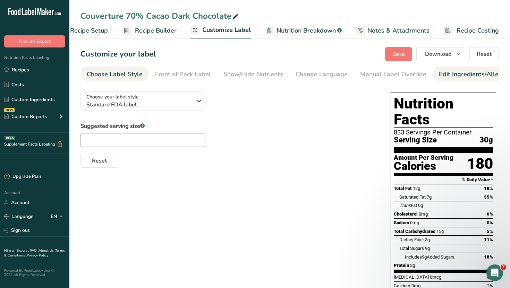
click at [445, 78] on div "Edit Ingredients/Allergens List" at bounding box center [483, 74] width 88 height 9
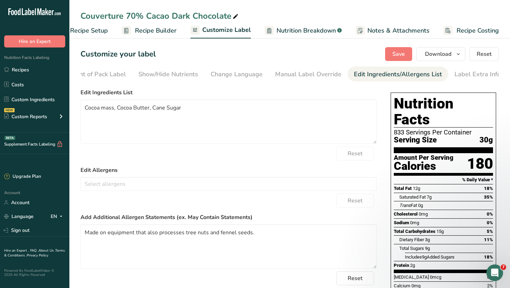
scroll to position [0, 86]
click at [85, 235] on textarea "Made on equipment that also processes tree nuts and fennel seeds." at bounding box center [228, 246] width 296 height 44
paste textarea "Vegan, Gluten free, Soy free, Lecithin free. Made on equipment that also proces…"
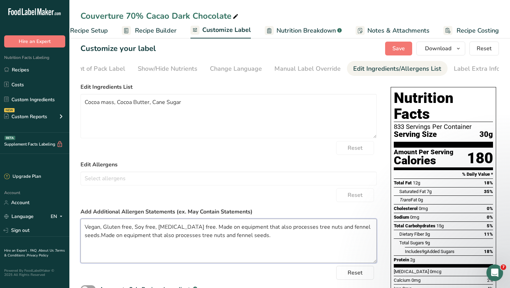
scroll to position [0, 0]
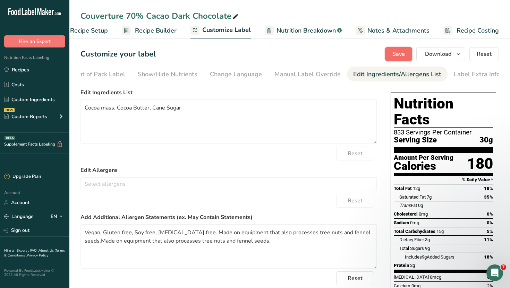
click at [400, 51] on span "Save" at bounding box center [398, 54] width 12 height 8
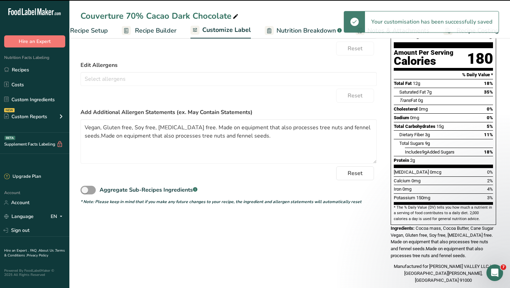
scroll to position [125, 0]
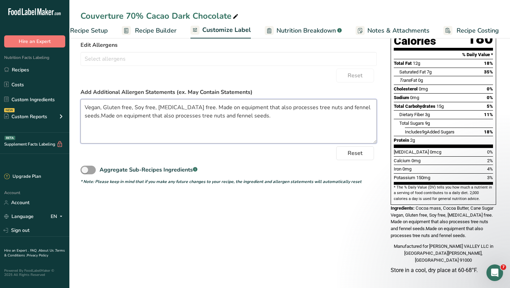
click at [189, 109] on textarea "Vegan, Gluten free, Soy free, Lecithin free. Made on equipment that also proces…" at bounding box center [228, 121] width 296 height 44
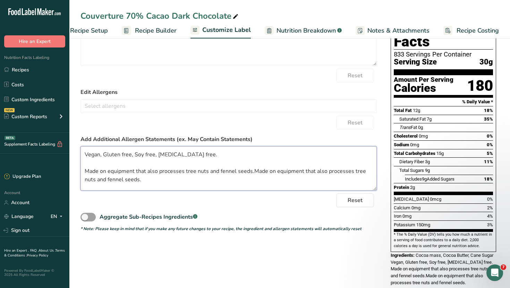
scroll to position [0, 0]
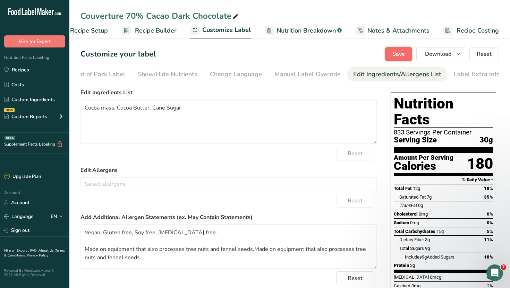
click at [407, 53] on button "Save" at bounding box center [398, 54] width 27 height 14
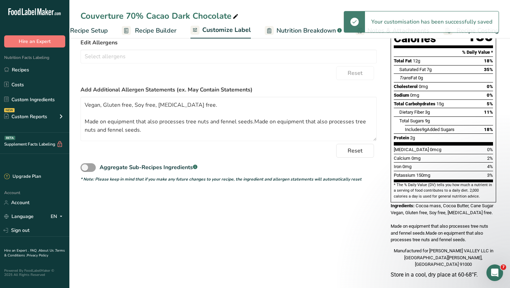
scroll to position [127, 0]
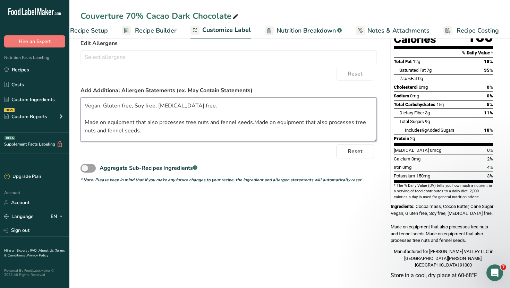
drag, startPoint x: 252, startPoint y: 123, endPoint x: 291, endPoint y: 144, distance: 43.3
click at [291, 144] on form "Edit Ingredients List Cocoa mass, Cocoa Butter, Cane Sugar Reset Edit Allergens…" at bounding box center [228, 73] width 296 height 222
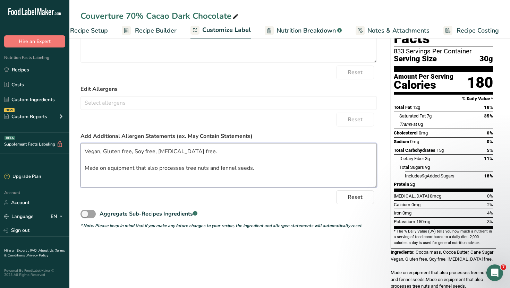
scroll to position [0, 0]
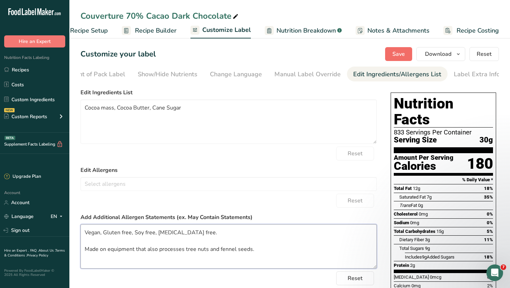
type textarea "Vegan, Gluten free, Soy free, Lecithin free. Made on equipment that also proces…"
click at [398, 59] on button "Save" at bounding box center [398, 54] width 27 height 14
click at [460, 77] on div "Label Extra Info" at bounding box center [476, 74] width 46 height 9
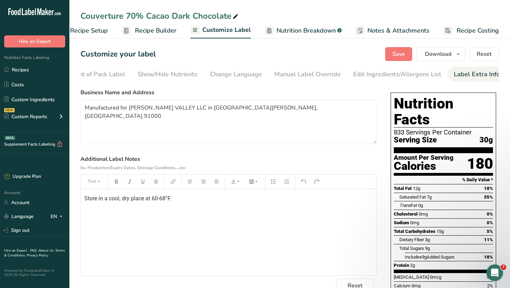
click at [85, 199] on span "Store in a cool, dry place at 60-68°F." at bounding box center [127, 198] width 87 height 7
click at [234, 161] on label "Additional Label Notes Ex: Production/Expiry Dates, Storage Conditions,...etc" at bounding box center [228, 163] width 296 height 17
click at [401, 55] on span "Save" at bounding box center [398, 54] width 12 height 8
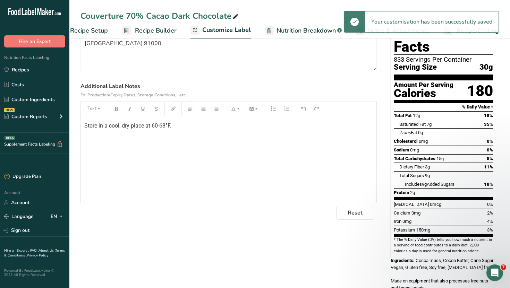
scroll to position [70, 0]
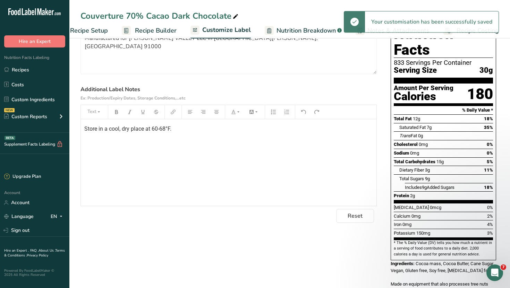
click at [87, 132] on span "Store in a cool, dry place at 60-68°F." at bounding box center [127, 128] width 87 height 7
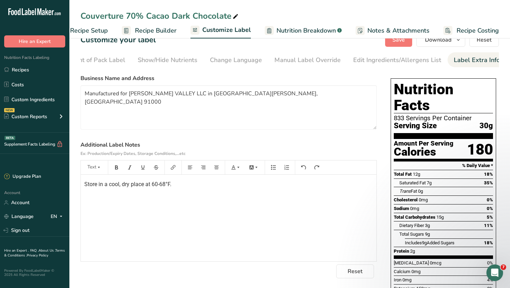
scroll to position [0, 0]
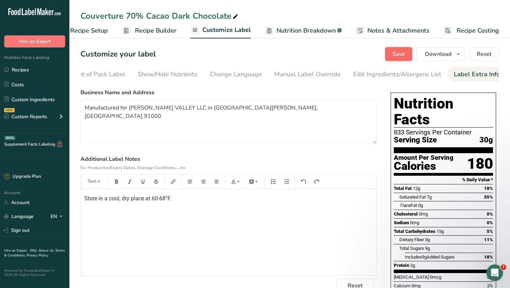
click at [401, 52] on span "Save" at bounding box center [398, 54] width 12 height 8
drag, startPoint x: 304, startPoint y: 112, endPoint x: 83, endPoint y: 107, distance: 221.2
click at [83, 107] on textarea "Manufactured for INARU VALLEY LLC in San Cristobal, Dominican Republic 91000" at bounding box center [228, 121] width 296 height 44
click at [26, 72] on link "Recipes" at bounding box center [34, 69] width 69 height 13
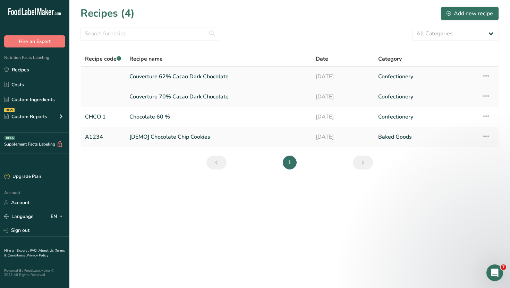
click at [206, 77] on link "Couverture 62% Cacao Dark Chocolate" at bounding box center [218, 76] width 178 height 15
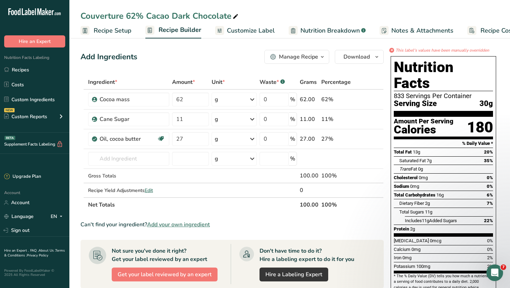
click at [250, 28] on span "Customize Label" at bounding box center [251, 30] width 48 height 9
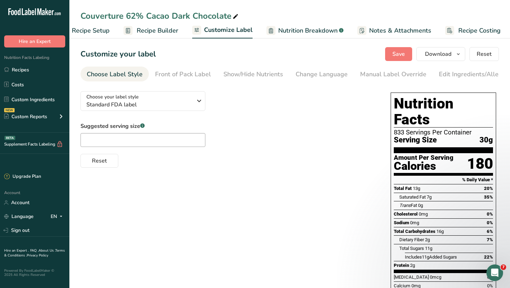
scroll to position [0, 24]
click at [224, 76] on div "Show/Hide Nutrients" at bounding box center [253, 74] width 60 height 9
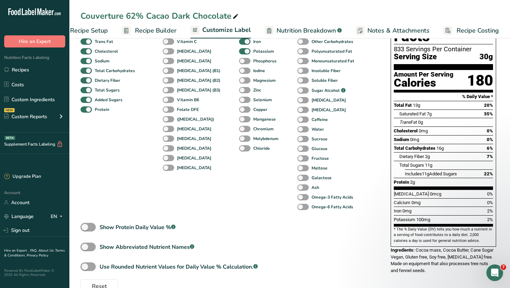
scroll to position [82, 0]
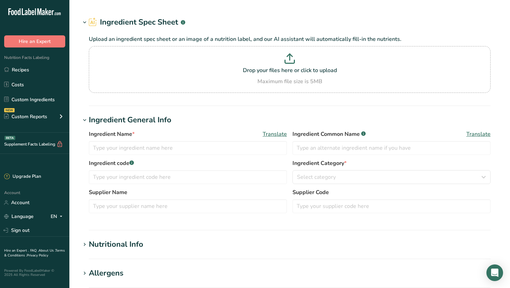
type input "Cocoa mass"
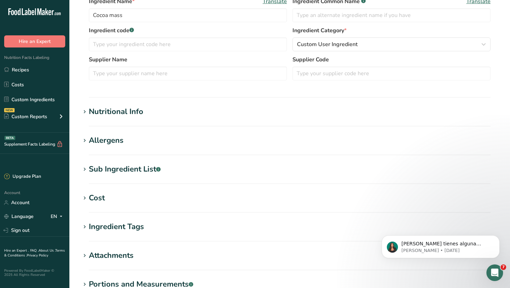
click at [133, 142] on h1 "Allergens" at bounding box center [289, 140] width 418 height 11
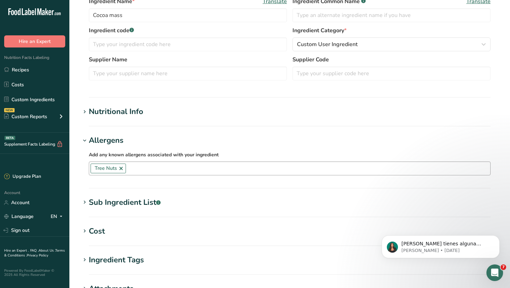
click at [122, 169] on link at bounding box center [121, 169] width 6 height 6
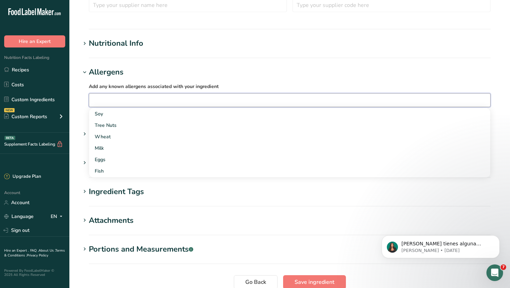
scroll to position [277, 0]
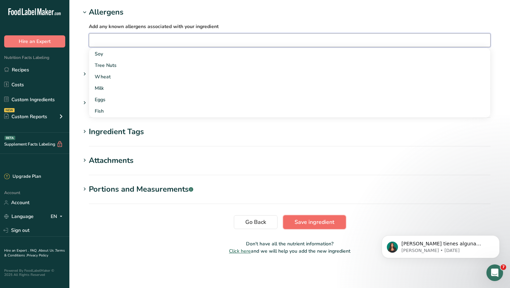
click at [307, 220] on span "Save ingredient" at bounding box center [314, 222] width 40 height 8
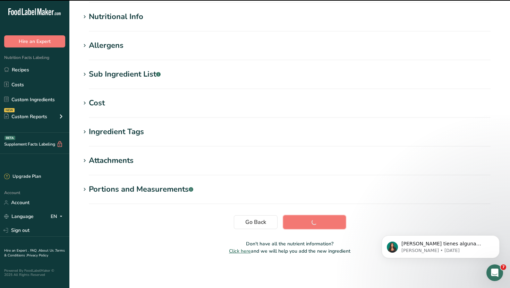
scroll to position [79, 0]
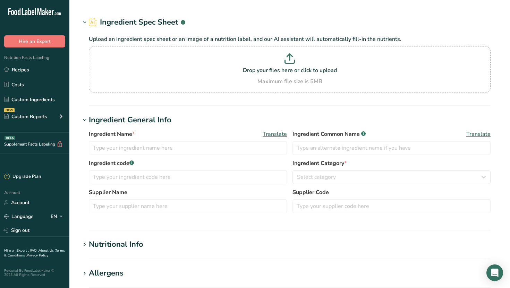
type input "Cane Sugar"
